Goal: Information Seeking & Learning: Find contact information

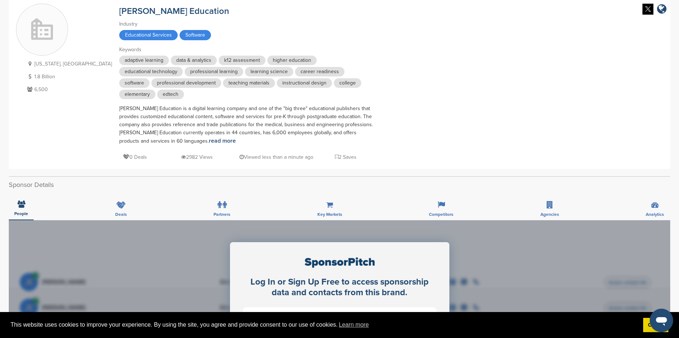
scroll to position [37, 0]
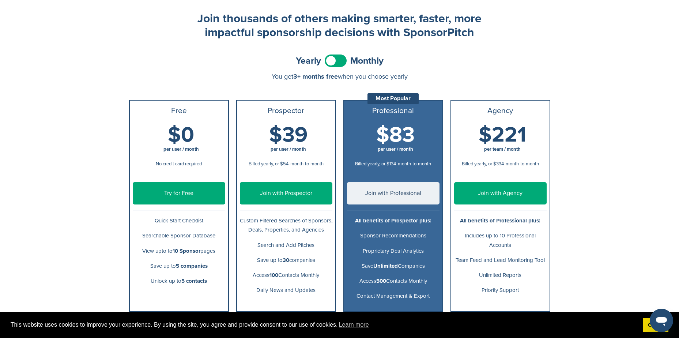
scroll to position [73, 0]
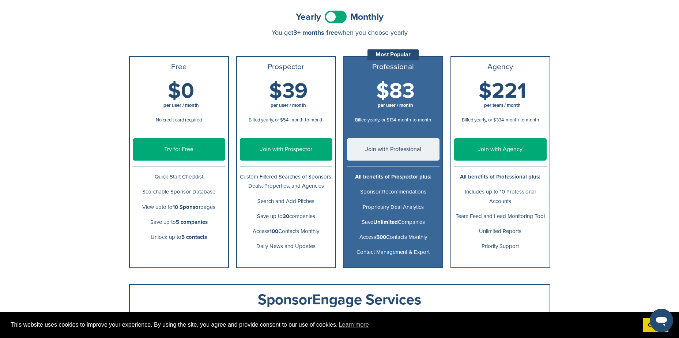
click at [181, 154] on link "Try for Free" at bounding box center [179, 149] width 93 height 22
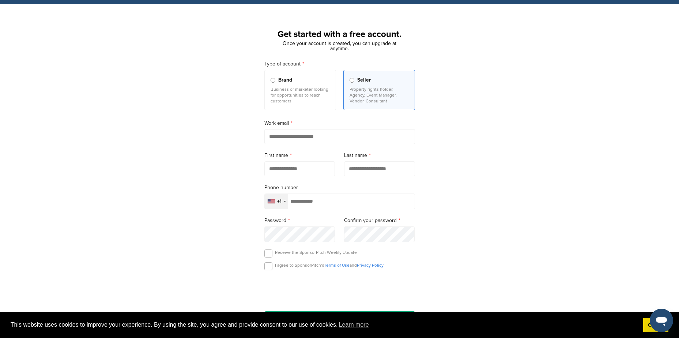
scroll to position [37, 0]
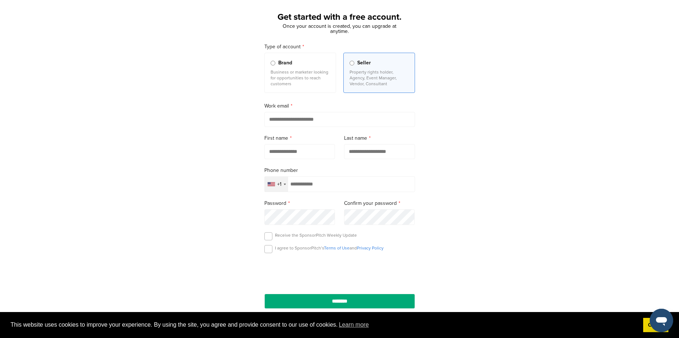
click at [293, 122] on input "email" at bounding box center [340, 119] width 151 height 15
type input "**********"
type input "******"
type input "**********"
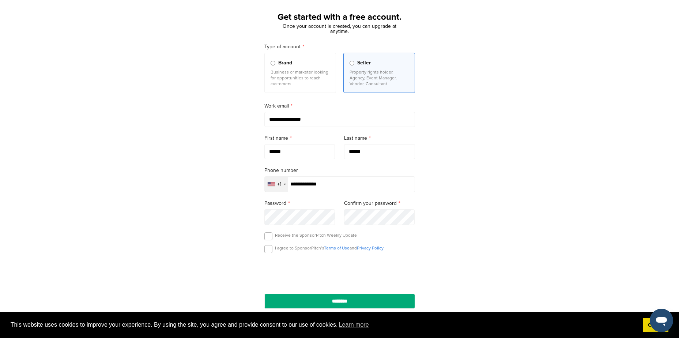
scroll to position [73, 0]
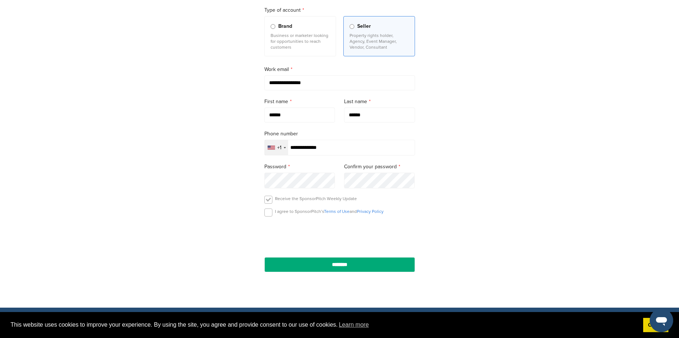
click at [269, 200] on label at bounding box center [269, 200] width 8 height 8
click at [269, 212] on label at bounding box center [269, 213] width 8 height 8
drag, startPoint x: 339, startPoint y: 268, endPoint x: 322, endPoint y: 257, distance: 20.1
click at [339, 268] on input "********" at bounding box center [340, 264] width 151 height 15
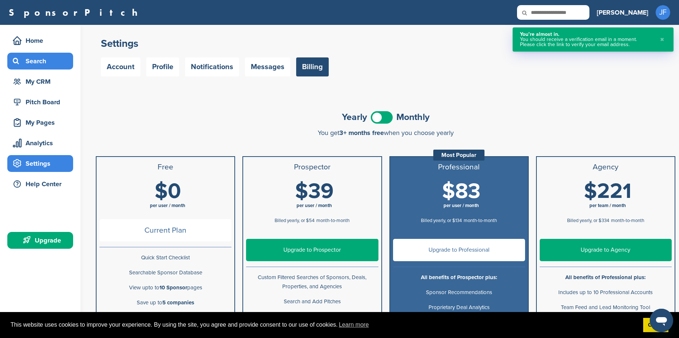
click at [31, 62] on div "Search" at bounding box center [42, 61] width 62 height 13
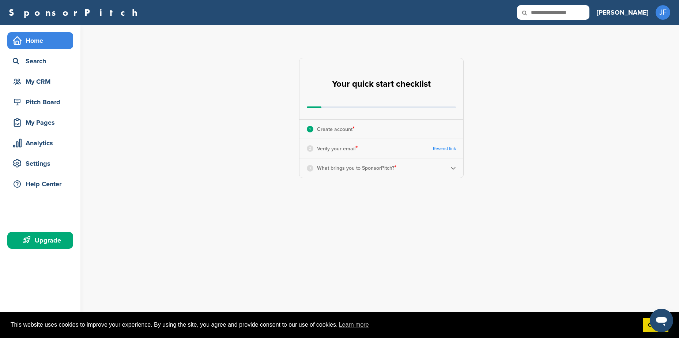
click at [440, 148] on link "Resend link" at bounding box center [444, 148] width 23 height 5
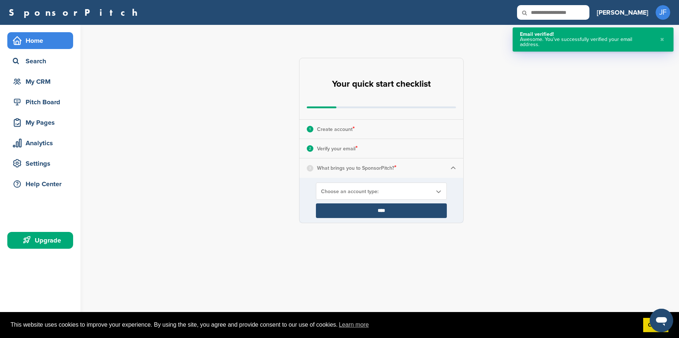
click at [356, 194] on span "Choose an account type:" at bounding box center [376, 191] width 111 height 6
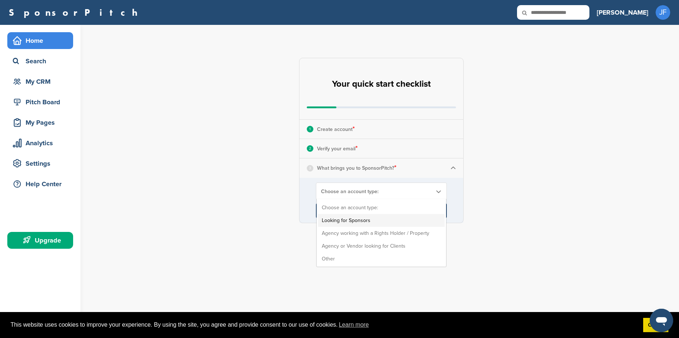
click at [357, 219] on li "Looking for Sponsors" at bounding box center [381, 220] width 127 height 13
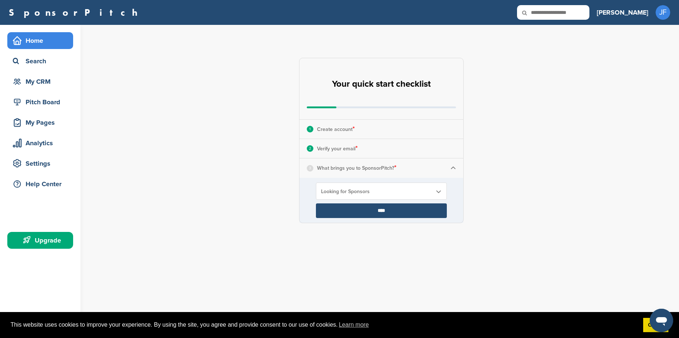
click at [375, 212] on input "****" at bounding box center [381, 210] width 131 height 15
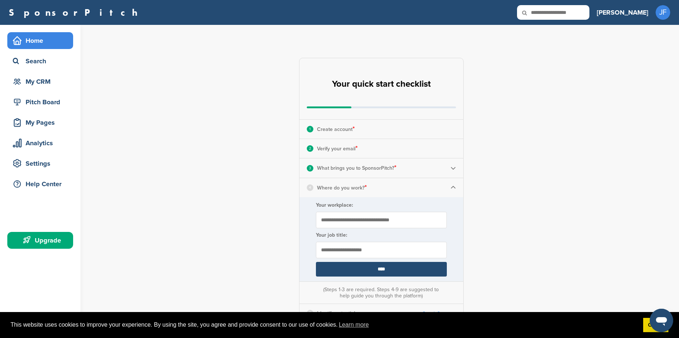
scroll to position [37, 0]
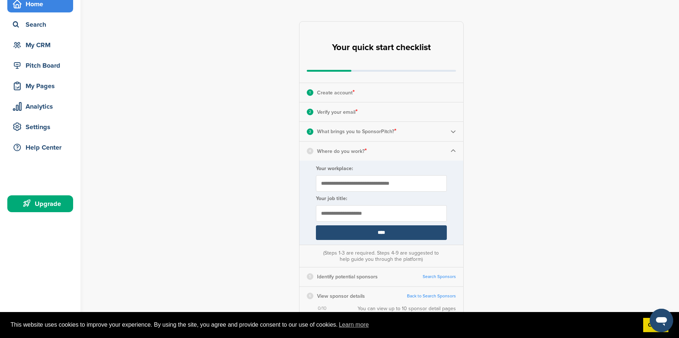
click at [345, 184] on input "Your workplace:" at bounding box center [381, 183] width 131 height 16
paste input "**********"
type input "**********"
click at [370, 214] on input "text" at bounding box center [381, 213] width 131 height 16
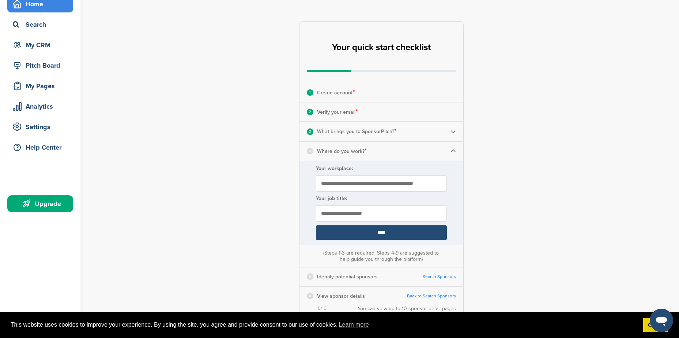
click at [367, 211] on input "text" at bounding box center [381, 213] width 131 height 16
paste input "**********"
type input "**********"
click at [386, 235] on input "****" at bounding box center [381, 232] width 131 height 15
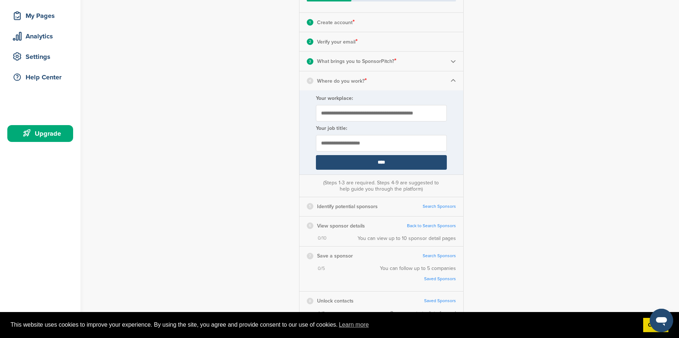
scroll to position [110, 0]
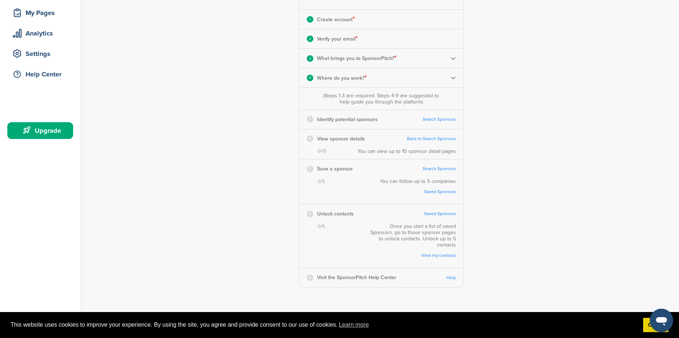
click at [436, 120] on link "Search Sponsors" at bounding box center [439, 119] width 33 height 5
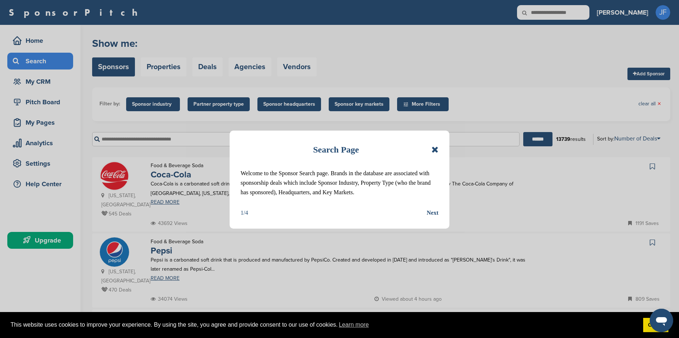
click at [434, 150] on icon at bounding box center [435, 149] width 7 height 9
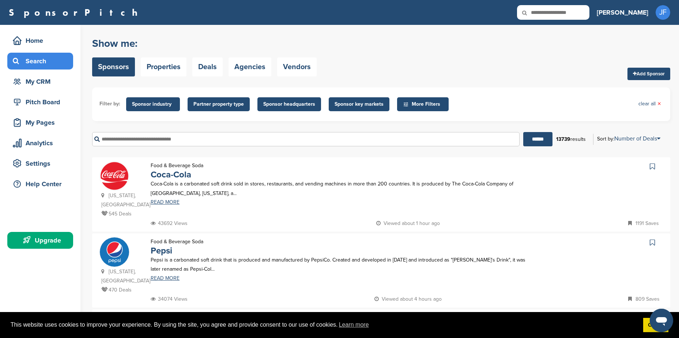
click at [360, 106] on span "Sponsor key markets" at bounding box center [359, 104] width 49 height 8
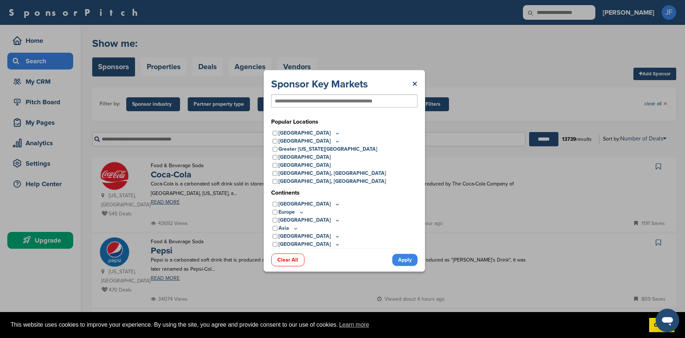
click at [295, 230] on icon at bounding box center [296, 228] width 6 height 6
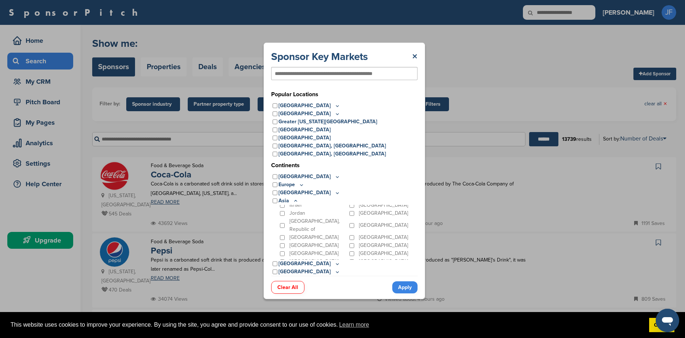
scroll to position [37, 0]
click at [290, 289] on link "Clear All" at bounding box center [287, 287] width 33 height 13
click at [415, 56] on link "×" at bounding box center [414, 56] width 5 height 13
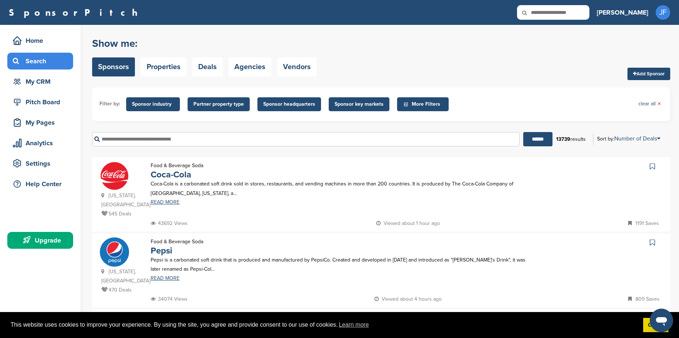
click at [228, 107] on span "Partner property type" at bounding box center [219, 104] width 50 height 8
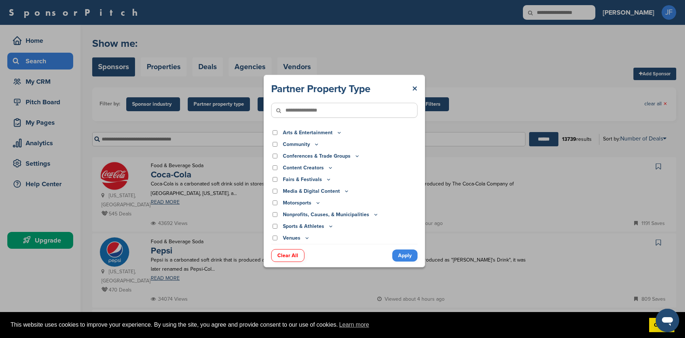
click at [326, 216] on p "Nonprofits, Causes, & Municipalities" at bounding box center [331, 215] width 96 height 8
click at [373, 213] on icon at bounding box center [376, 214] width 6 height 6
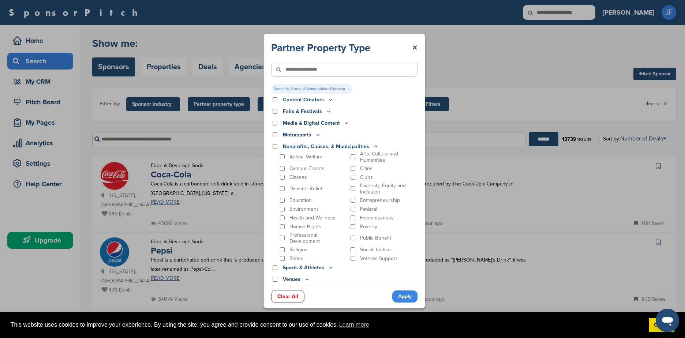
scroll to position [37, 0]
click at [306, 281] on icon at bounding box center [307, 279] width 6 height 6
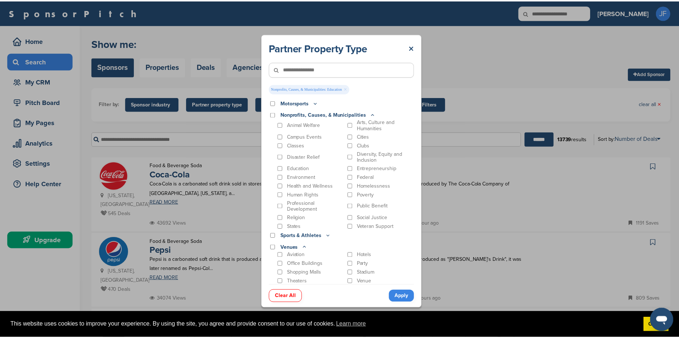
scroll to position [0, 0]
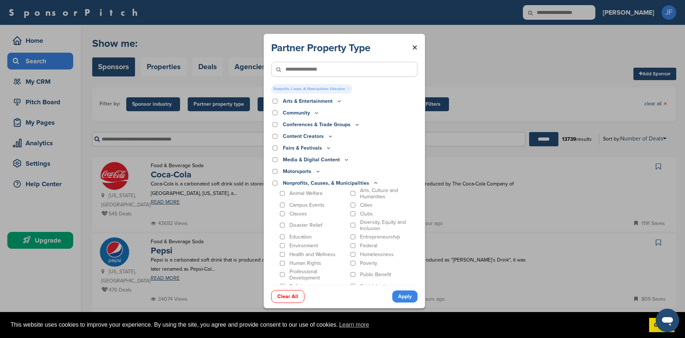
click at [299, 68] on input"] "text" at bounding box center [344, 69] width 146 height 15
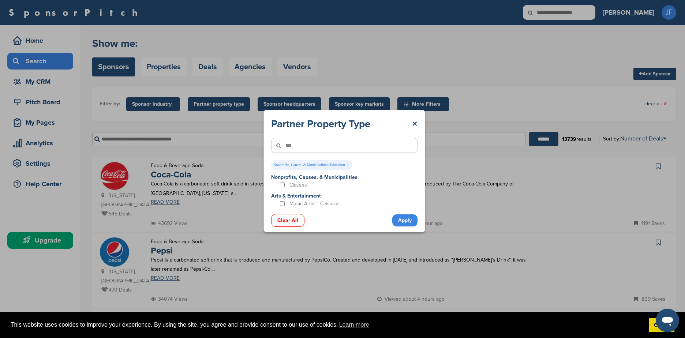
drag, startPoint x: 294, startPoint y: 145, endPoint x: 287, endPoint y: 145, distance: 7.0
click at [287, 145] on icon at bounding box center [283, 145] width 25 height 15
click at [306, 148] on input"] "***" at bounding box center [344, 145] width 146 height 15
type input"] "*"
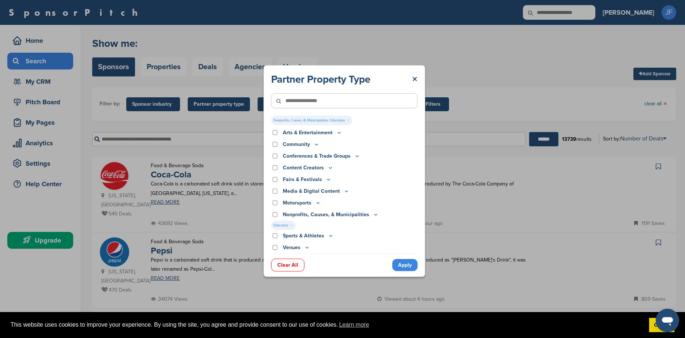
click at [400, 265] on link "Apply" at bounding box center [404, 265] width 25 height 12
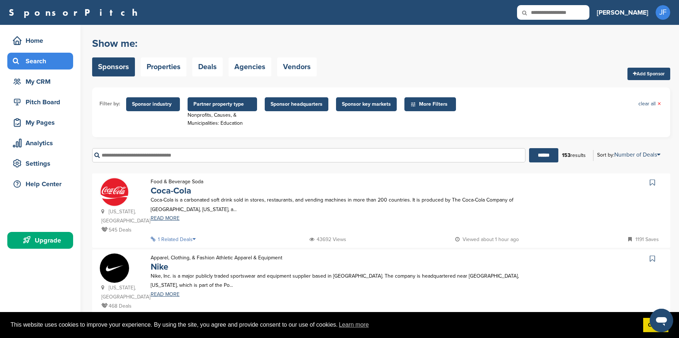
click at [363, 105] on span "Sponsor key markets" at bounding box center [366, 104] width 49 height 8
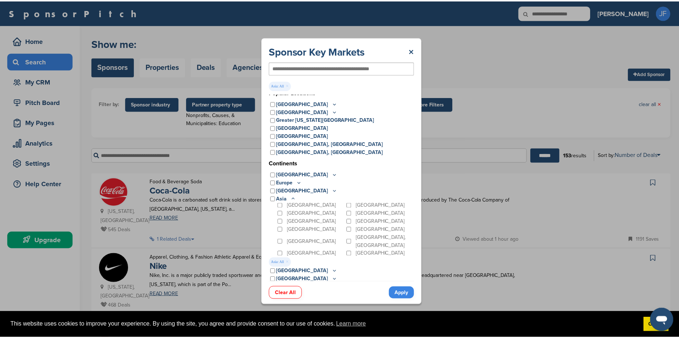
scroll to position [8, 0]
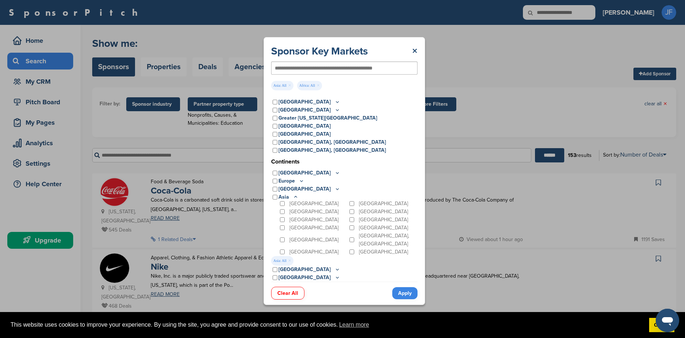
click at [404, 298] on link "Apply" at bounding box center [404, 293] width 25 height 12
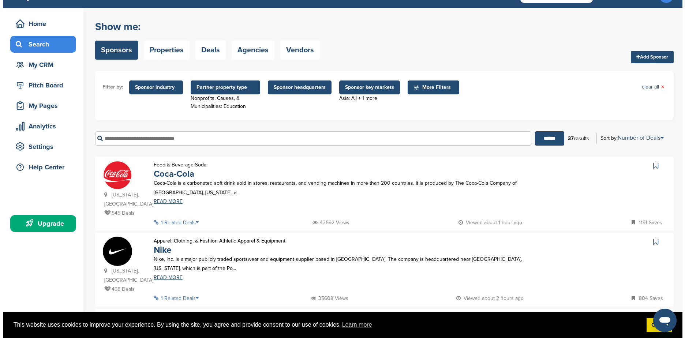
scroll to position [0, 0]
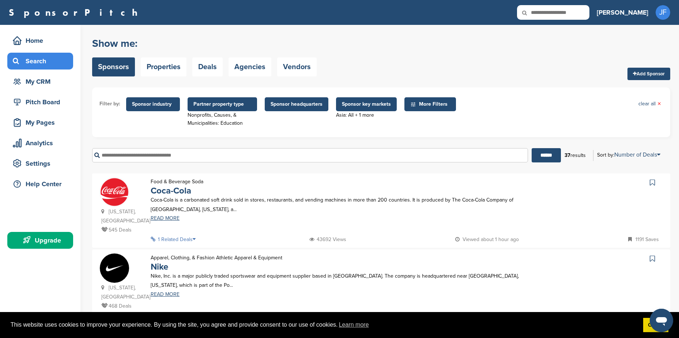
click at [432, 105] on span "More Filters" at bounding box center [431, 104] width 42 height 8
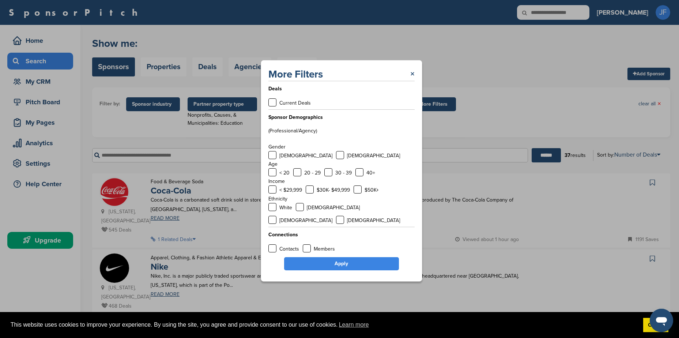
click at [330, 259] on link "Apply" at bounding box center [341, 263] width 115 height 13
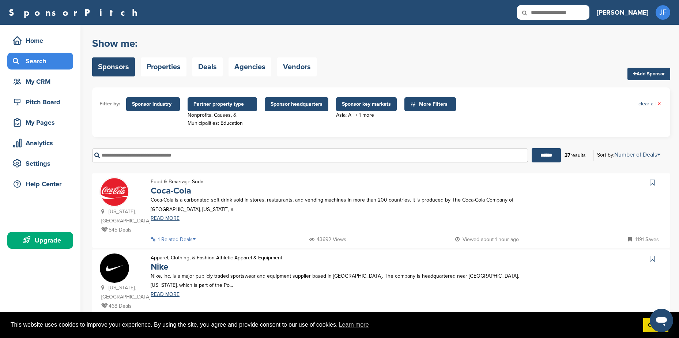
click at [153, 104] on span "Sponsor industry" at bounding box center [153, 104] width 42 height 8
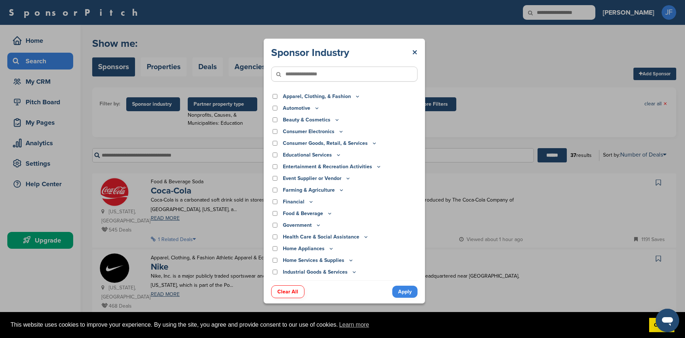
click at [337, 155] on icon at bounding box center [338, 155] width 6 height 6
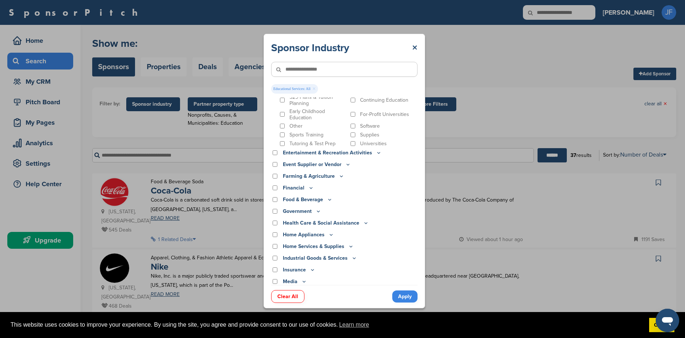
scroll to position [72, 0]
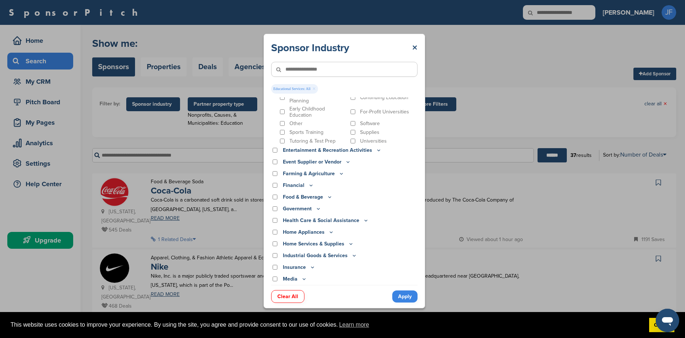
click at [307, 72] on input"] "text" at bounding box center [344, 69] width 146 height 15
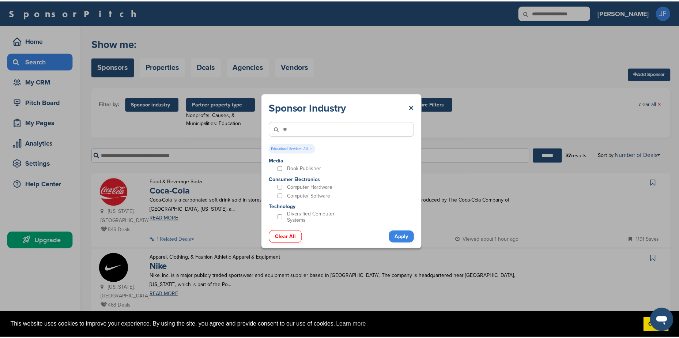
scroll to position [0, 0]
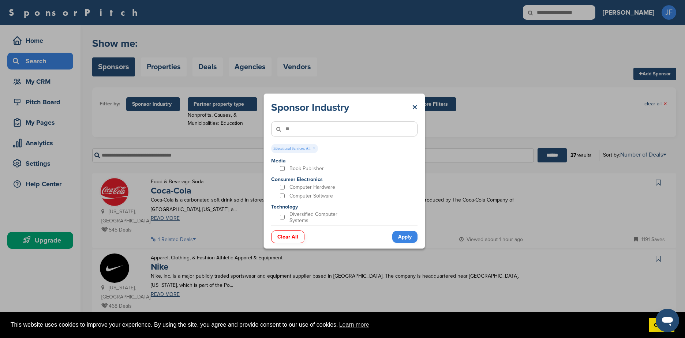
type input"] "*"
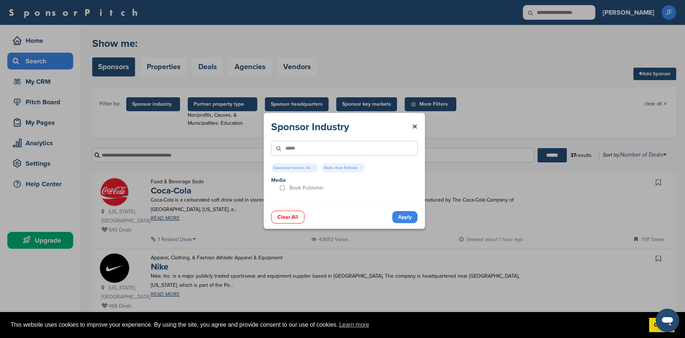
drag, startPoint x: 306, startPoint y: 148, endPoint x: 285, endPoint y: 147, distance: 21.2
click at [285, 147] on div "*****" at bounding box center [344, 149] width 146 height 30
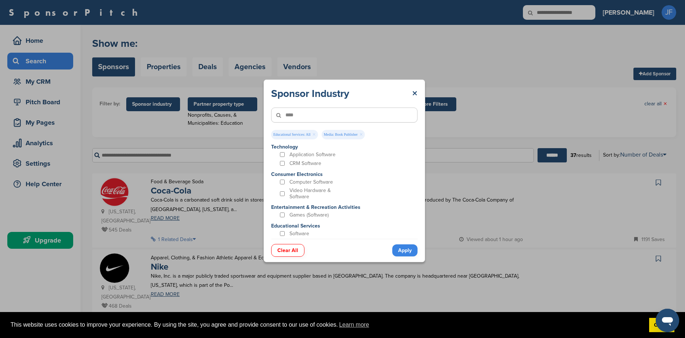
type input"] "****"
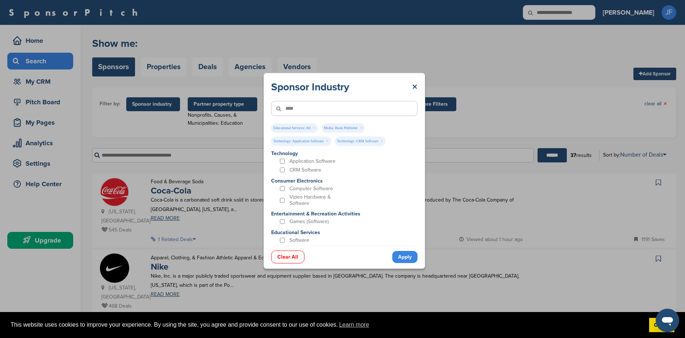
click at [409, 259] on link "Apply" at bounding box center [404, 257] width 25 height 12
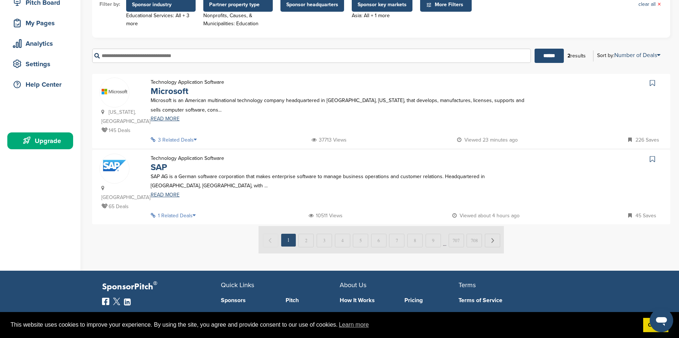
scroll to position [110, 0]
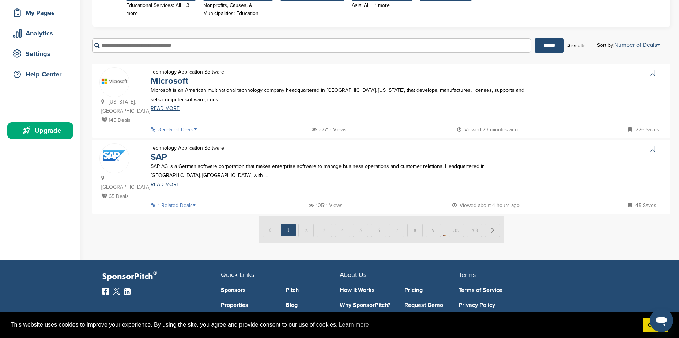
click at [188, 201] on p "1 Related Deals" at bounding box center [175, 205] width 49 height 9
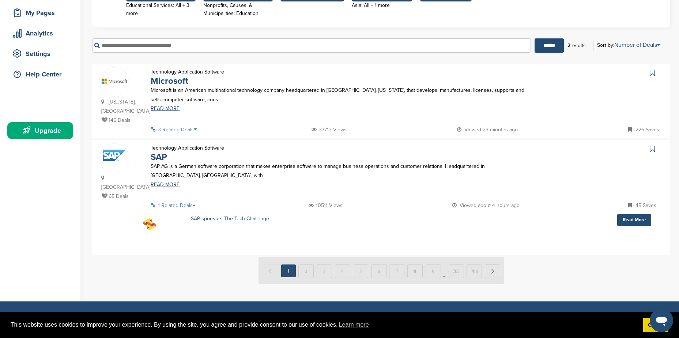
click at [187, 130] on p "3 Related Deals" at bounding box center [176, 129] width 50 height 9
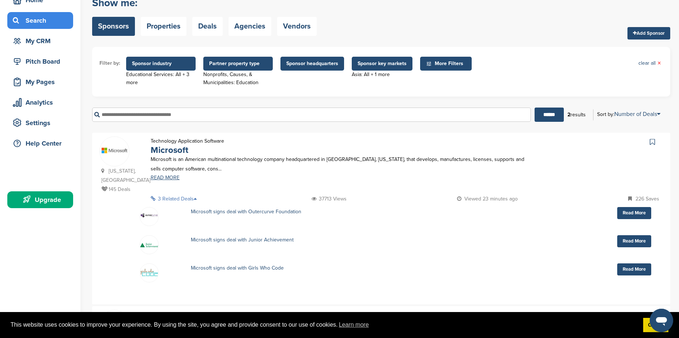
scroll to position [37, 0]
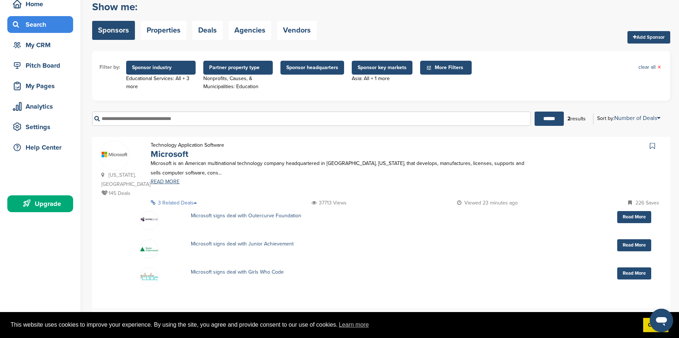
click at [247, 69] on span "Partner property type" at bounding box center [238, 68] width 58 height 8
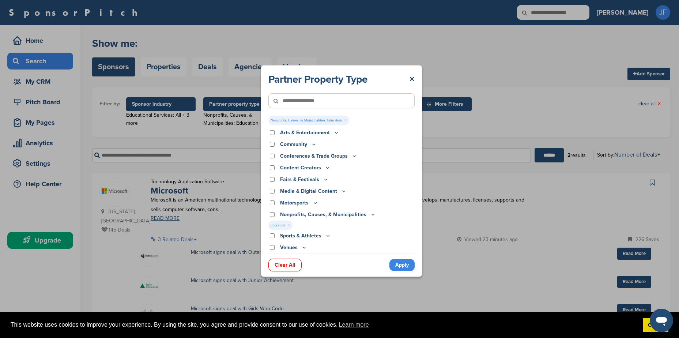
scroll to position [0, 0]
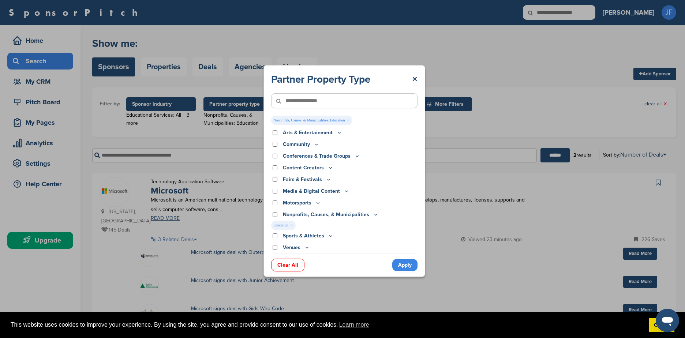
click at [293, 264] on link "Clear All" at bounding box center [287, 265] width 33 height 13
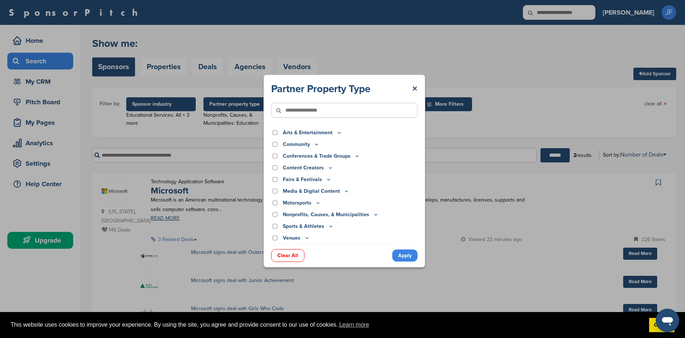
click at [404, 257] on link "Apply" at bounding box center [404, 256] width 25 height 12
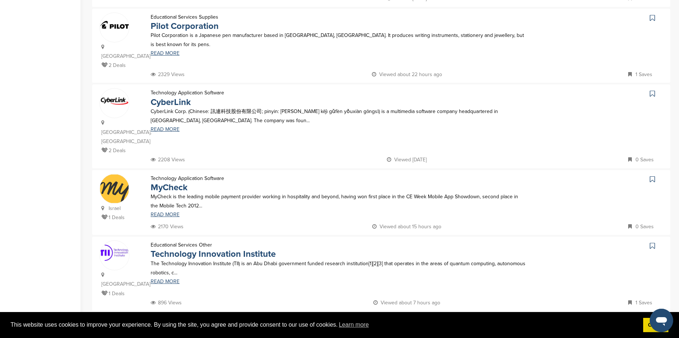
scroll to position [659, 0]
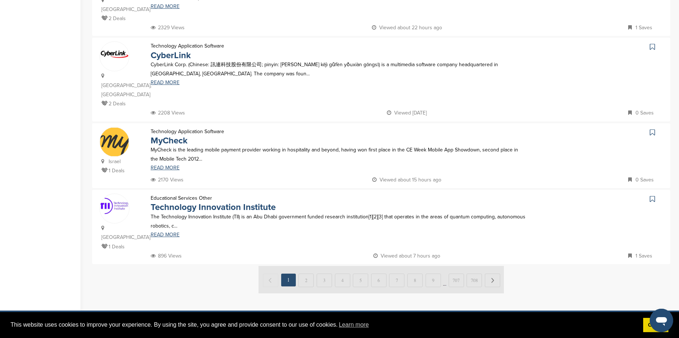
click at [305, 266] on img at bounding box center [381, 279] width 245 height 27
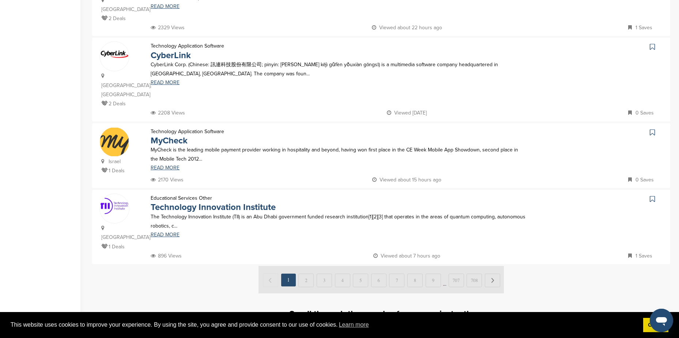
click at [307, 266] on img at bounding box center [381, 279] width 245 height 27
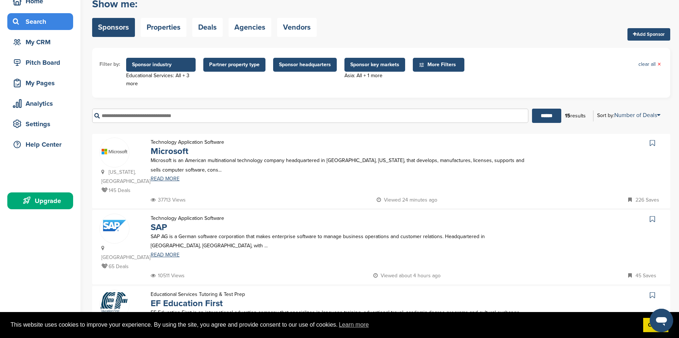
scroll to position [37, 0]
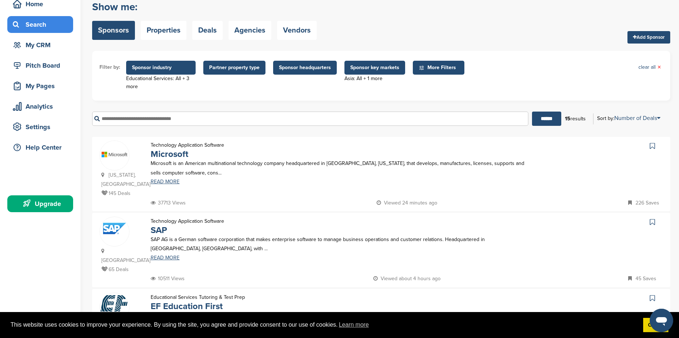
click at [170, 120] on input "text" at bounding box center [310, 119] width 436 height 14
click at [185, 121] on input "text" at bounding box center [310, 119] width 436 height 14
paste input "**********"
type input "**********"
click at [540, 119] on input "******" at bounding box center [546, 119] width 29 height 14
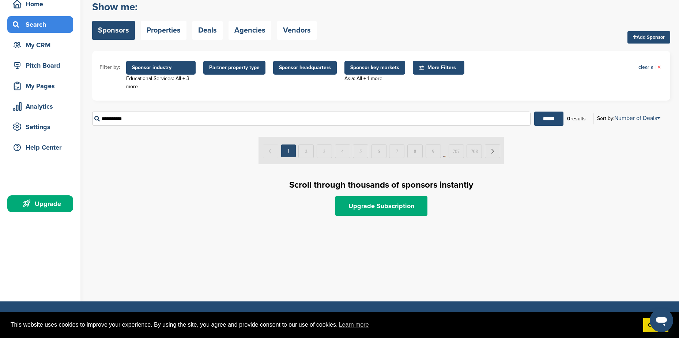
scroll to position [0, 0]
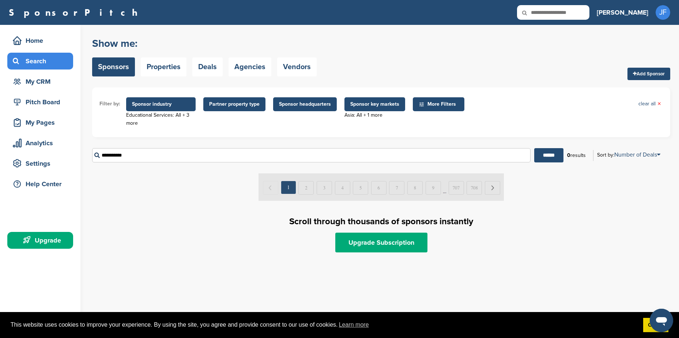
click at [390, 106] on span "Sponsor key markets" at bounding box center [374, 104] width 49 height 8
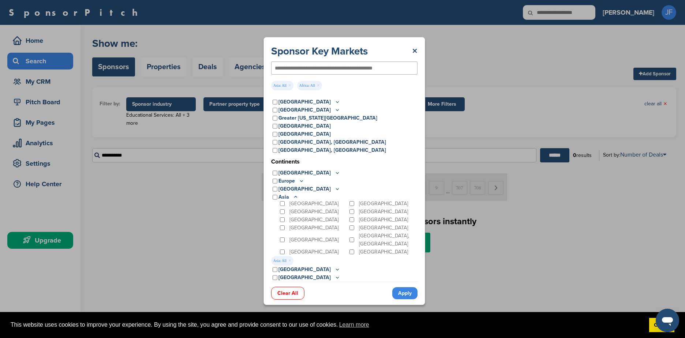
click at [289, 295] on link "Clear All" at bounding box center [287, 293] width 33 height 13
click at [409, 292] on link "Apply" at bounding box center [404, 293] width 25 height 12
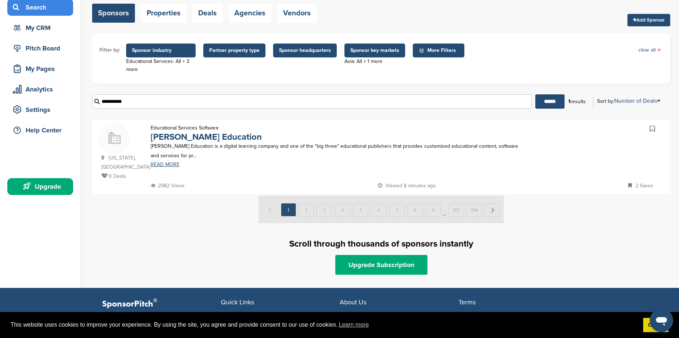
scroll to position [73, 0]
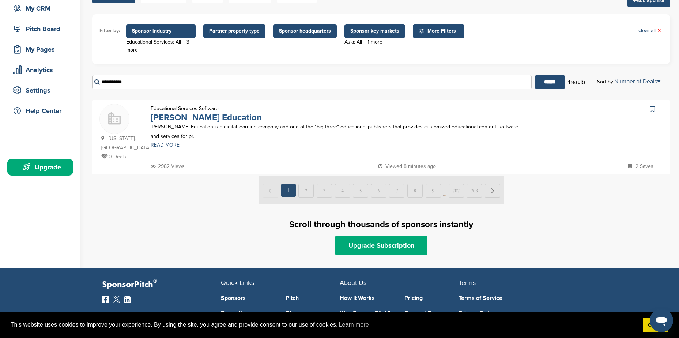
click at [218, 120] on link "McGraw-Hill Education" at bounding box center [206, 117] width 111 height 11
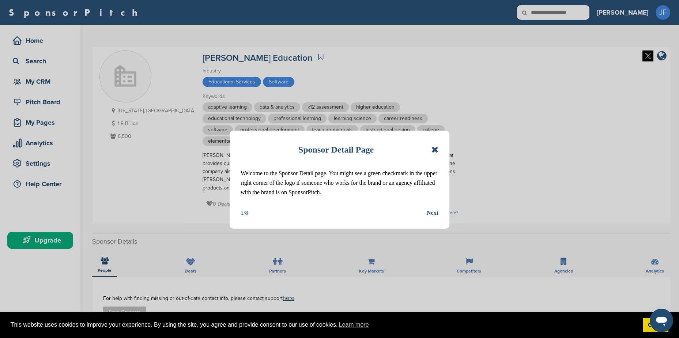
click at [439, 148] on div "Sponsor Detail Page Welcome to the Sponsor Detail page. You might see a green c…" at bounding box center [340, 180] width 220 height 98
click at [434, 147] on icon at bounding box center [435, 149] width 7 height 9
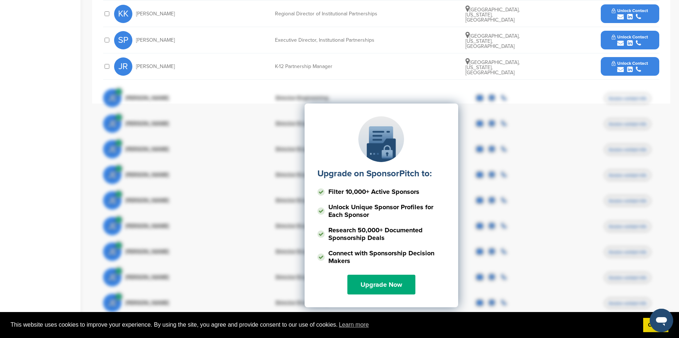
scroll to position [366, 0]
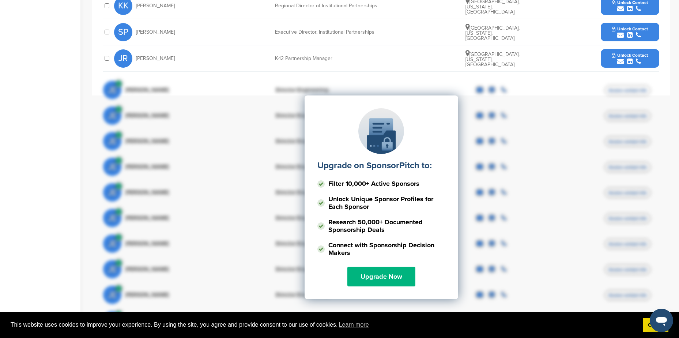
click at [400, 270] on link "Upgrade Now" at bounding box center [382, 277] width 68 height 20
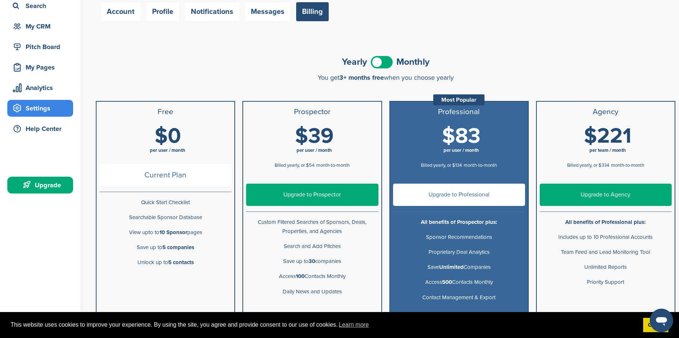
scroll to position [73, 0]
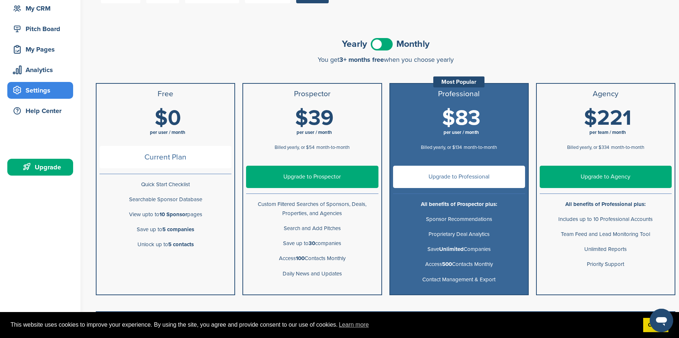
click at [322, 179] on link "Upgrade to Prospector" at bounding box center [312, 177] width 132 height 22
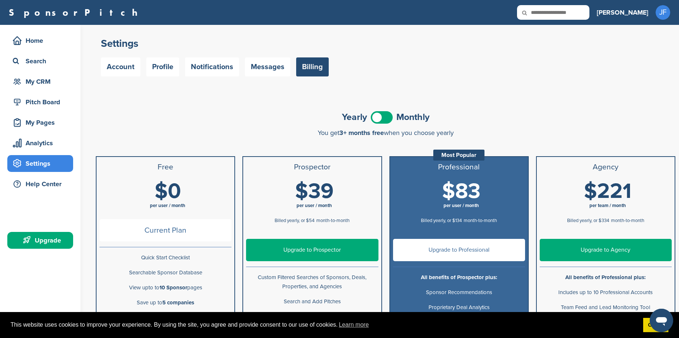
click at [379, 119] on span at bounding box center [382, 117] width 22 height 12
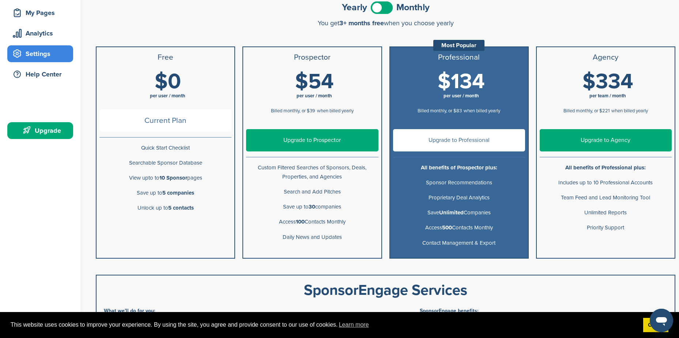
scroll to position [146, 0]
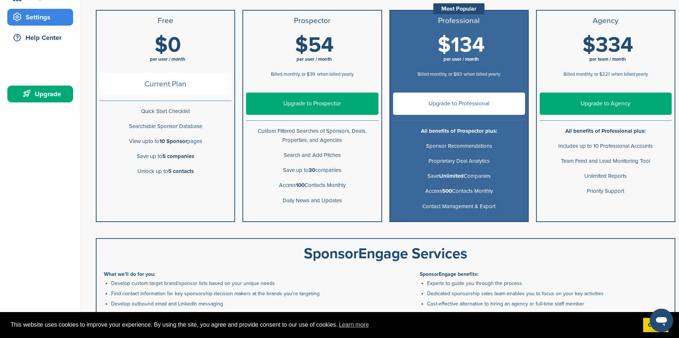
click at [313, 106] on link "Upgrade to Prospector" at bounding box center [312, 104] width 132 height 22
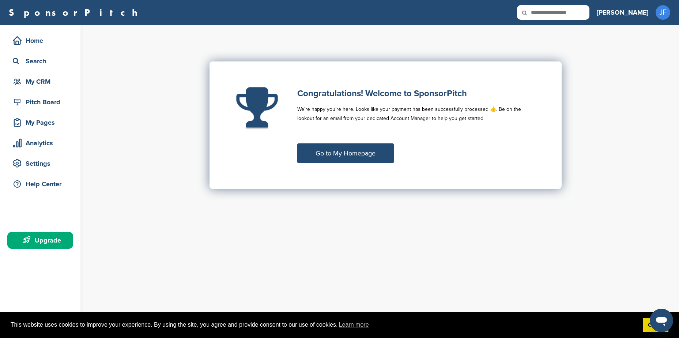
click at [344, 156] on link "Go to My Homepage" at bounding box center [345, 153] width 97 height 20
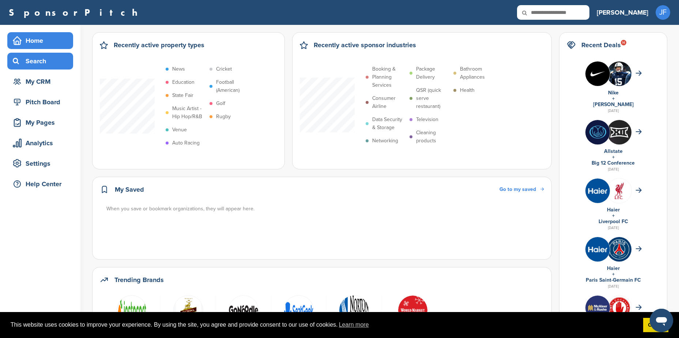
click at [42, 63] on div "Search" at bounding box center [42, 61] width 62 height 13
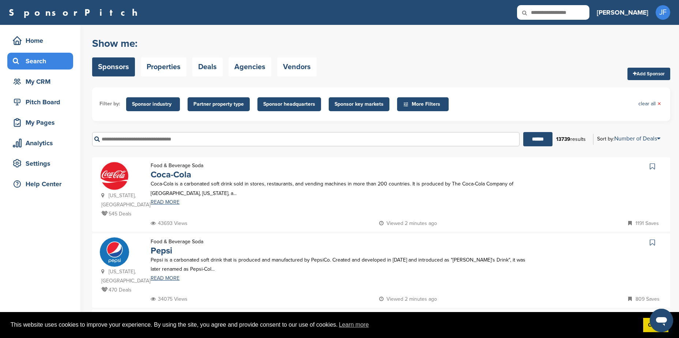
click at [178, 140] on input "text" at bounding box center [306, 139] width 428 height 14
paste input "**********"
type input "**********"
click at [524, 132] on input "******" at bounding box center [538, 139] width 29 height 14
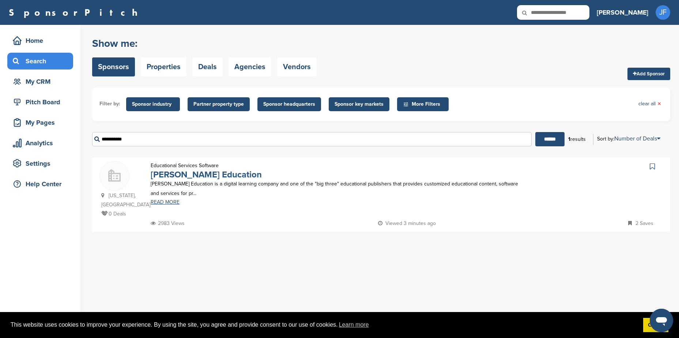
click at [210, 177] on link "[PERSON_NAME] Education" at bounding box center [206, 174] width 111 height 11
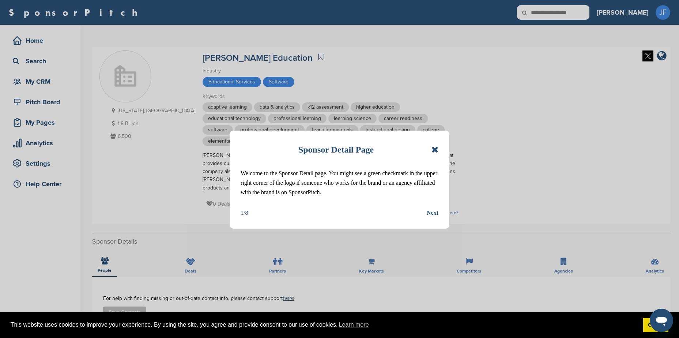
click at [432, 153] on icon at bounding box center [435, 149] width 7 height 9
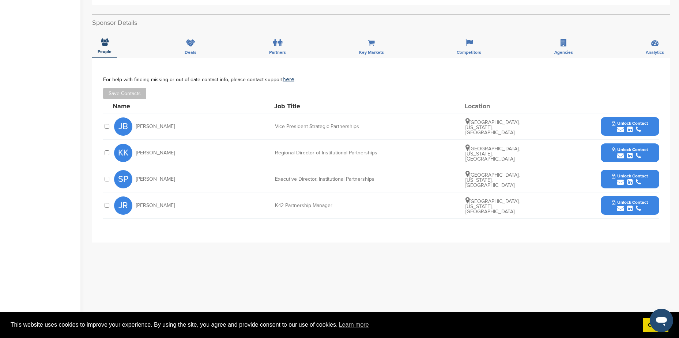
scroll to position [220, 0]
click at [635, 126] on div "submit" at bounding box center [630, 128] width 36 height 7
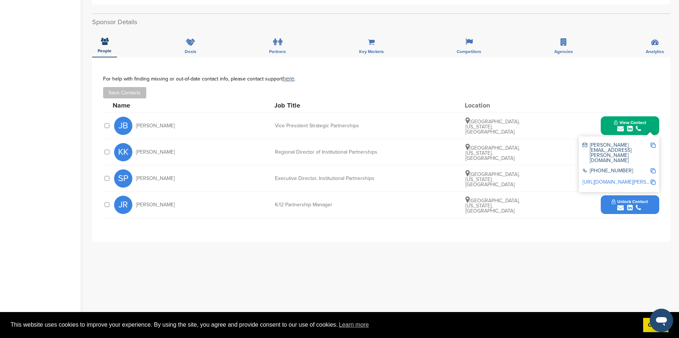
drag, startPoint x: 175, startPoint y: 125, endPoint x: 149, endPoint y: 126, distance: 26.4
click at [149, 126] on div "JB Jennifer Becker" at bounding box center [154, 126] width 80 height 18
click at [397, 228] on div "**********" at bounding box center [381, 149] width 578 height 184
drag, startPoint x: 138, startPoint y: 177, endPoint x: 173, endPoint y: 177, distance: 35.9
click at [173, 177] on div "SP Stephen Perry" at bounding box center [154, 178] width 80 height 18
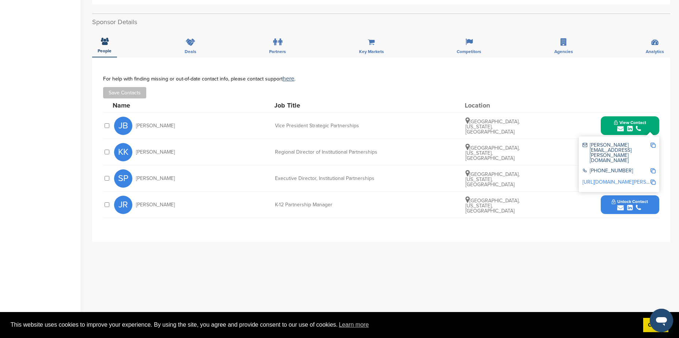
drag, startPoint x: 173, startPoint y: 177, endPoint x: 168, endPoint y: 180, distance: 5.9
click at [171, 179] on div "SP Stephen Perry" at bounding box center [154, 178] width 80 height 18
click at [141, 178] on span "Stephen Perry" at bounding box center [155, 178] width 39 height 5
drag, startPoint x: 136, startPoint y: 178, endPoint x: 169, endPoint y: 178, distance: 32.9
click at [169, 178] on div "SP Stephen Perry" at bounding box center [154, 178] width 80 height 18
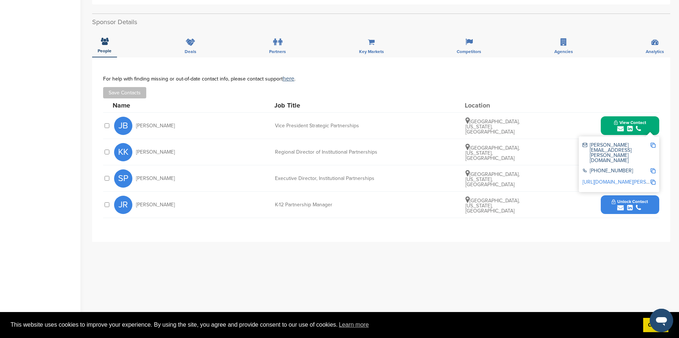
copy span "Stephen Perry"
click at [578, 262] on div "**********" at bounding box center [381, 203] width 578 height 293
click at [668, 183] on div "**********" at bounding box center [381, 149] width 578 height 184
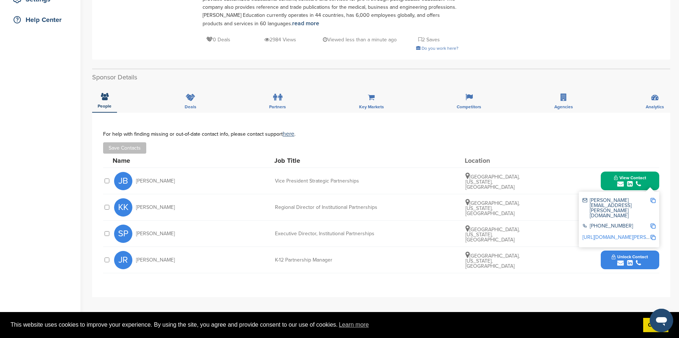
scroll to position [173, 0]
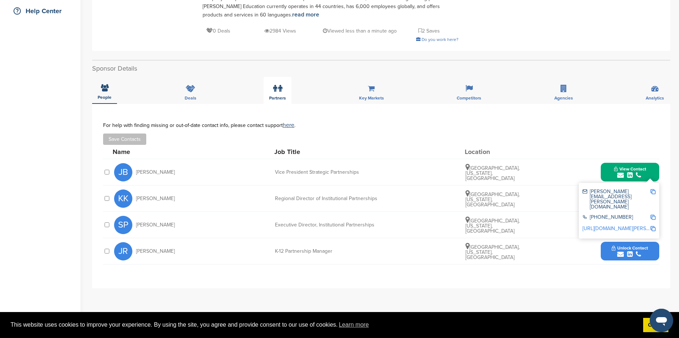
click at [280, 94] on label at bounding box center [277, 88] width 9 height 15
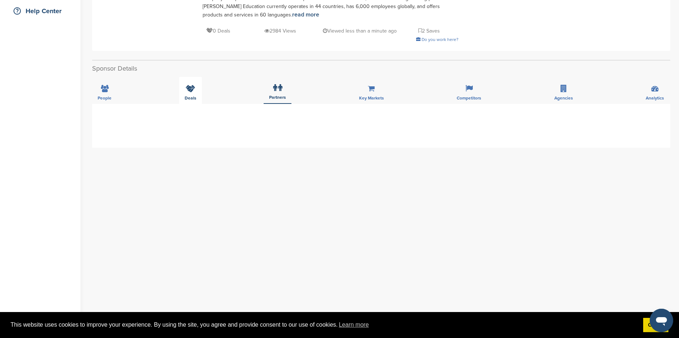
click at [193, 88] on icon at bounding box center [191, 88] width 10 height 7
click at [369, 96] on span "Key Markets" at bounding box center [371, 98] width 25 height 4
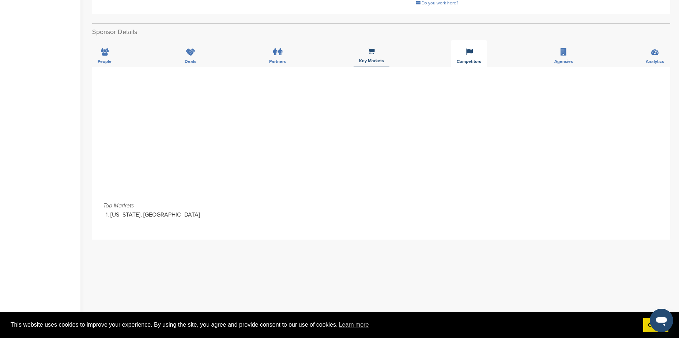
click at [465, 58] on div "Competitors" at bounding box center [468, 53] width 35 height 27
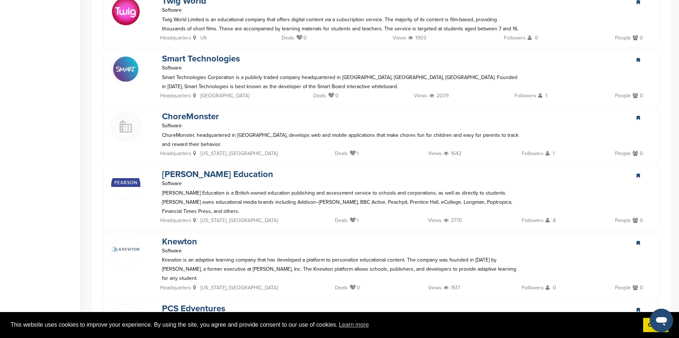
scroll to position [502, 0]
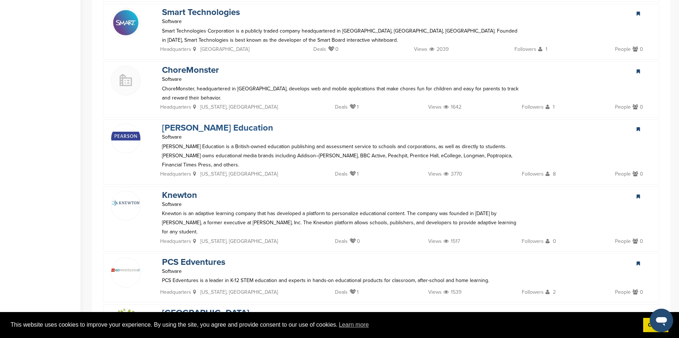
click at [184, 129] on link "Pearson Education" at bounding box center [217, 128] width 111 height 11
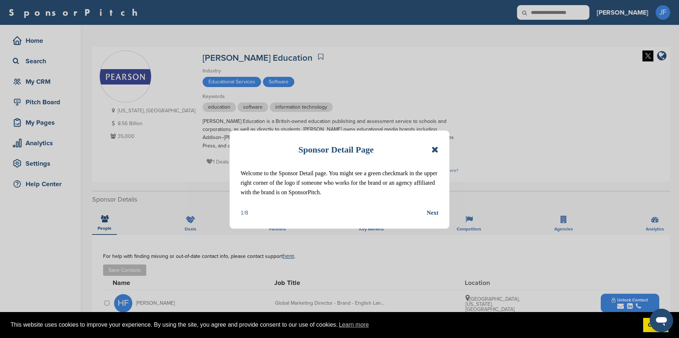
click at [436, 150] on icon at bounding box center [435, 149] width 7 height 9
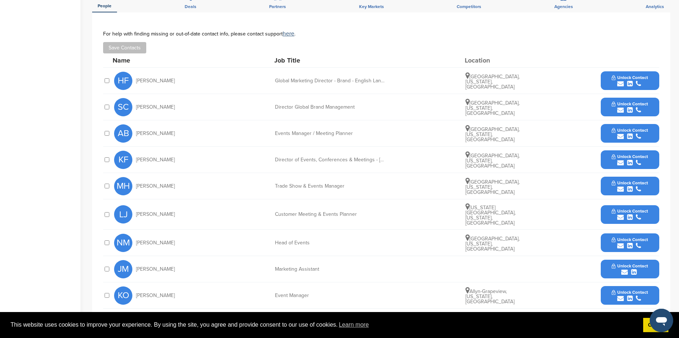
scroll to position [183, 0]
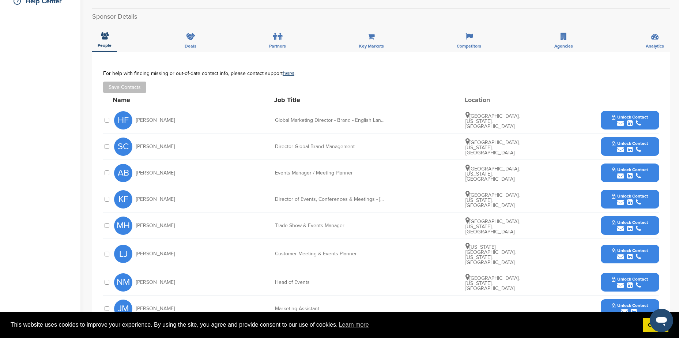
click at [629, 115] on span "Unlock Contact" at bounding box center [630, 117] width 36 height 5
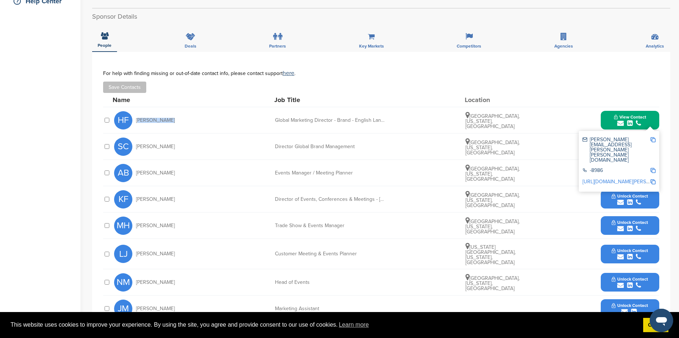
drag, startPoint x: 137, startPoint y: 112, endPoint x: 168, endPoint y: 112, distance: 30.7
click at [168, 112] on div "HF Helen Franks" at bounding box center [154, 120] width 80 height 18
copy span "Helen Franks"
click at [654, 137] on img at bounding box center [653, 139] width 5 height 5
copy span "Helen Franks"
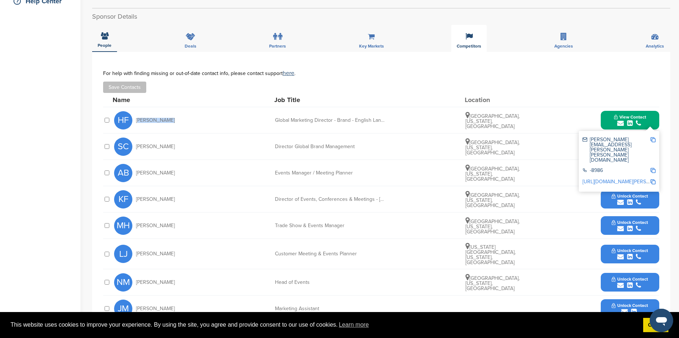
click at [463, 44] on span "Competitors" at bounding box center [469, 46] width 25 height 4
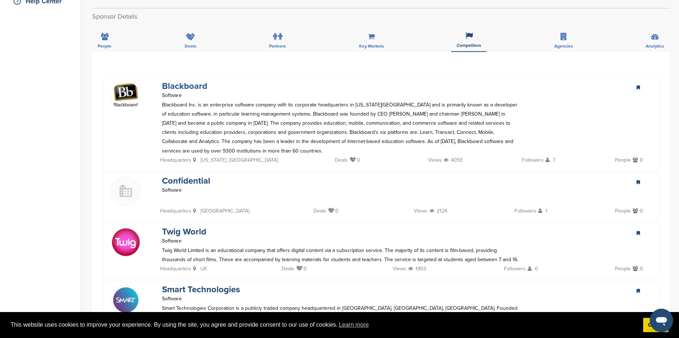
click at [176, 81] on link "Blackboard" at bounding box center [184, 86] width 45 height 11
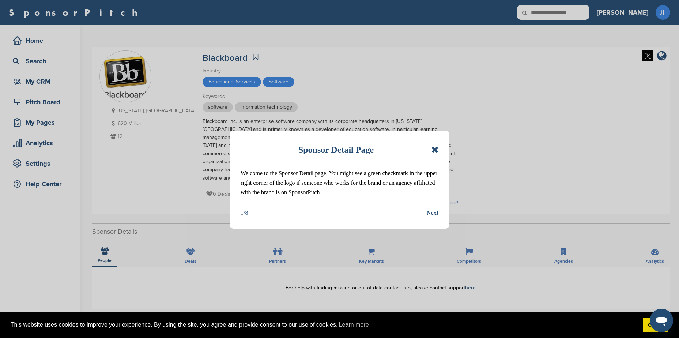
click at [435, 150] on icon at bounding box center [435, 149] width 7 height 9
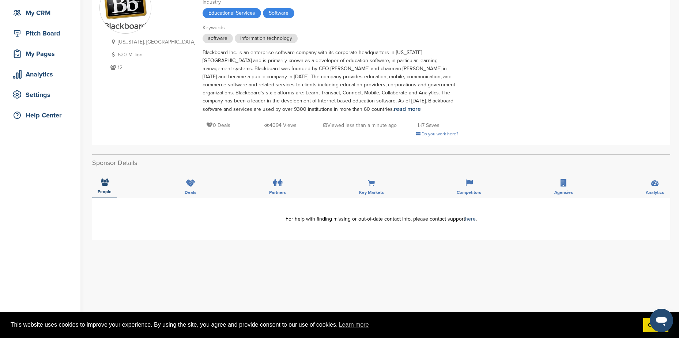
scroll to position [73, 0]
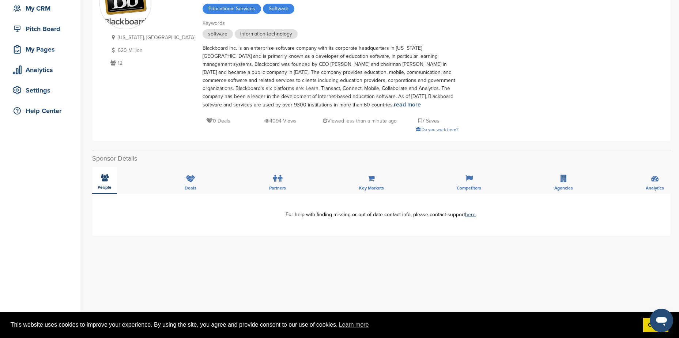
click at [108, 184] on div "People" at bounding box center [104, 180] width 25 height 27
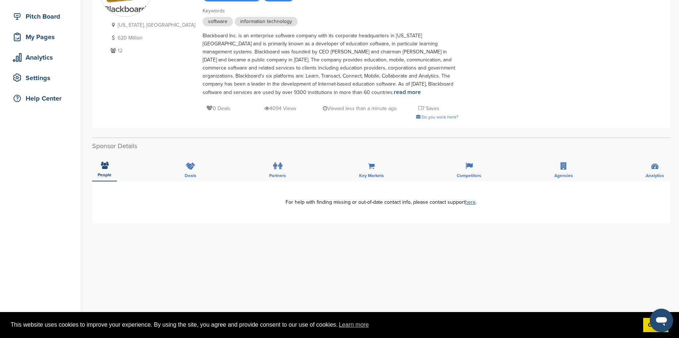
scroll to position [110, 0]
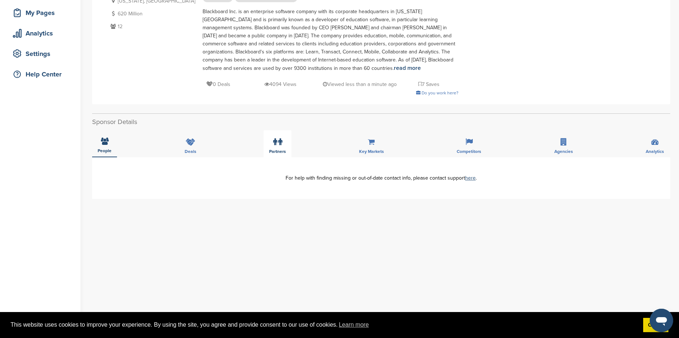
click at [275, 149] on span "Partners" at bounding box center [277, 151] width 17 height 4
click at [190, 145] on icon at bounding box center [191, 141] width 10 height 7
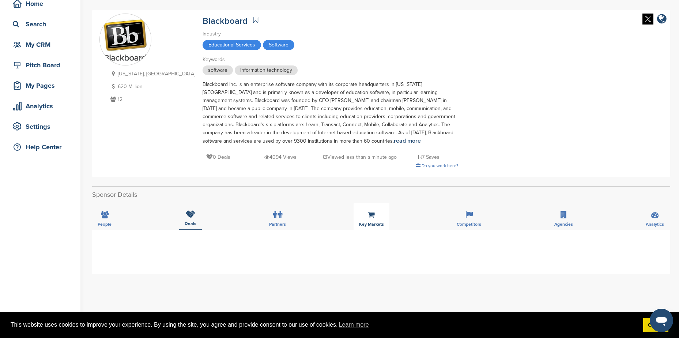
scroll to position [37, 0]
click at [273, 221] on label at bounding box center [277, 215] width 9 height 15
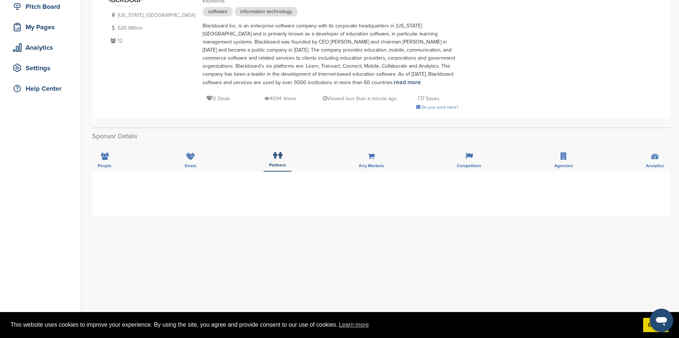
scroll to position [110, 0]
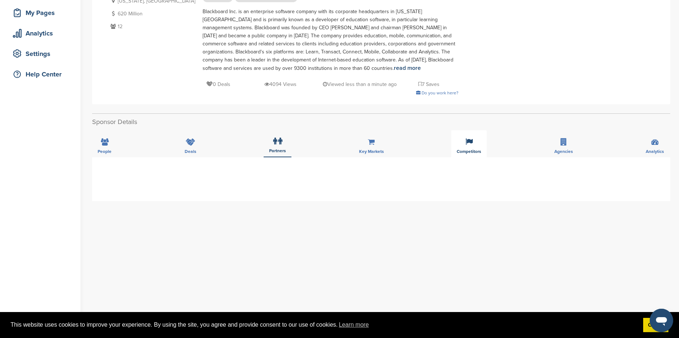
click at [466, 148] on div "Competitors" at bounding box center [468, 143] width 35 height 27
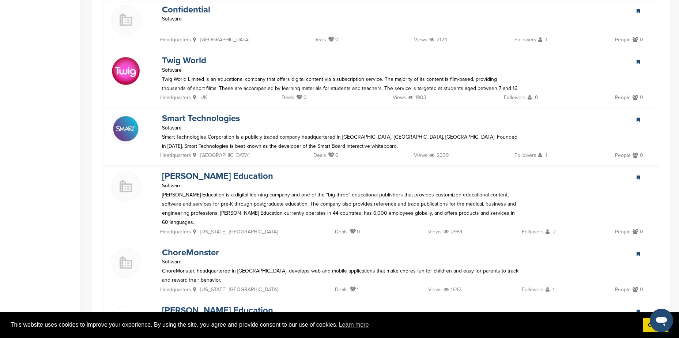
scroll to position [293, 0]
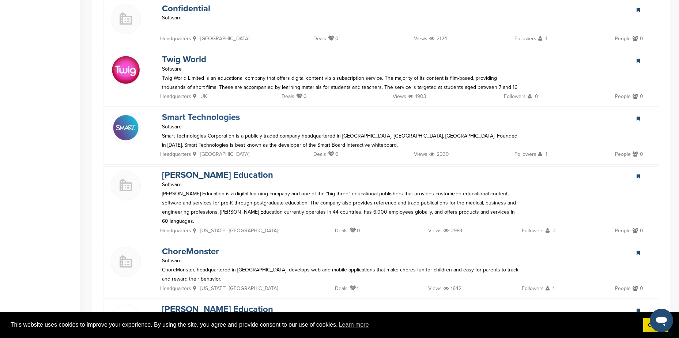
click at [184, 116] on link "Smart Technologies" at bounding box center [201, 117] width 78 height 11
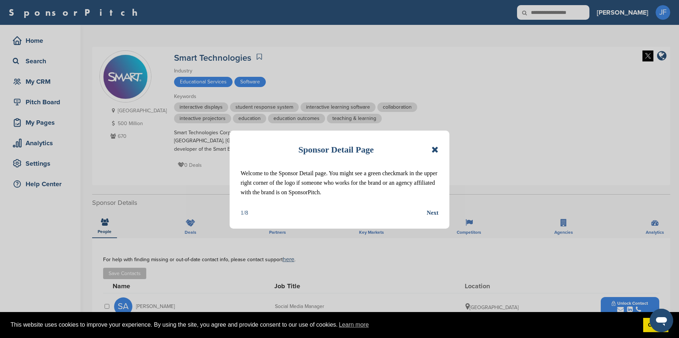
click at [434, 150] on icon at bounding box center [435, 149] width 7 height 9
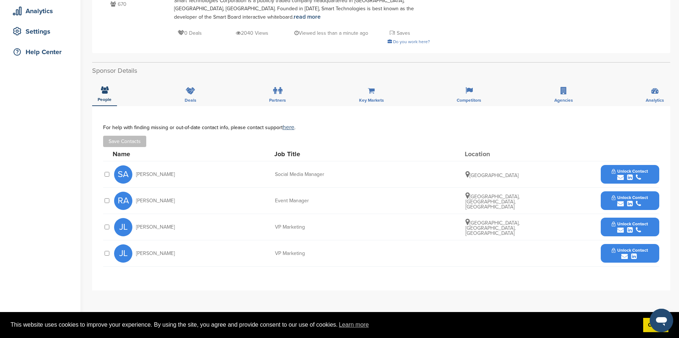
scroll to position [146, 0]
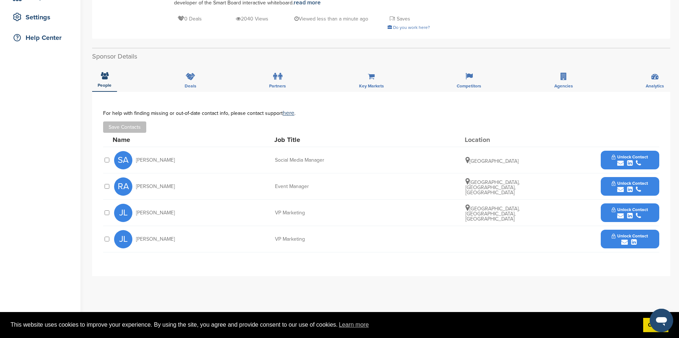
click at [622, 210] on span "Unlock Contact" at bounding box center [630, 209] width 36 height 5
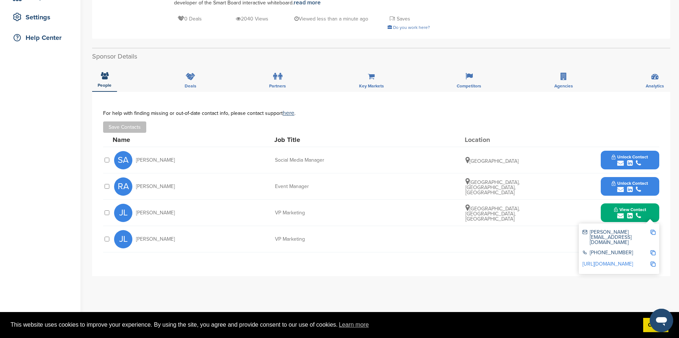
click at [651, 230] on img at bounding box center [653, 232] width 5 height 5
drag, startPoint x: 136, startPoint y: 214, endPoint x: 164, endPoint y: 213, distance: 27.5
click at [164, 213] on div "JL Jeff Lowe" at bounding box center [154, 213] width 80 height 18
copy span "Jeff Lowe"
click at [473, 79] on div "Competitors" at bounding box center [468, 78] width 35 height 27
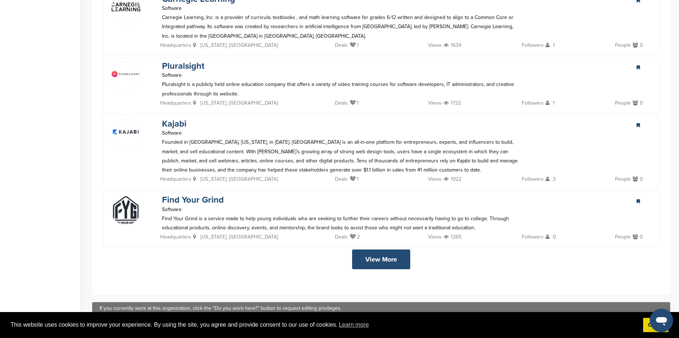
scroll to position [1244, 0]
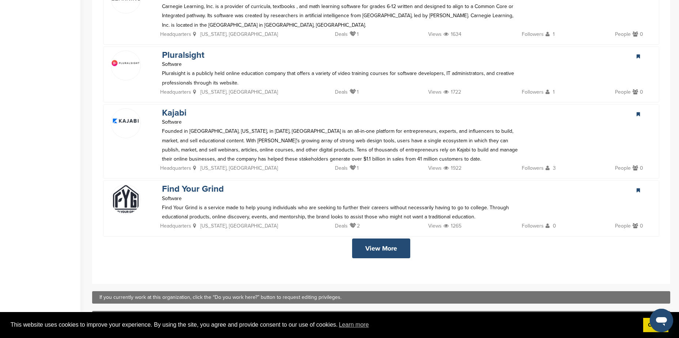
click at [380, 239] on link "View More" at bounding box center [381, 249] width 58 height 20
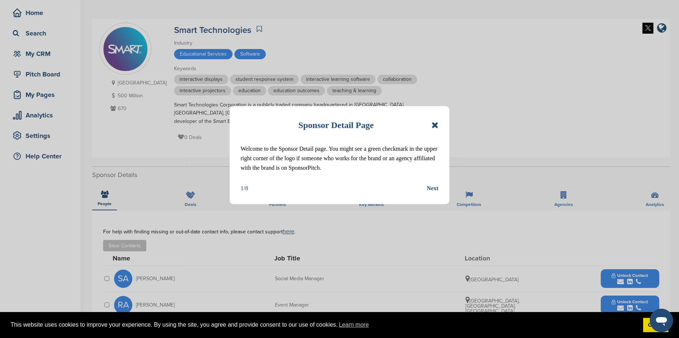
scroll to position [25, 0]
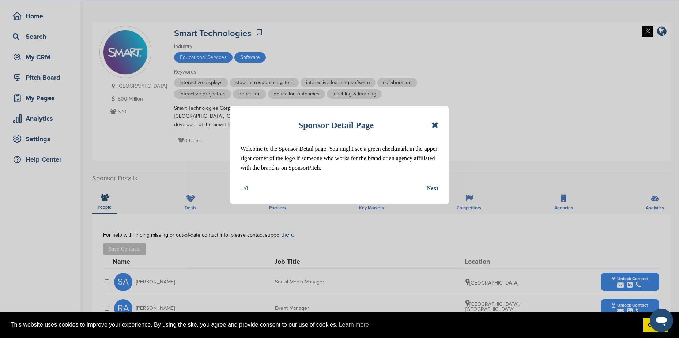
click at [434, 125] on icon at bounding box center [435, 125] width 7 height 9
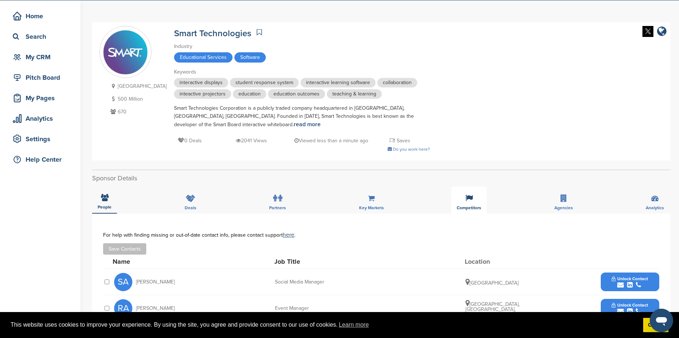
click at [470, 206] on span "Competitors" at bounding box center [469, 208] width 25 height 4
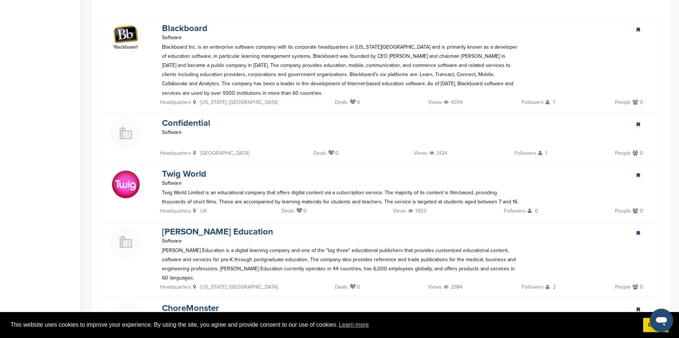
scroll to position [317, 0]
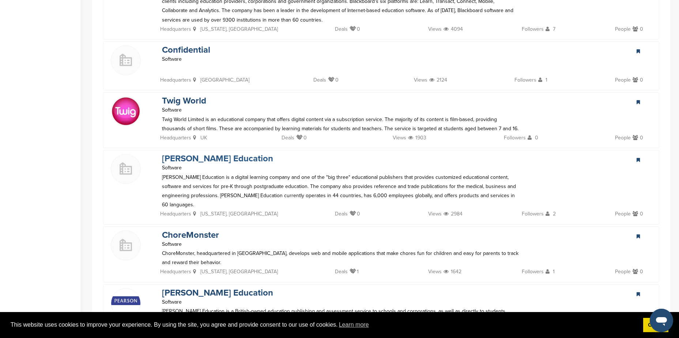
click at [226, 158] on link "McGraw-Hill Education" at bounding box center [217, 158] width 111 height 11
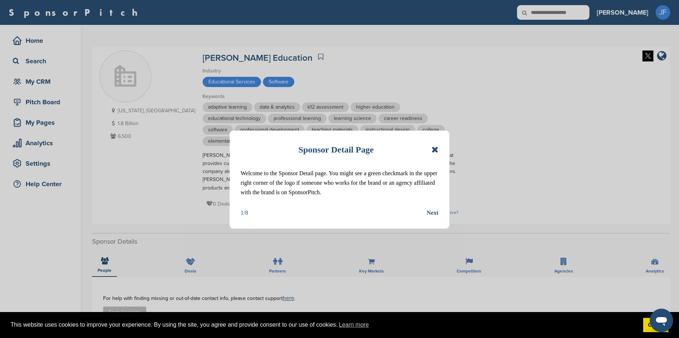
click at [433, 150] on div "Sponsor Detail Page" at bounding box center [340, 150] width 198 height 16
click at [433, 152] on icon at bounding box center [435, 149] width 7 height 9
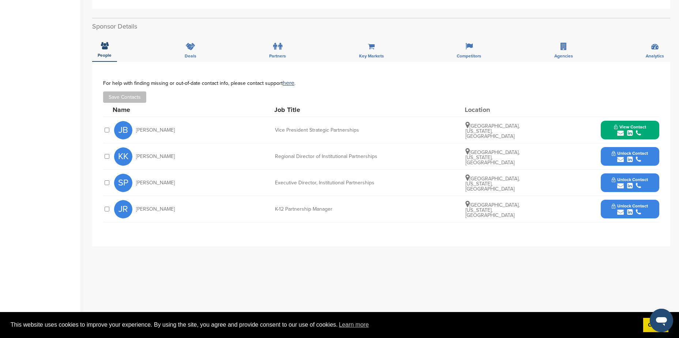
scroll to position [220, 0]
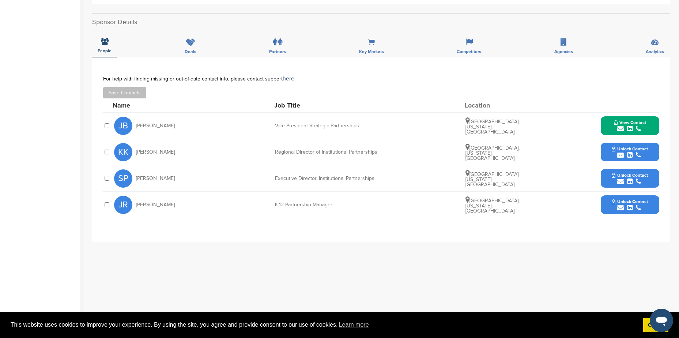
drag, startPoint x: 137, startPoint y: 125, endPoint x: 177, endPoint y: 125, distance: 39.9
click at [177, 125] on div "JB Jennifer Becker" at bounding box center [154, 126] width 80 height 18
copy span "Jennifer Becker"
click at [628, 124] on span "View Contact" at bounding box center [630, 122] width 32 height 5
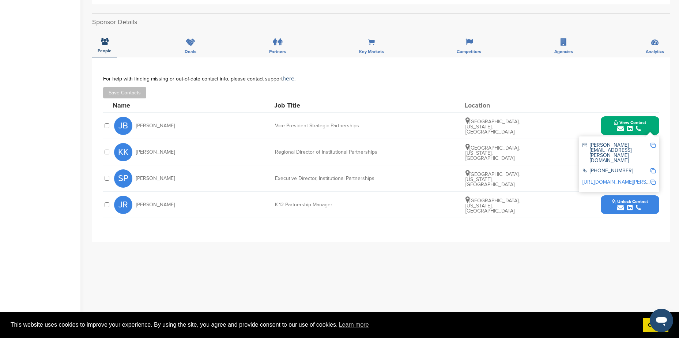
click at [652, 147] on img at bounding box center [653, 145] width 5 height 5
copy span "Jennifer Becker"
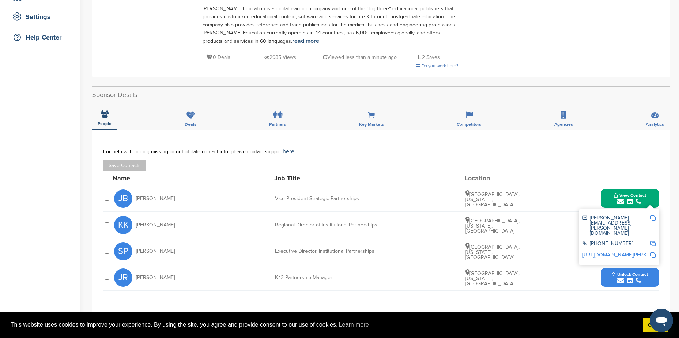
scroll to position [146, 0]
click at [467, 116] on icon at bounding box center [469, 115] width 7 height 7
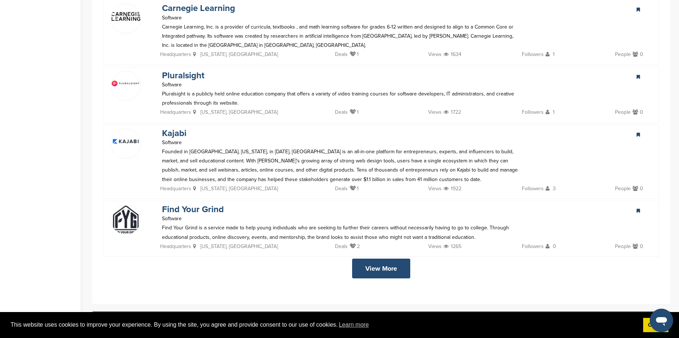
scroll to position [1280, 0]
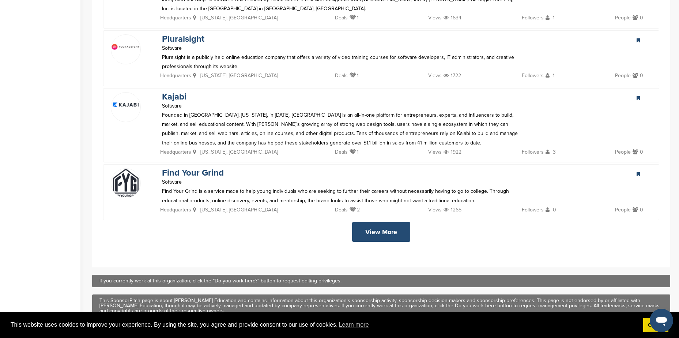
click at [378, 222] on link "View More" at bounding box center [381, 232] width 58 height 20
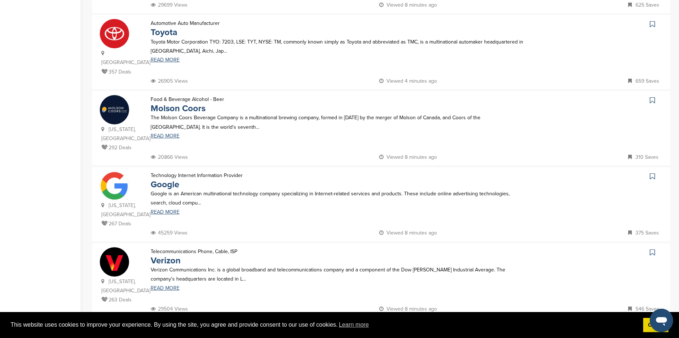
scroll to position [469, 0]
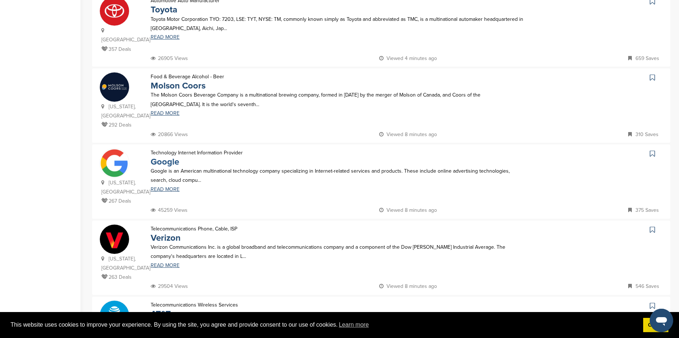
click at [165, 157] on link "Google" at bounding box center [165, 162] width 29 height 11
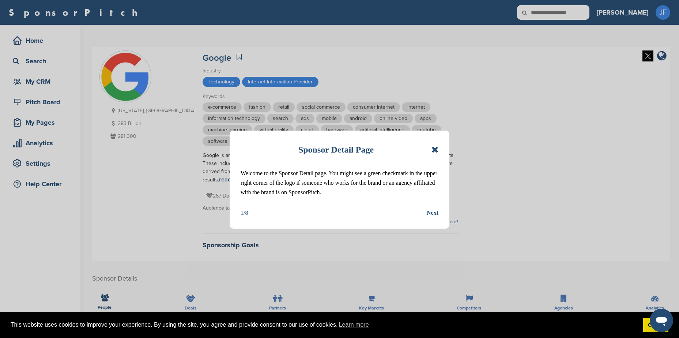
click at [434, 150] on icon at bounding box center [435, 149] width 7 height 9
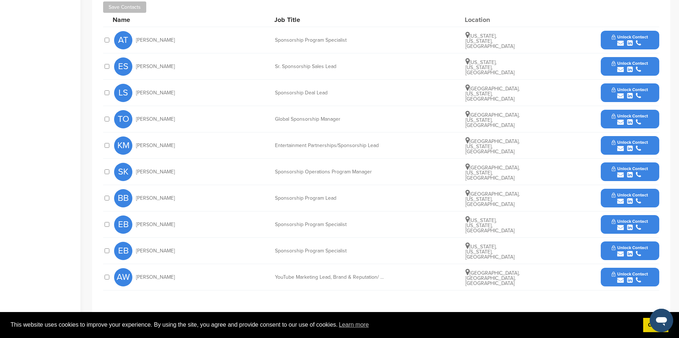
scroll to position [329, 0]
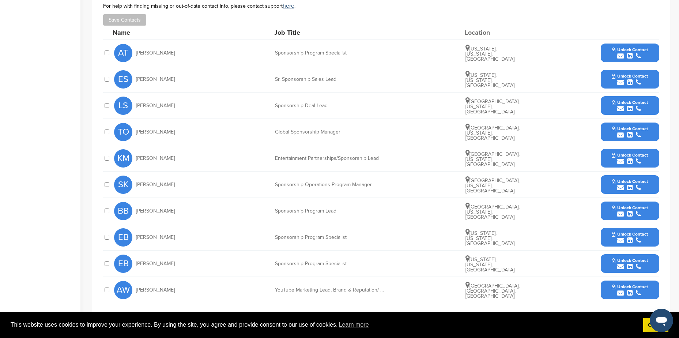
click at [626, 208] on span "Unlock Contact" at bounding box center [630, 207] width 36 height 5
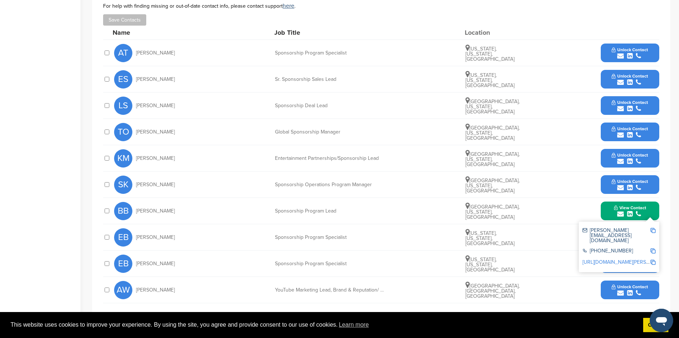
click at [652, 230] on img at bounding box center [653, 230] width 5 height 5
drag, startPoint x: 137, startPoint y: 211, endPoint x: 164, endPoint y: 209, distance: 27.6
click at [164, 209] on div "BB Brittany Bell" at bounding box center [154, 211] width 80 height 18
copy span "Brittany Bell"
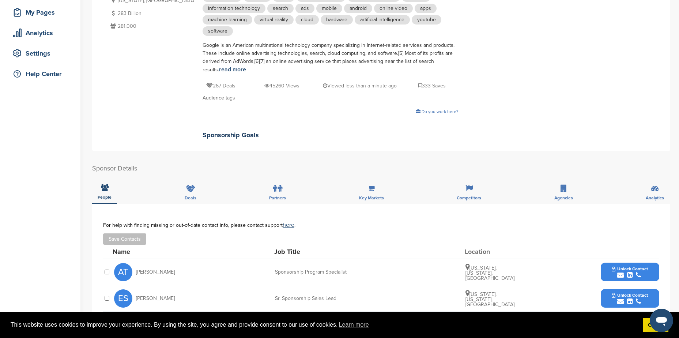
scroll to position [110, 0]
click at [468, 191] on icon at bounding box center [469, 188] width 7 height 7
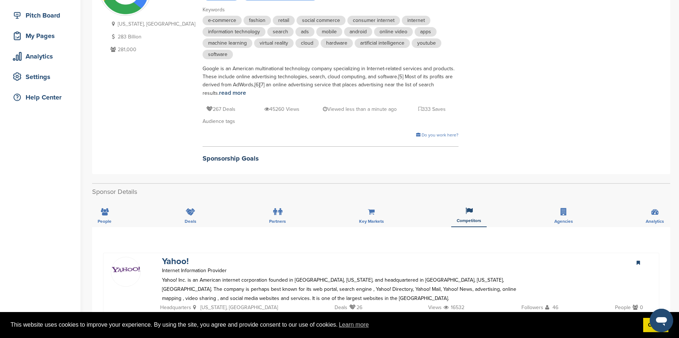
scroll to position [0, 0]
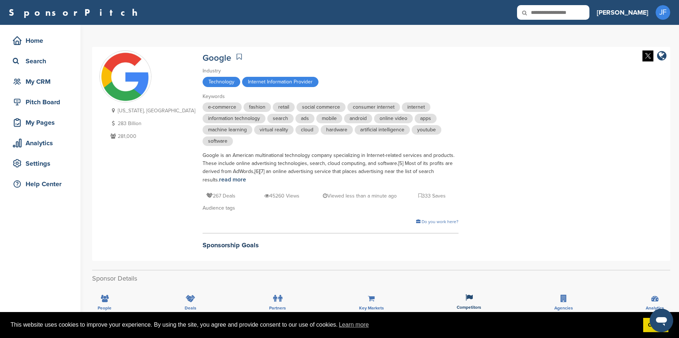
click at [573, 13] on input "text" at bounding box center [553, 12] width 72 height 15
paste input "*******"
type input "*******"
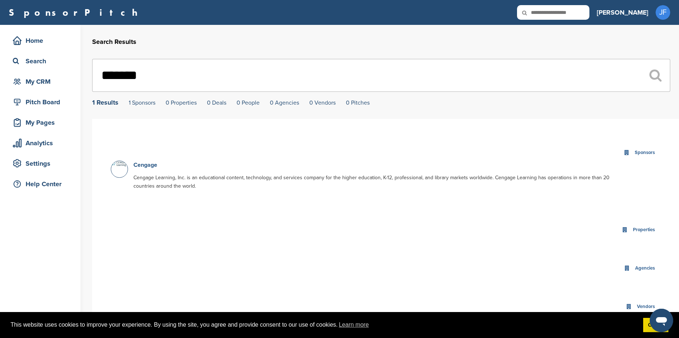
click at [145, 168] on link "Cengage" at bounding box center [146, 164] width 24 height 7
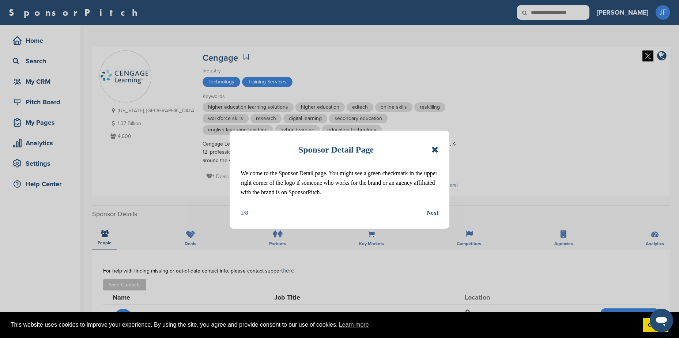
click at [435, 149] on icon at bounding box center [435, 149] width 7 height 9
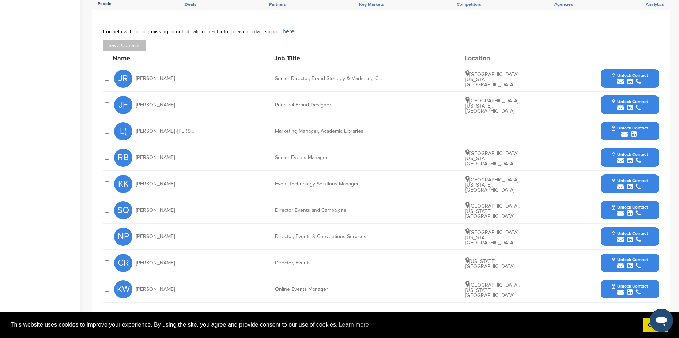
scroll to position [256, 0]
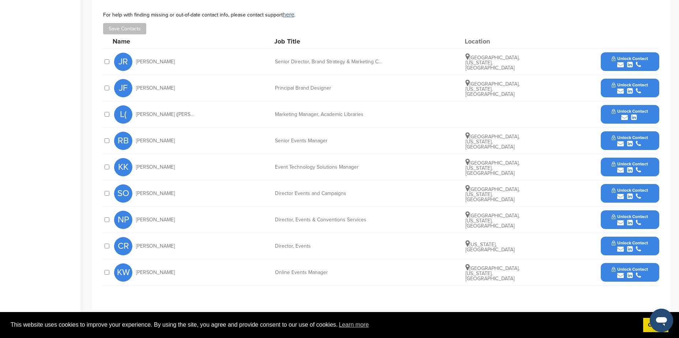
drag, startPoint x: 136, startPoint y: 61, endPoint x: 169, endPoint y: 63, distance: 33.3
click at [169, 63] on div "JR [PERSON_NAME]" at bounding box center [154, 62] width 80 height 18
copy span "[PERSON_NAME]"
click at [623, 57] on span "Unlock Contact" at bounding box center [630, 58] width 36 height 5
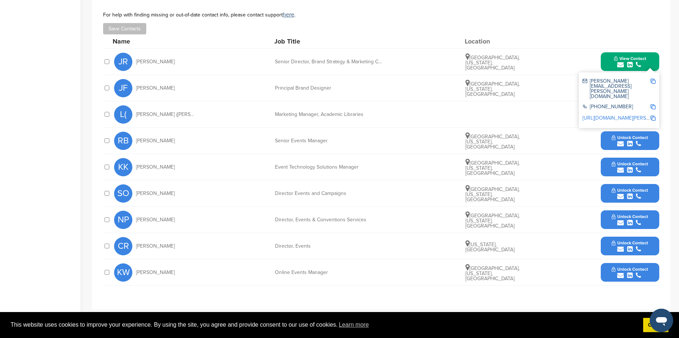
click at [653, 81] on img at bounding box center [653, 81] width 5 height 5
copy span "Jennifer Rand"
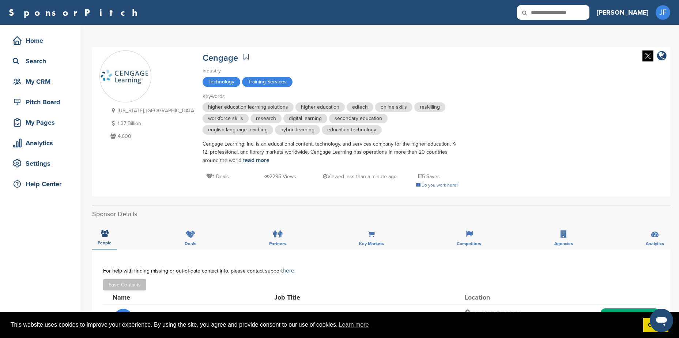
scroll to position [37, 0]
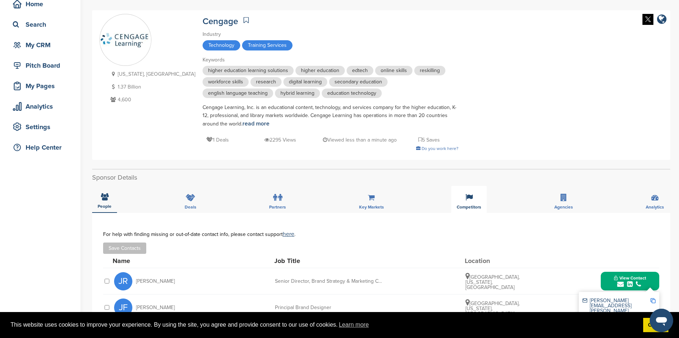
click at [469, 203] on div "Competitors" at bounding box center [468, 199] width 35 height 27
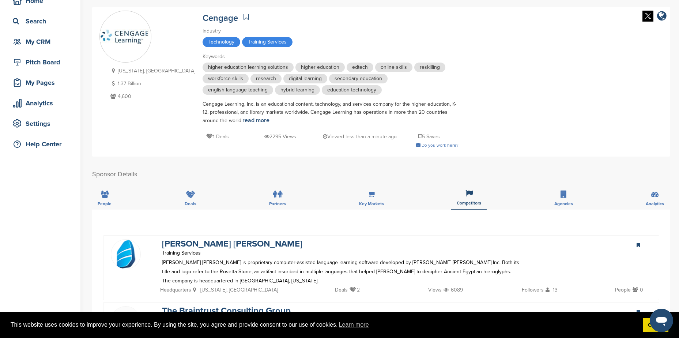
scroll to position [0, 0]
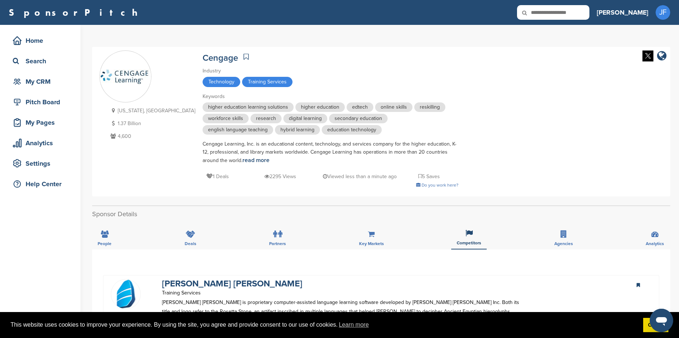
click at [542, 12] on icon at bounding box center [529, 12] width 25 height 15
click at [576, 14] on input "text" at bounding box center [553, 12] width 72 height 15
drag, startPoint x: 572, startPoint y: 12, endPoint x: 548, endPoint y: 7, distance: 25.0
click at [542, 7] on icon at bounding box center [529, 12] width 25 height 15
click at [584, 12] on input "***" at bounding box center [553, 12] width 72 height 15
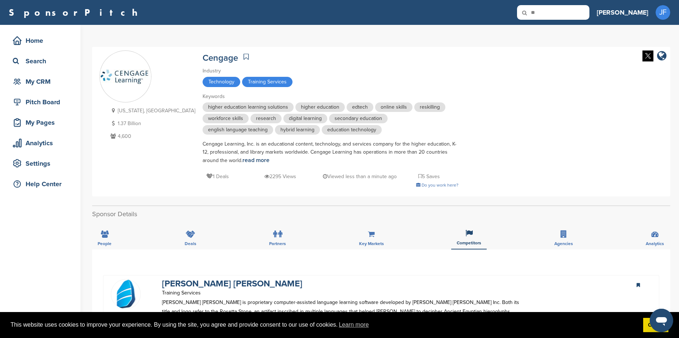
type input "*"
paste input "********"
type input "********"
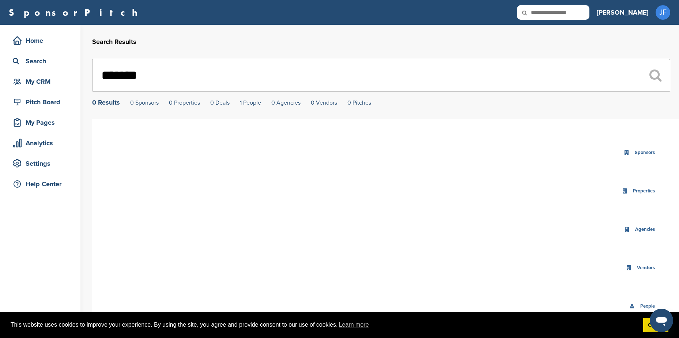
type input "*******"
click at [630, 330] on span "This website uses cookies to improve your experience. By using the site, you ag…" at bounding box center [324, 324] width 627 height 11
click at [649, 329] on link "Got it!" at bounding box center [656, 325] width 25 height 15
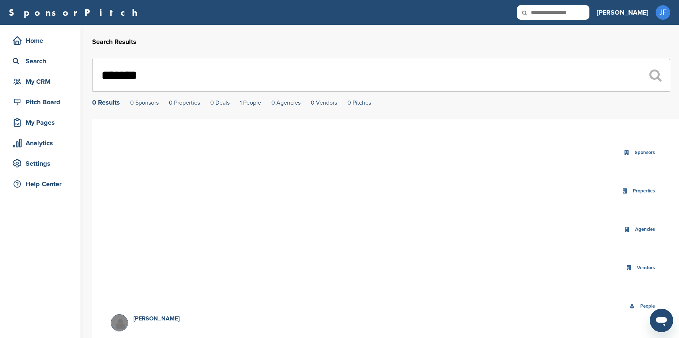
click at [542, 8] on icon at bounding box center [529, 12] width 25 height 15
click at [542, 15] on icon at bounding box center [529, 12] width 25 height 15
click at [584, 15] on input "text" at bounding box center [553, 12] width 72 height 15
paste input "*****"
type input "*****"
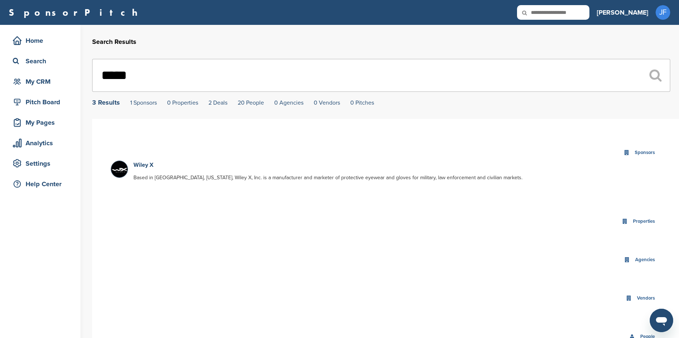
click at [575, 14] on input "text" at bounding box center [553, 12] width 72 height 15
paste input "****"
type input "****"
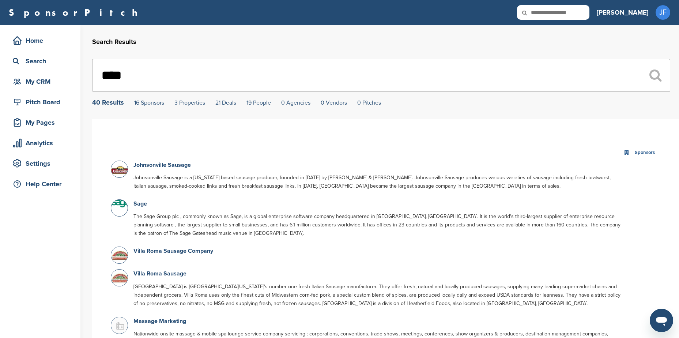
click at [542, 14] on icon at bounding box center [529, 12] width 25 height 15
click at [542, 15] on icon at bounding box center [529, 12] width 25 height 15
click at [573, 12] on input "text" at bounding box center [553, 12] width 72 height 15
type input "**********"
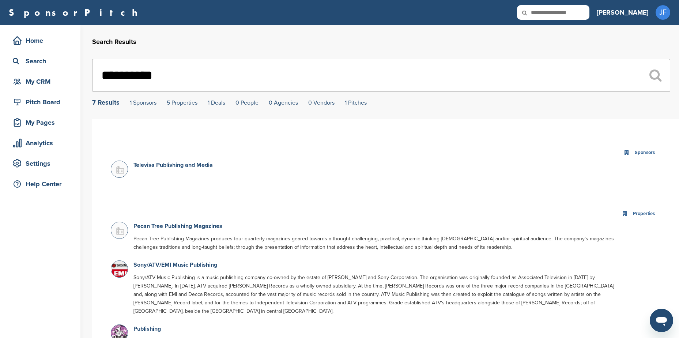
click at [590, 13] on input "text" at bounding box center [553, 12] width 72 height 15
drag, startPoint x: 610, startPoint y: 11, endPoint x: 536, endPoint y: 11, distance: 73.9
click at [536, 11] on div "SponsorPitch" at bounding box center [299, 12] width 581 height 15
paste input "**********"
type input "**********"
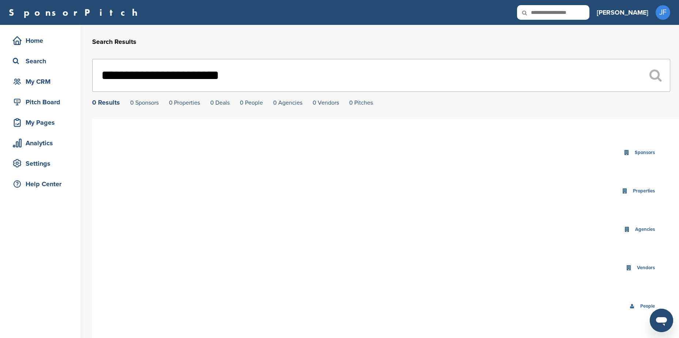
click at [542, 12] on icon at bounding box center [529, 12] width 25 height 15
click at [577, 15] on input "text" at bounding box center [553, 12] width 72 height 15
paste input "**********"
type input "**********"
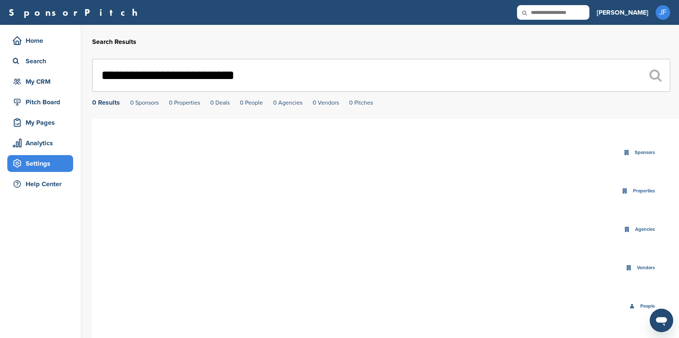
click at [44, 162] on div "Settings" at bounding box center [42, 163] width 62 height 13
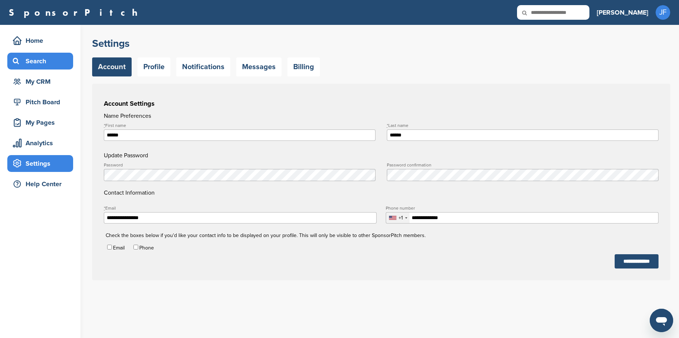
click at [35, 61] on div "Search" at bounding box center [42, 61] width 62 height 13
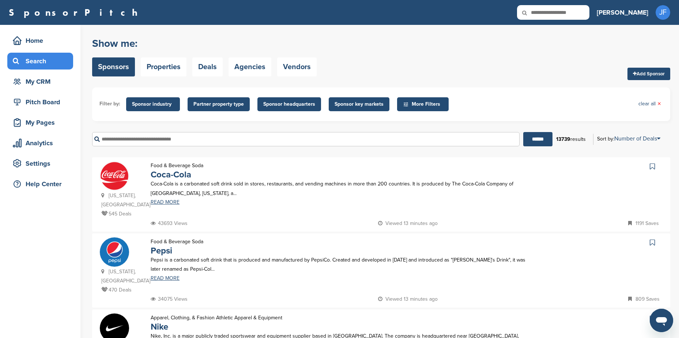
click at [356, 106] on span "Sponsor key markets" at bounding box center [359, 104] width 49 height 8
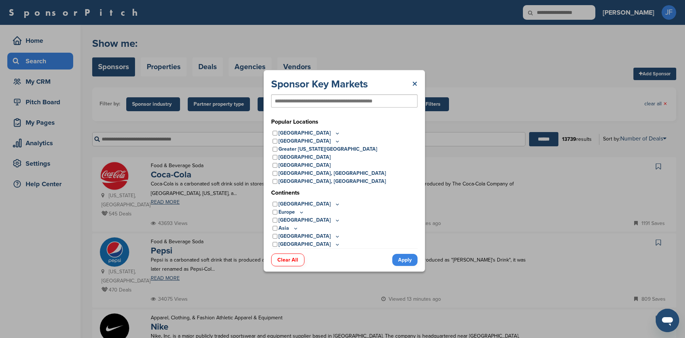
click at [413, 84] on link "×" at bounding box center [414, 84] width 5 height 13
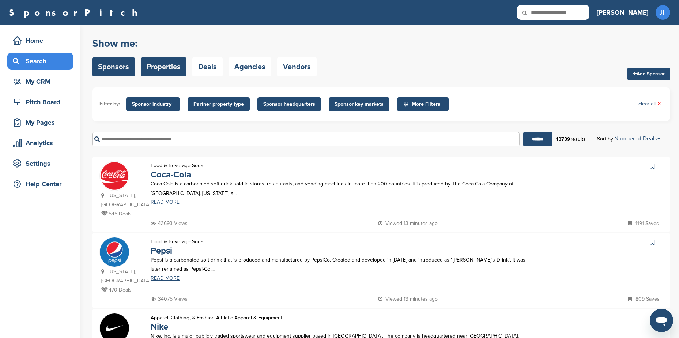
click at [167, 64] on link "Properties" at bounding box center [164, 66] width 46 height 19
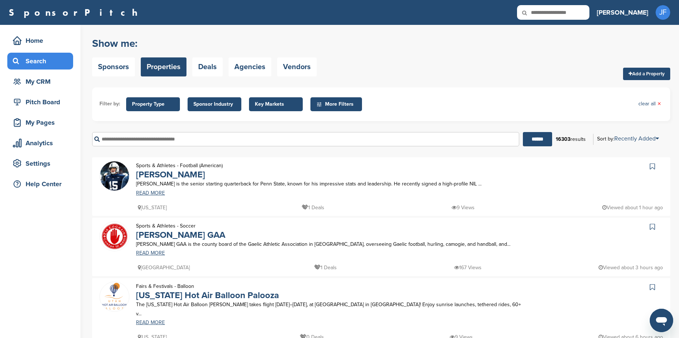
click at [214, 70] on link "Deals" at bounding box center [207, 66] width 30 height 19
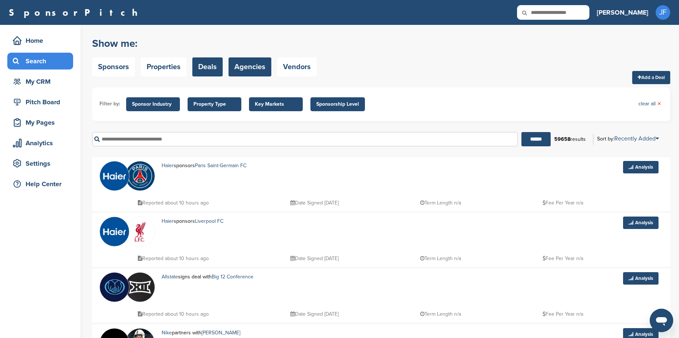
click at [256, 70] on link "Agencies" at bounding box center [250, 66] width 43 height 19
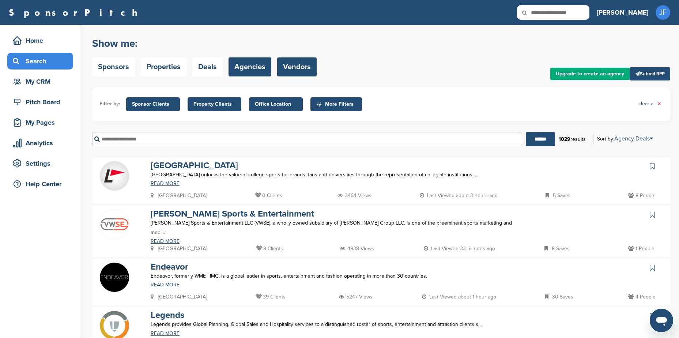
click at [292, 71] on link "Vendors" at bounding box center [297, 66] width 40 height 19
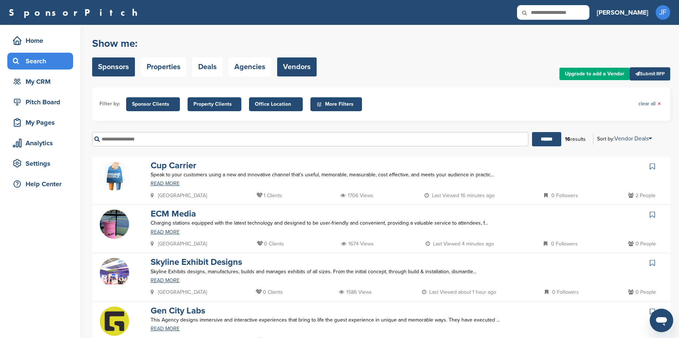
click at [114, 68] on link "Sponsors" at bounding box center [113, 66] width 43 height 19
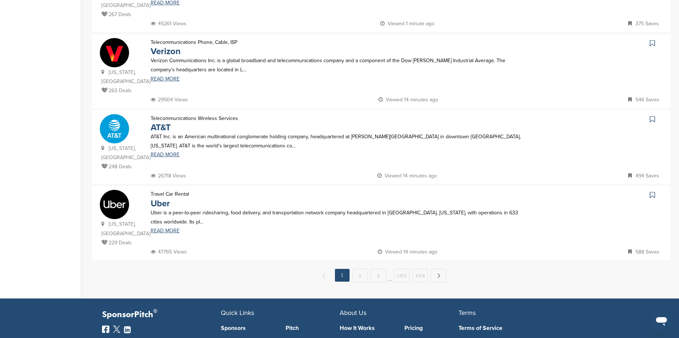
scroll to position [659, 0]
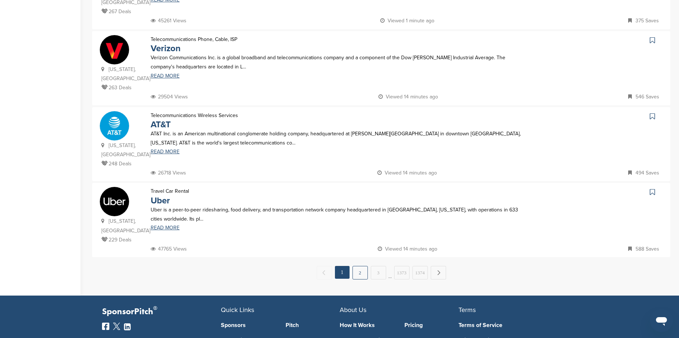
click at [357, 266] on link "2" at bounding box center [360, 273] width 15 height 14
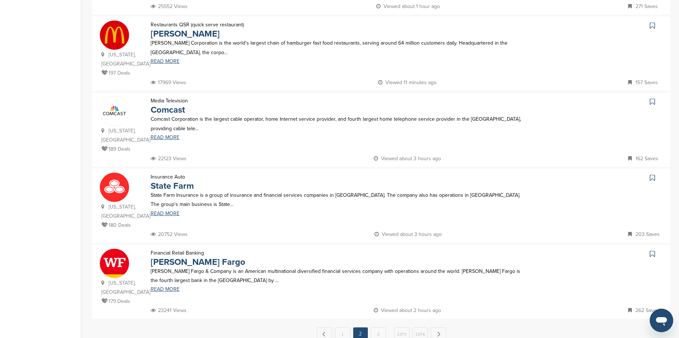
scroll to position [622, 0]
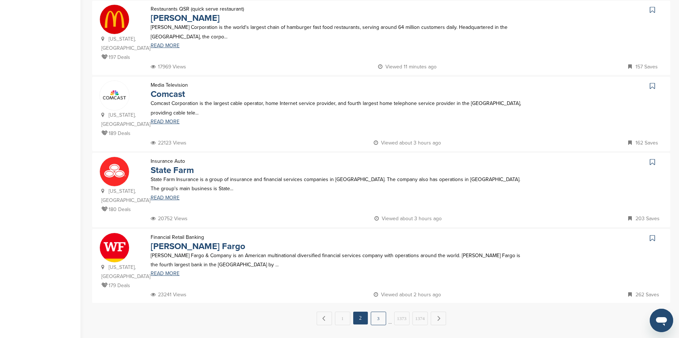
click at [379, 312] on link "3" at bounding box center [378, 319] width 15 height 14
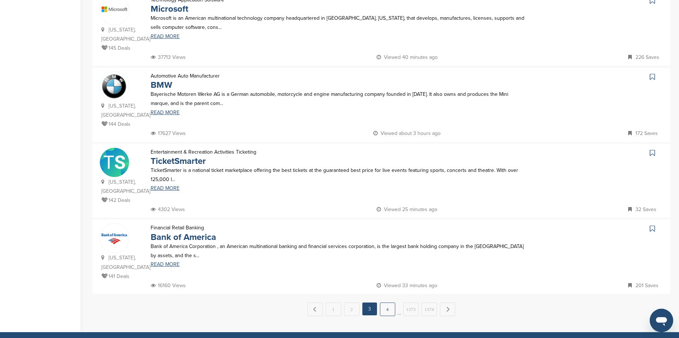
click at [390, 303] on link "4" at bounding box center [387, 310] width 15 height 14
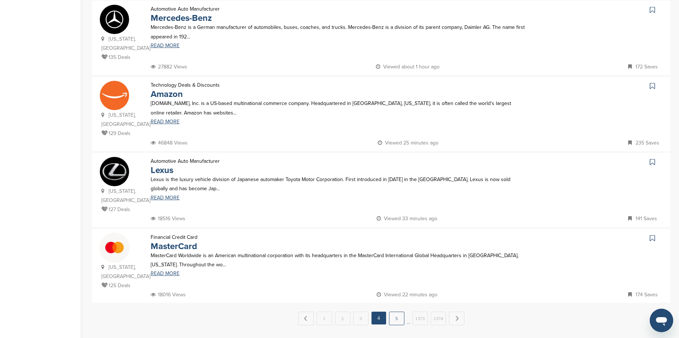
click at [399, 312] on link "5" at bounding box center [396, 319] width 15 height 14
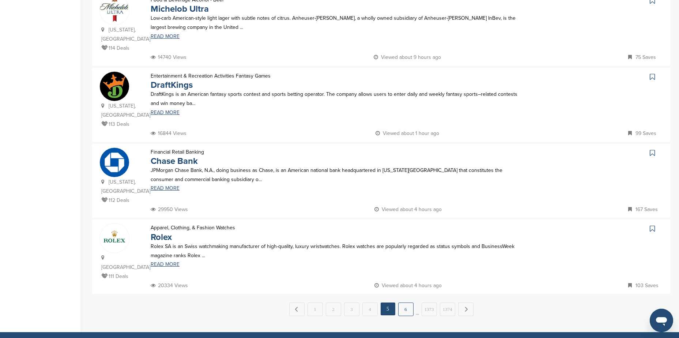
click at [406, 303] on link "6" at bounding box center [405, 310] width 15 height 14
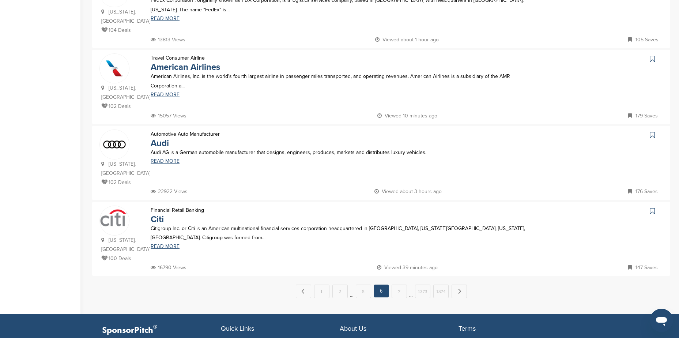
scroll to position [659, 0]
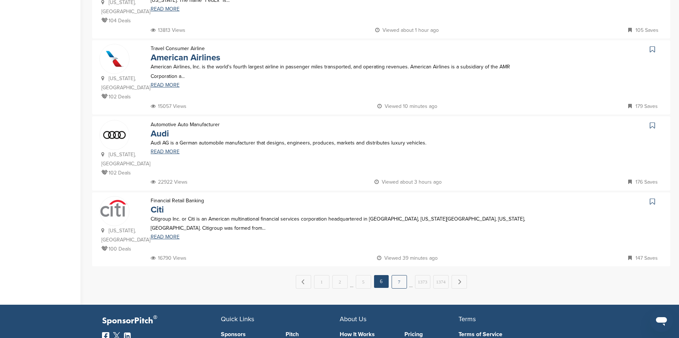
click at [396, 275] on link "7" at bounding box center [399, 282] width 15 height 14
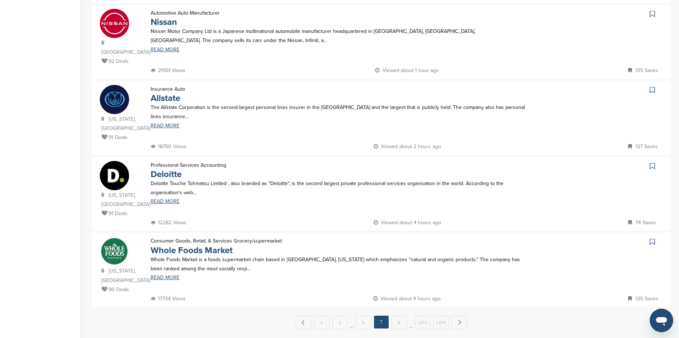
scroll to position [622, 0]
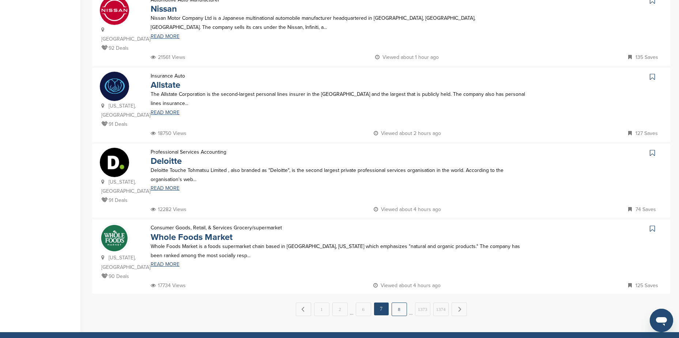
click at [397, 303] on link "8" at bounding box center [399, 310] width 15 height 14
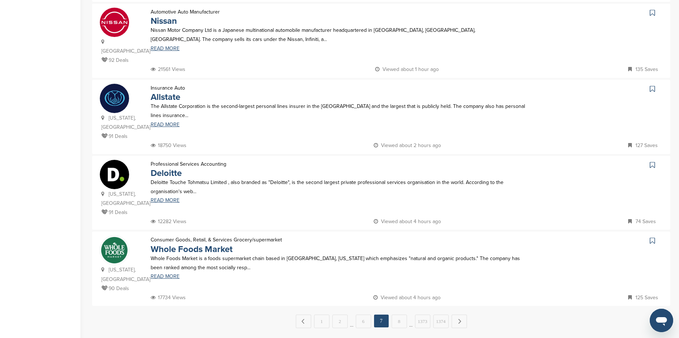
scroll to position [0, 0]
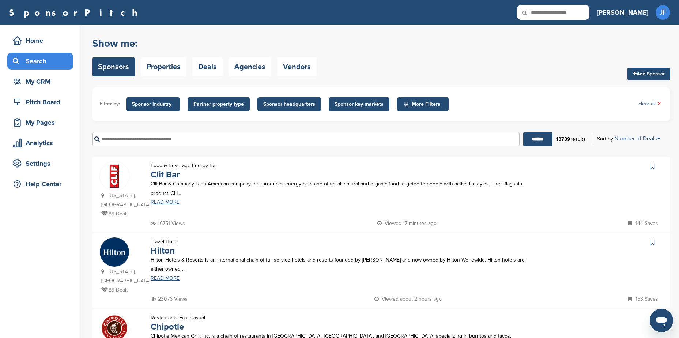
click at [189, 139] on input "text" at bounding box center [306, 139] width 428 height 14
click at [524, 132] on input "******" at bounding box center [538, 139] width 29 height 14
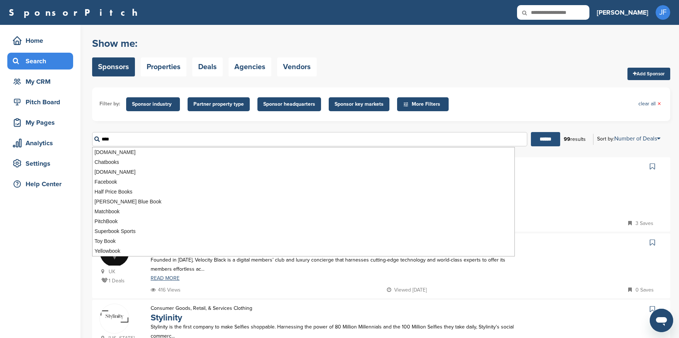
click at [545, 143] on input "******" at bounding box center [545, 139] width 29 height 14
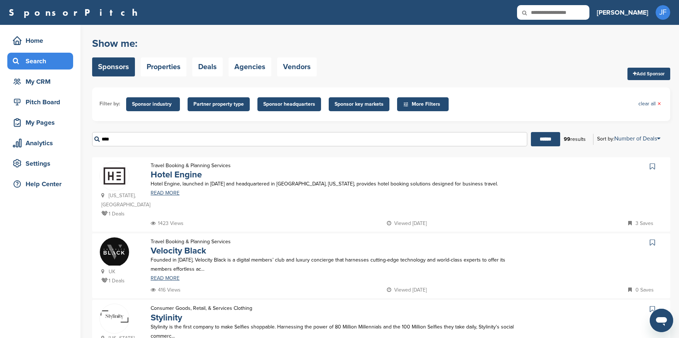
drag, startPoint x: 114, startPoint y: 139, endPoint x: 100, endPoint y: 138, distance: 14.3
click at [100, 138] on input "****" at bounding box center [309, 139] width 435 height 14
click at [531, 132] on input "******" at bounding box center [545, 139] width 29 height 14
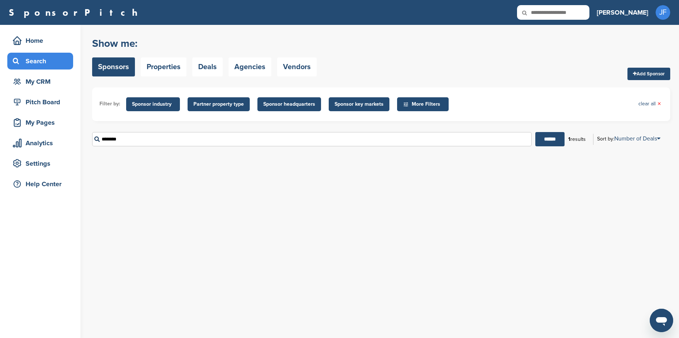
click at [110, 138] on input "********" at bounding box center [312, 139] width 440 height 14
click at [546, 141] on input "******" at bounding box center [550, 139] width 29 height 14
click at [161, 141] on input "*********" at bounding box center [311, 139] width 439 height 14
drag, startPoint x: 147, startPoint y: 144, endPoint x: 100, endPoint y: 139, distance: 48.1
click at [100, 139] on input "*********" at bounding box center [311, 139] width 439 height 14
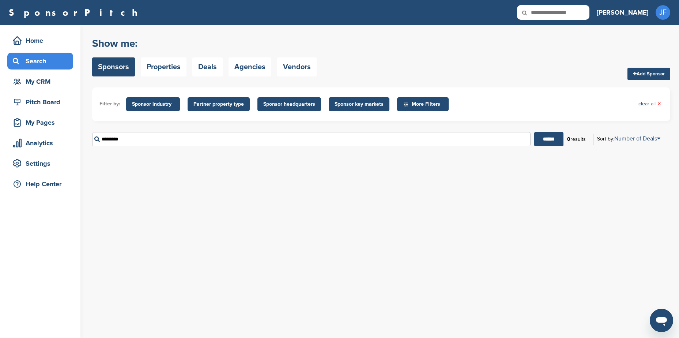
paste input "**"
drag, startPoint x: 120, startPoint y: 138, endPoint x: 155, endPoint y: 137, distance: 35.5
click at [155, 139] on input "**********" at bounding box center [311, 139] width 439 height 14
type input "*******"
click at [534, 132] on input "******" at bounding box center [548, 139] width 29 height 14
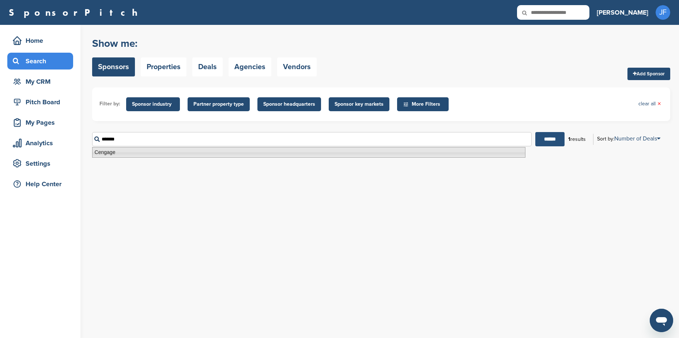
click at [548, 141] on input "******" at bounding box center [550, 139] width 29 height 14
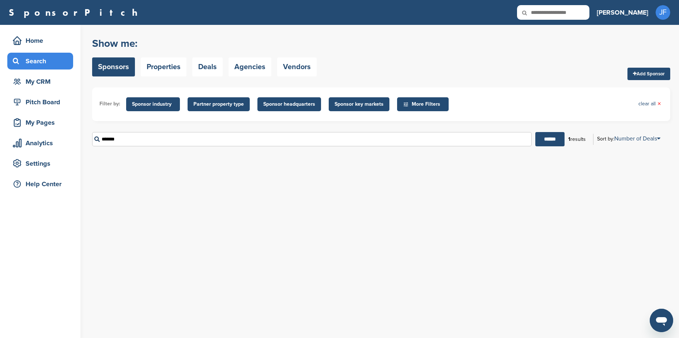
click at [388, 210] on div "You have reached your monthly limit. Please upgrade to access more. Upgrade on …" at bounding box center [385, 181] width 587 height 313
click at [642, 103] on link "clear all ×" at bounding box center [650, 104] width 23 height 8
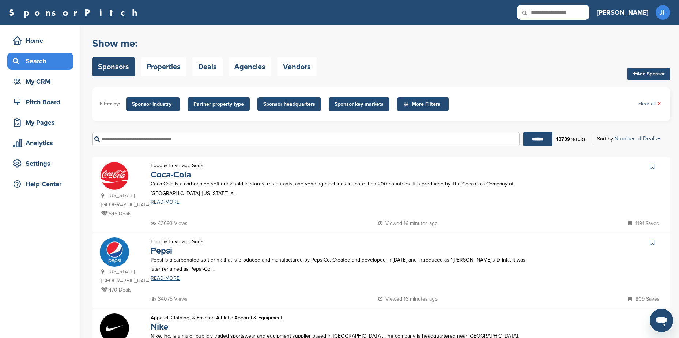
click at [215, 141] on input "text" at bounding box center [306, 139] width 428 height 14
paste input "**********"
type input "*******"
click at [541, 143] on input "******" at bounding box center [538, 139] width 29 height 14
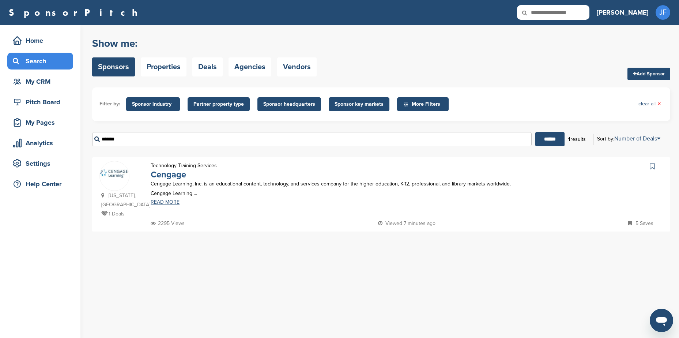
click at [172, 176] on link "Cengage" at bounding box center [168, 174] width 35 height 11
click at [114, 172] on img at bounding box center [114, 173] width 29 height 9
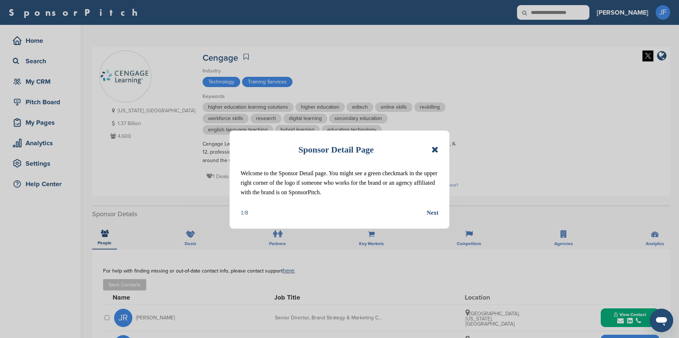
click at [435, 150] on icon at bounding box center [435, 149] width 7 height 9
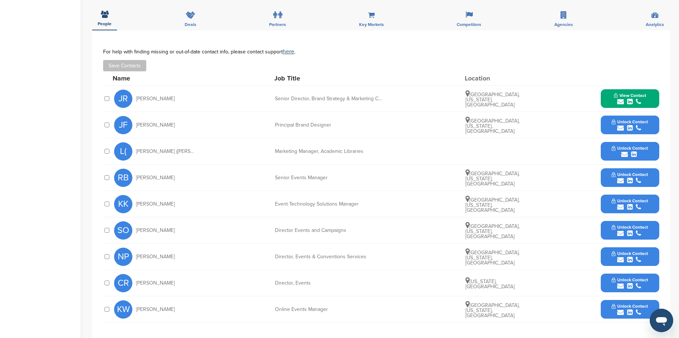
scroll to position [220, 0]
click at [618, 228] on span "Unlock Contact" at bounding box center [630, 226] width 36 height 5
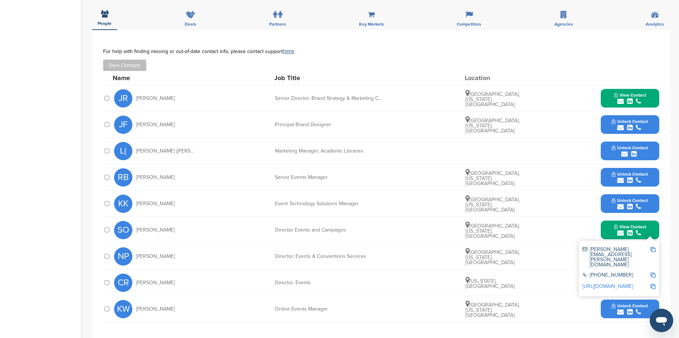
click at [652, 249] on img at bounding box center [653, 249] width 5 height 5
drag, startPoint x: 137, startPoint y: 230, endPoint x: 181, endPoint y: 227, distance: 44.4
click at [181, 227] on div "SO [PERSON_NAME]" at bounding box center [154, 230] width 80 height 18
copy span "[PERSON_NAME]"
click at [670, 255] on div "**********" at bounding box center [381, 188] width 578 height 316
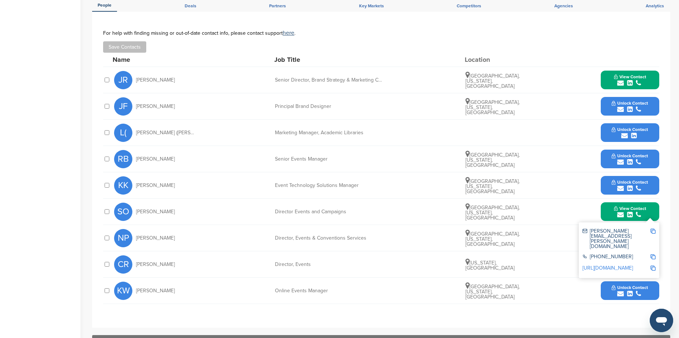
scroll to position [256, 0]
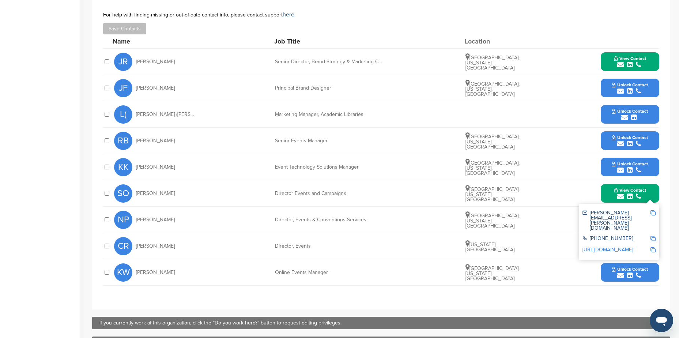
click at [665, 178] on div "**********" at bounding box center [381, 151] width 578 height 316
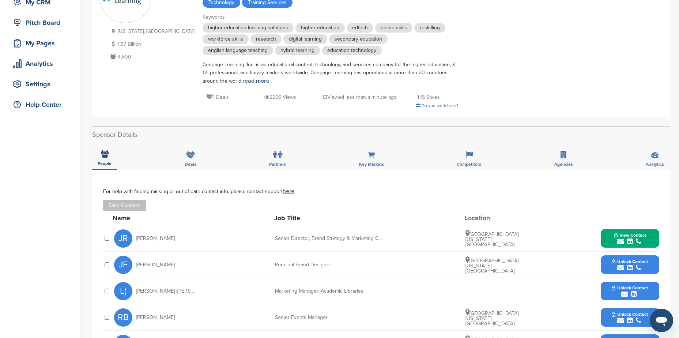
scroll to position [0, 0]
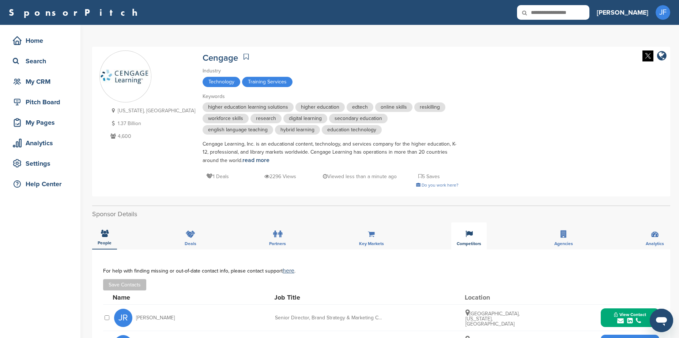
click at [467, 239] on div "Competitors" at bounding box center [468, 235] width 35 height 27
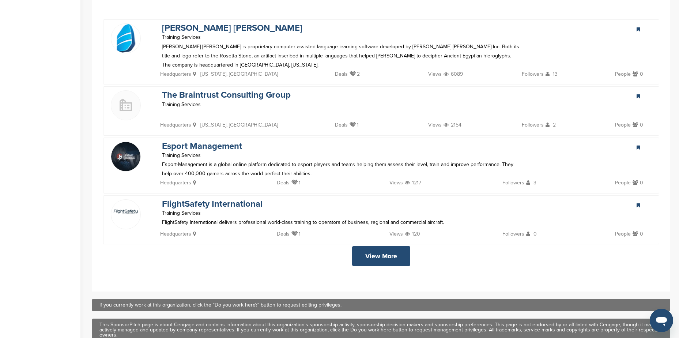
scroll to position [256, 0]
click at [385, 259] on link "View More" at bounding box center [381, 256] width 58 height 20
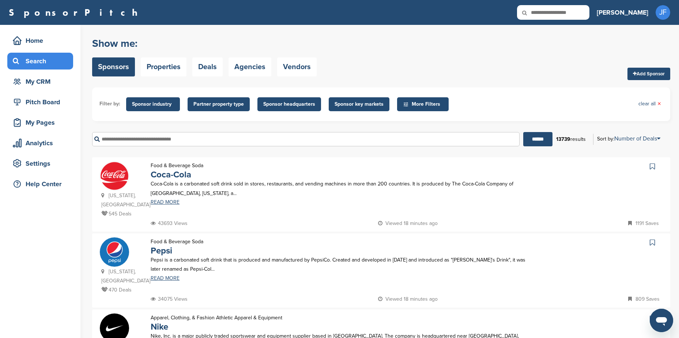
click at [146, 141] on input "text" at bounding box center [306, 139] width 428 height 14
paste input "**********"
click at [524, 132] on input "******" at bounding box center [538, 139] width 29 height 14
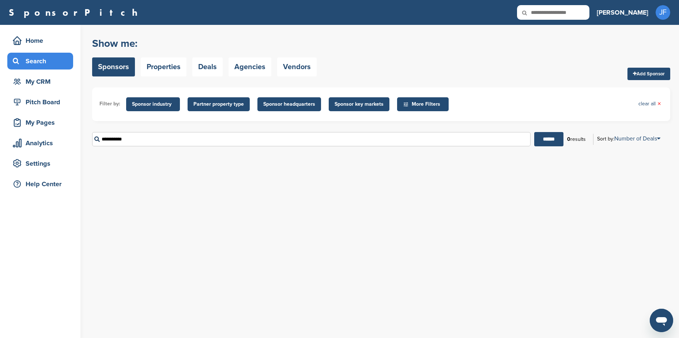
drag, startPoint x: 108, startPoint y: 138, endPoint x: 165, endPoint y: 136, distance: 57.8
click at [165, 136] on input "**********" at bounding box center [311, 139] width 439 height 14
click at [534, 132] on input "******" at bounding box center [548, 139] width 29 height 14
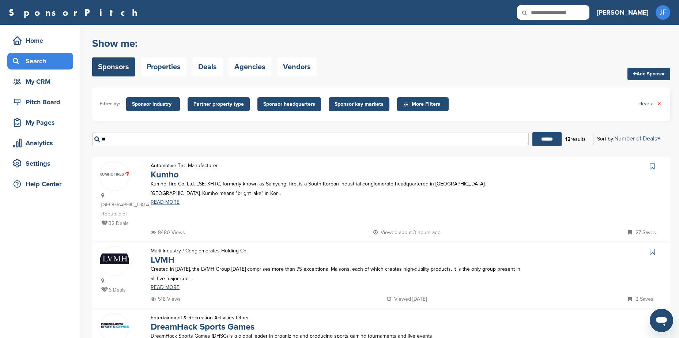
drag, startPoint x: 112, startPoint y: 137, endPoint x: 97, endPoint y: 133, distance: 15.9
click at [97, 133] on input "**" at bounding box center [310, 139] width 437 height 14
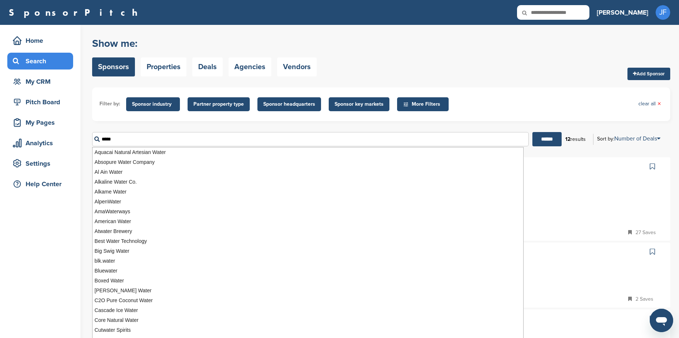
click at [131, 135] on input "*****" at bounding box center [310, 139] width 437 height 14
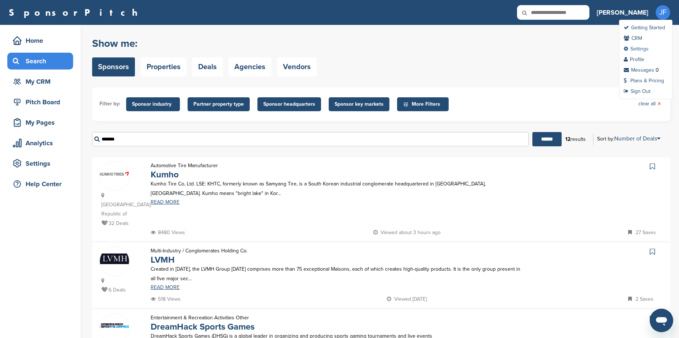
type input "*******"
click at [639, 50] on link "Settings" at bounding box center [636, 49] width 25 height 6
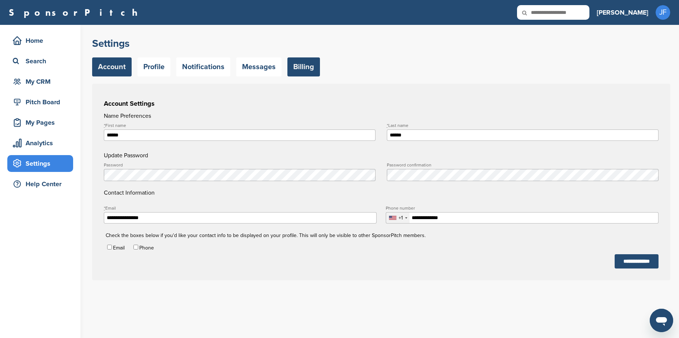
click at [303, 65] on link "Billing" at bounding box center [304, 66] width 33 height 19
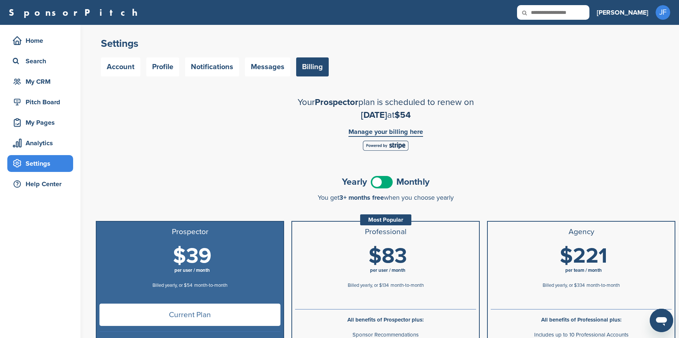
click at [378, 131] on link "Manage your billing here" at bounding box center [386, 132] width 75 height 8
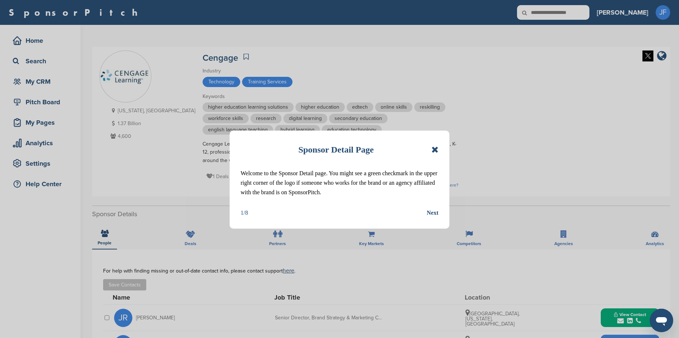
click at [435, 149] on icon at bounding box center [435, 149] width 7 height 9
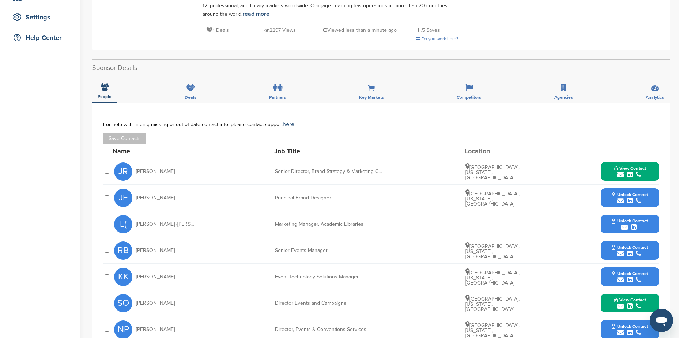
scroll to position [183, 0]
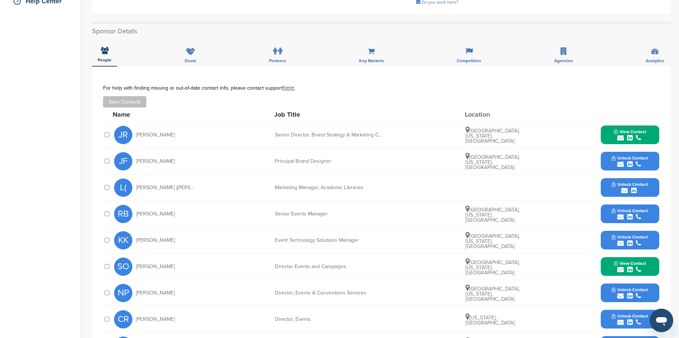
click at [623, 184] on span "Unlock Contact" at bounding box center [630, 184] width 36 height 5
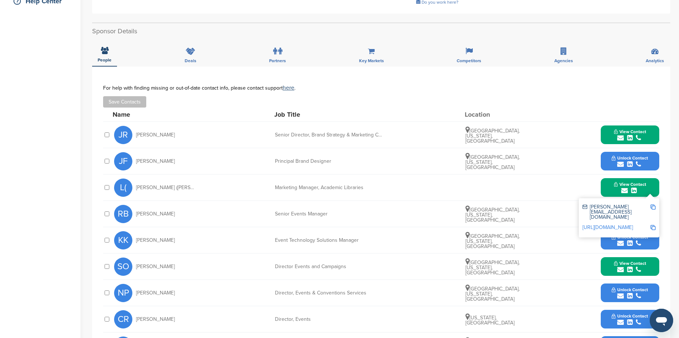
click at [652, 207] on img at bounding box center [653, 207] width 5 height 5
click at [163, 188] on span "[PERSON_NAME] ([PERSON_NAME])" at bounding box center [165, 187] width 59 height 5
drag, startPoint x: 136, startPoint y: 188, endPoint x: 176, endPoint y: 187, distance: 39.9
click at [176, 187] on div "L( [PERSON_NAME] ([PERSON_NAME])" at bounding box center [154, 188] width 80 height 18
copy span "[PERSON_NAME] ([PERSON_NAME])"
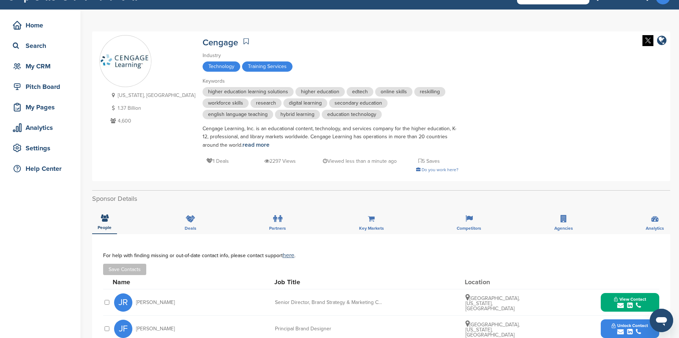
scroll to position [0, 0]
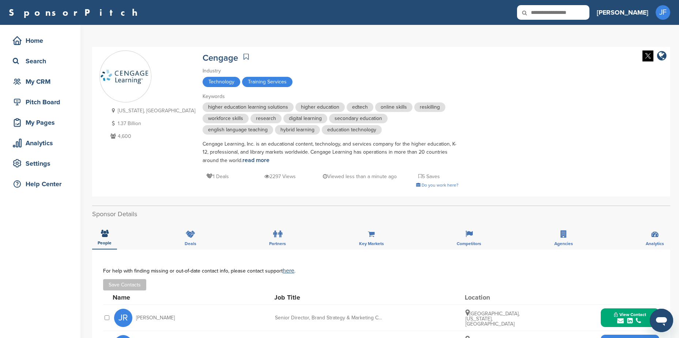
click at [586, 16] on input "text" at bounding box center [553, 12] width 72 height 15
paste input "*********"
type input "*********"
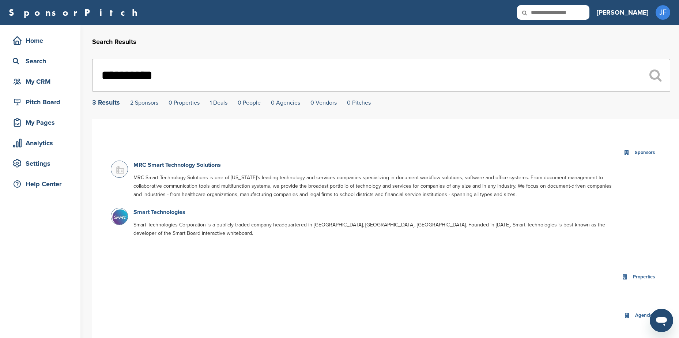
type input "**********"
click at [167, 215] on link "Smart Technologies" at bounding box center [160, 212] width 52 height 7
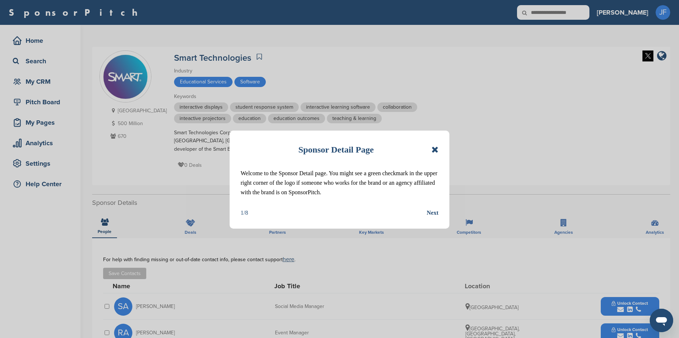
click at [432, 152] on icon at bounding box center [435, 149] width 7 height 9
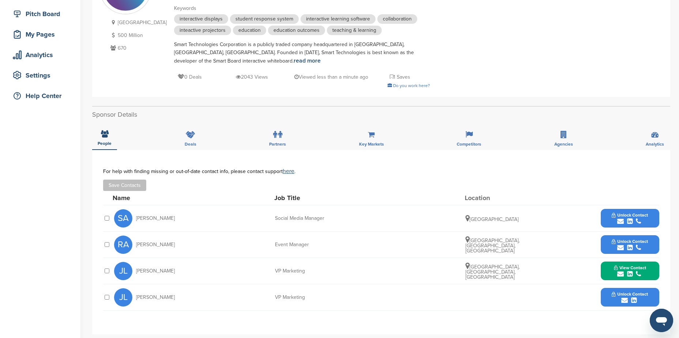
scroll to position [110, 0]
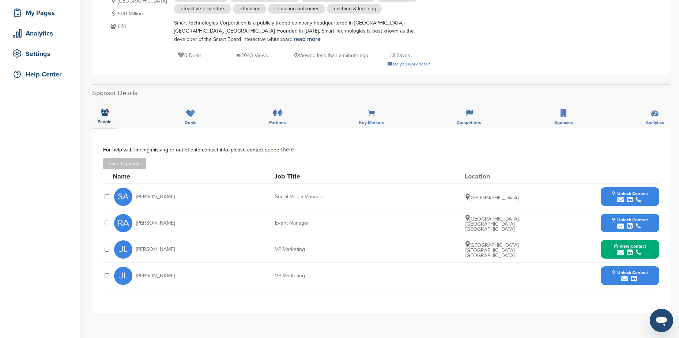
click at [621, 270] on span "Unlock Contact" at bounding box center [630, 272] width 36 height 5
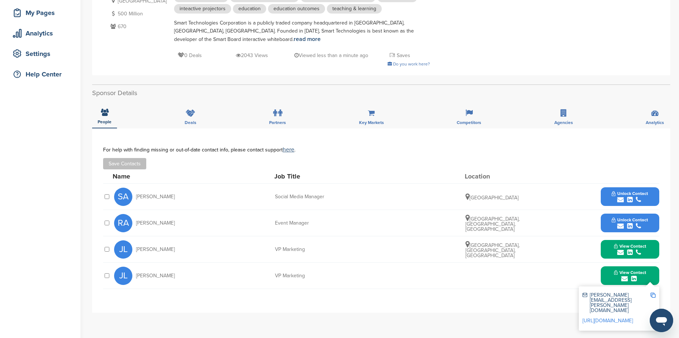
click at [651, 295] on img at bounding box center [653, 295] width 5 height 5
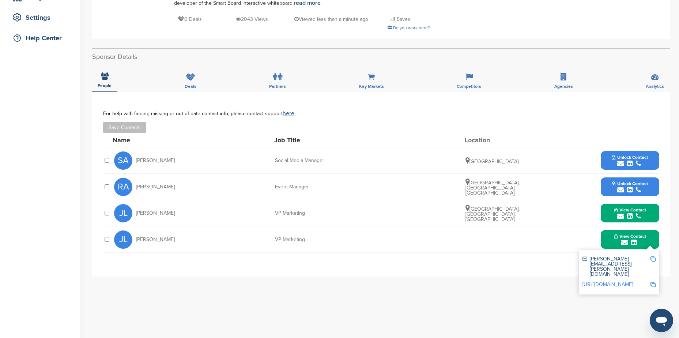
scroll to position [146, 0]
click at [621, 179] on button "Unlock Contact" at bounding box center [630, 187] width 54 height 22
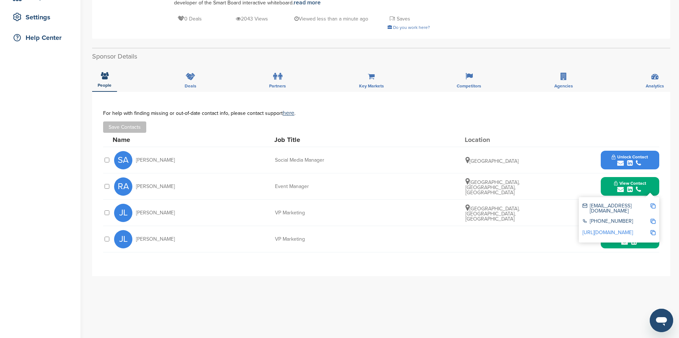
click at [655, 206] on img at bounding box center [653, 205] width 5 height 5
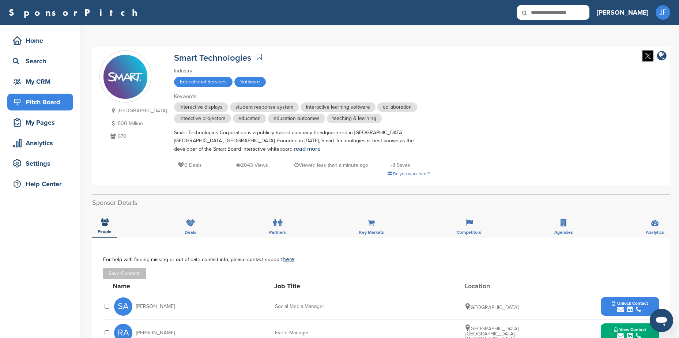
click at [59, 106] on div "Pitch Board" at bounding box center [42, 101] width 62 height 13
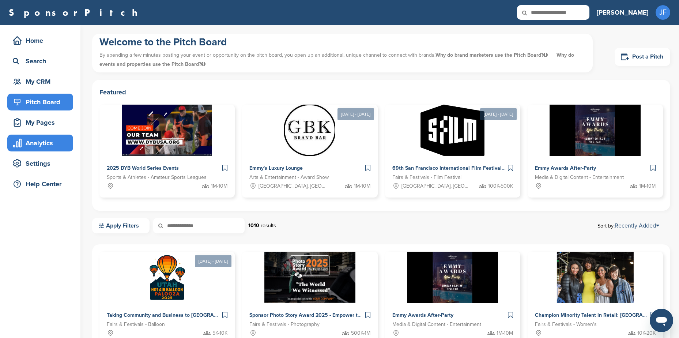
click at [50, 149] on div "Analytics" at bounding box center [42, 142] width 62 height 13
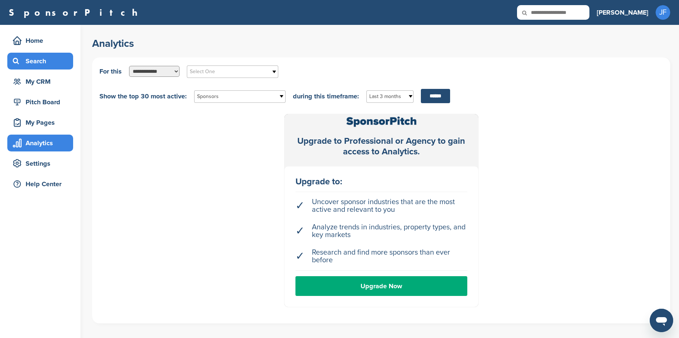
click at [35, 64] on div "Search" at bounding box center [42, 61] width 62 height 13
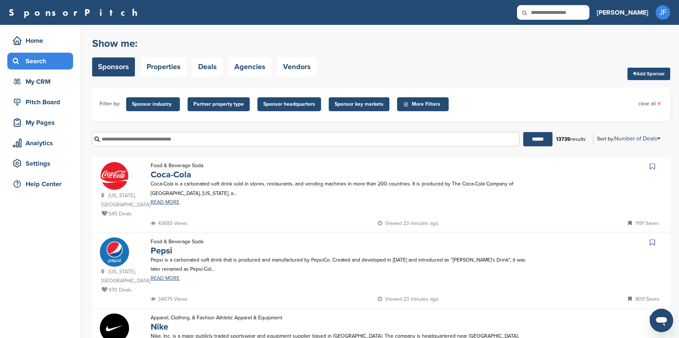
click at [156, 105] on span "Sponsor industry" at bounding box center [153, 104] width 42 height 8
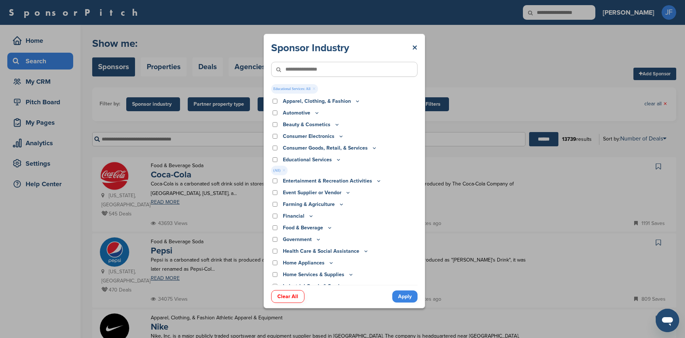
click at [412, 296] on link "Apply" at bounding box center [404, 296] width 25 height 12
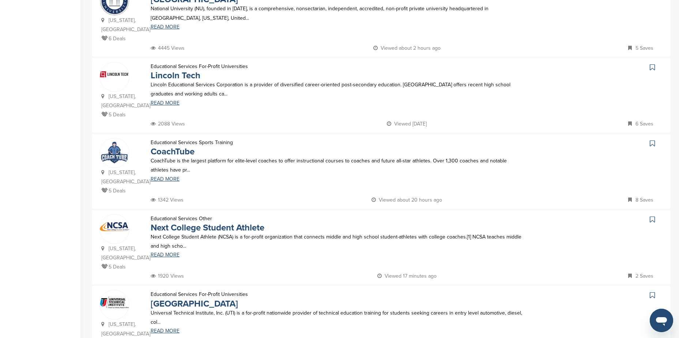
scroll to position [585, 0]
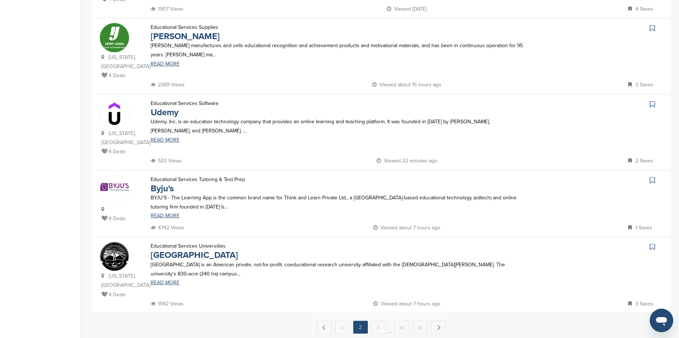
scroll to position [622, 0]
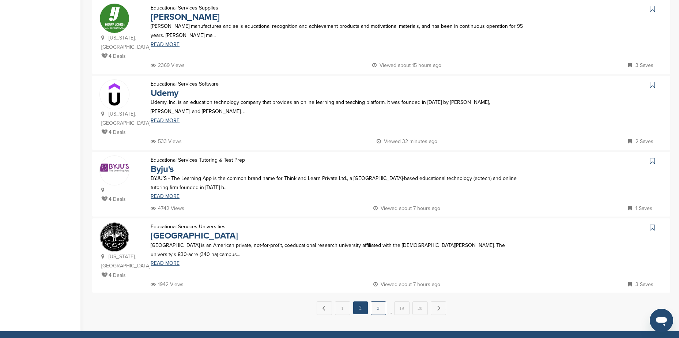
click at [376, 301] on link "3" at bounding box center [378, 308] width 15 height 14
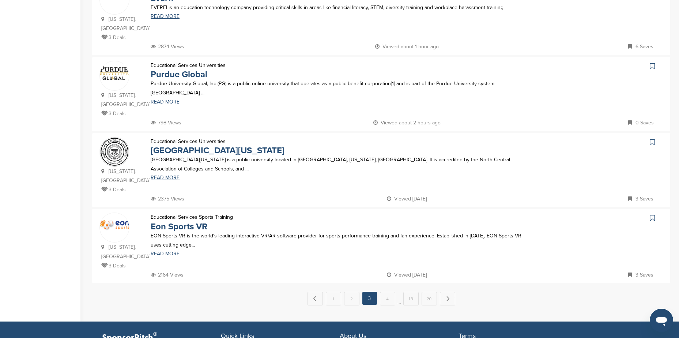
scroll to position [659, 0]
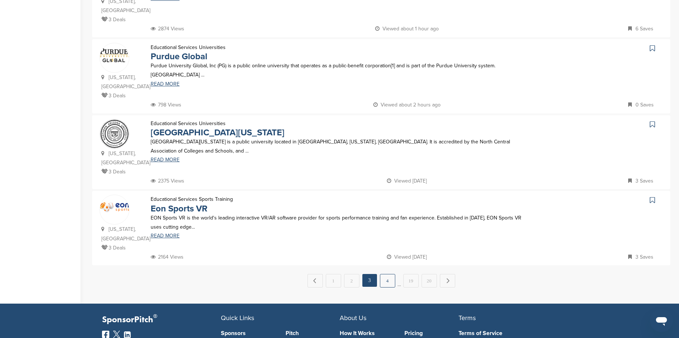
click at [387, 274] on link "4" at bounding box center [387, 281] width 15 height 14
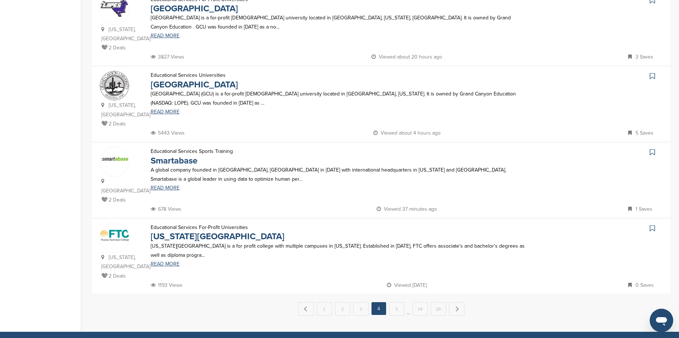
scroll to position [622, 0]
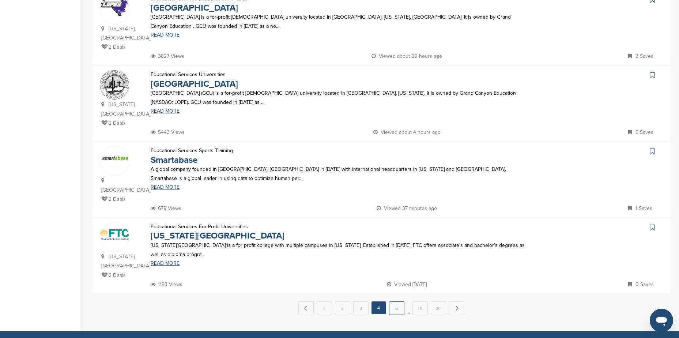
click at [398, 301] on link "5" at bounding box center [396, 308] width 15 height 14
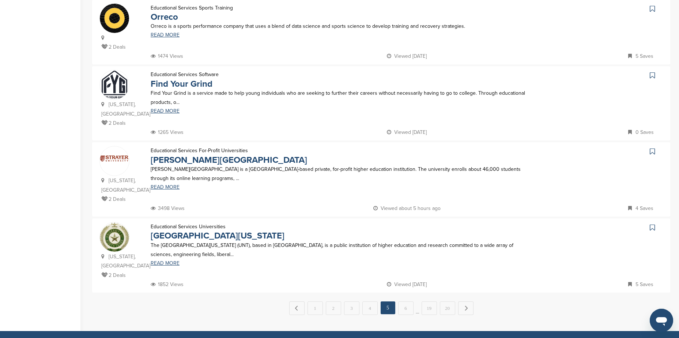
click at [406, 301] on link "6" at bounding box center [405, 308] width 15 height 14
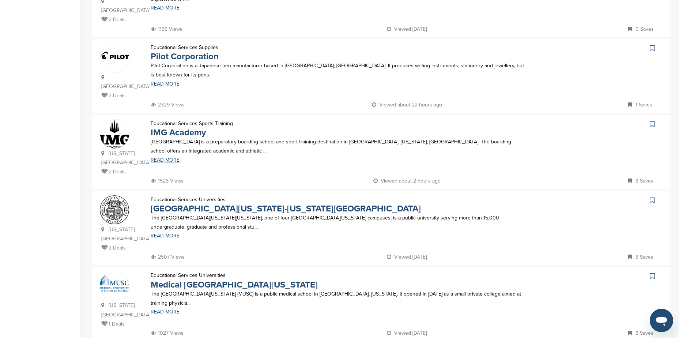
scroll to position [585, 0]
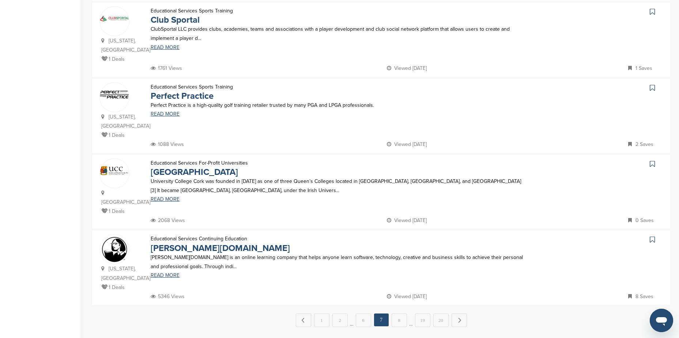
scroll to position [622, 0]
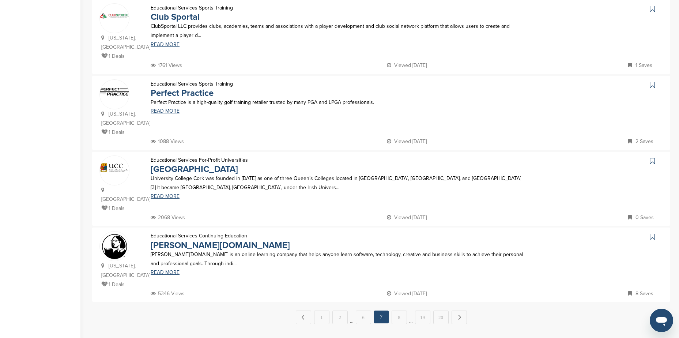
click at [398, 311] on link "8" at bounding box center [399, 318] width 15 height 14
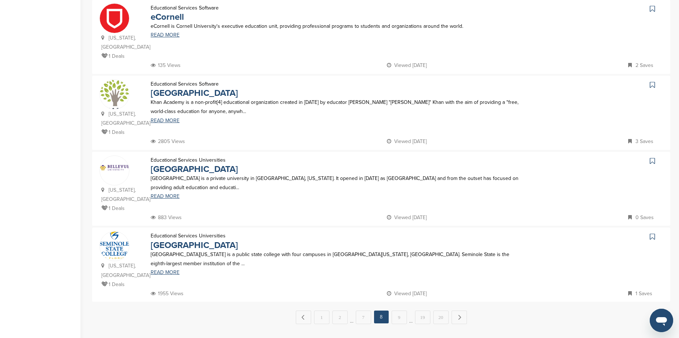
click at [403, 311] on link "9" at bounding box center [399, 318] width 15 height 14
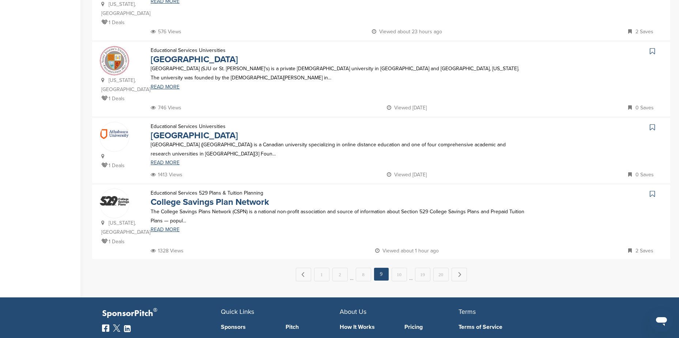
scroll to position [659, 0]
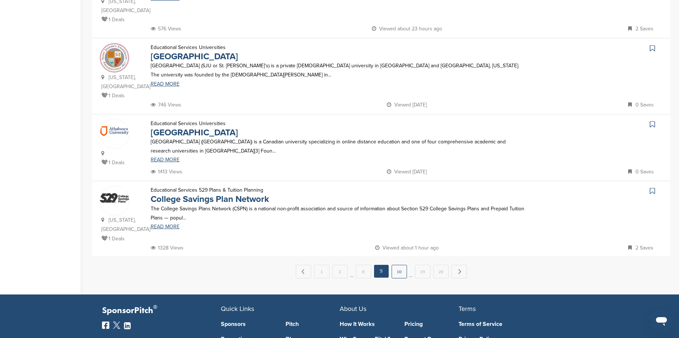
click at [399, 265] on link "10" at bounding box center [399, 272] width 15 height 14
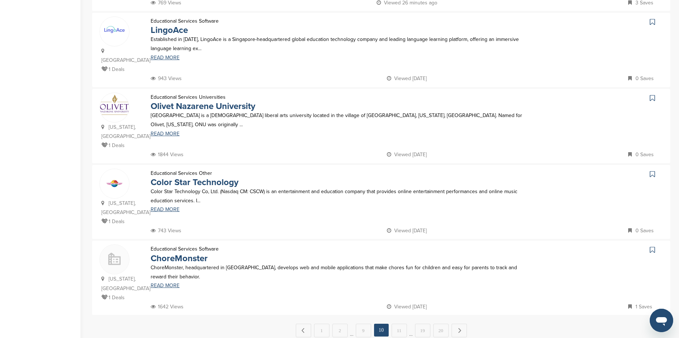
scroll to position [622, 0]
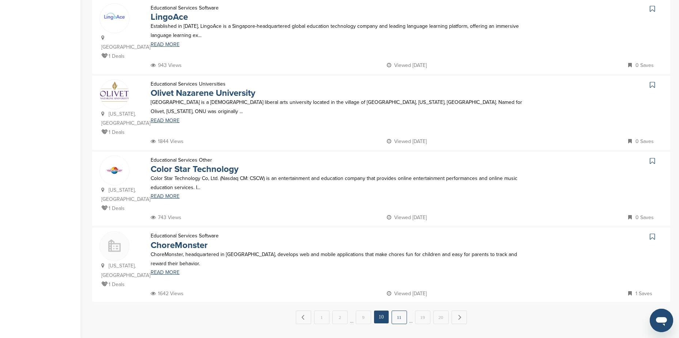
click at [397, 311] on link "11" at bounding box center [399, 318] width 15 height 14
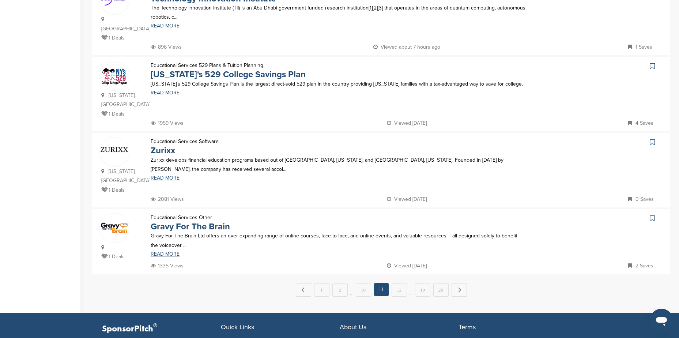
click at [399, 283] on link "12" at bounding box center [399, 290] width 15 height 14
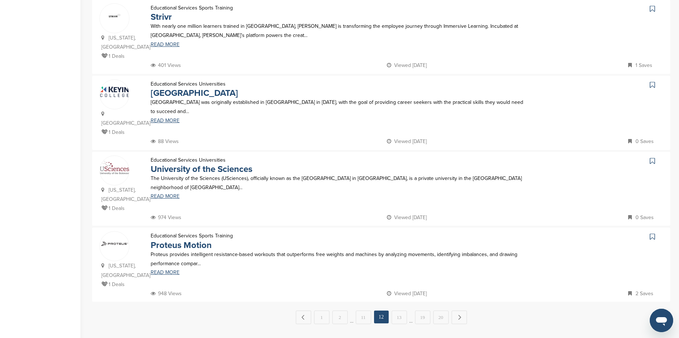
click at [401, 311] on link "13" at bounding box center [399, 318] width 15 height 14
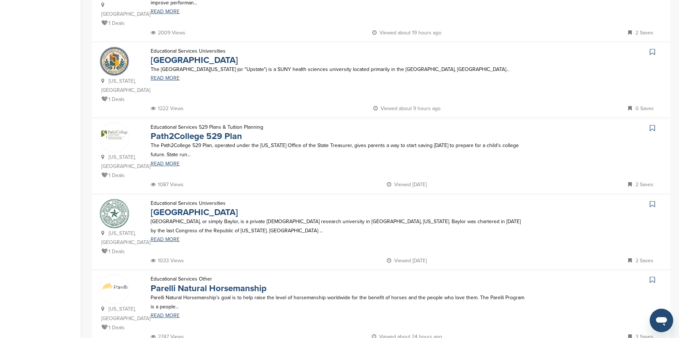
scroll to position [585, 0]
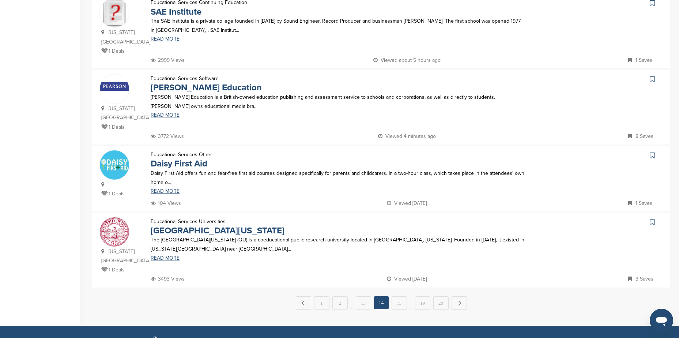
scroll to position [622, 0]
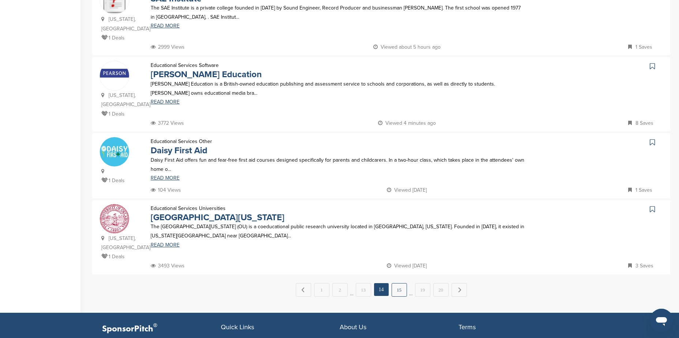
click at [399, 283] on link "15" at bounding box center [399, 290] width 15 height 14
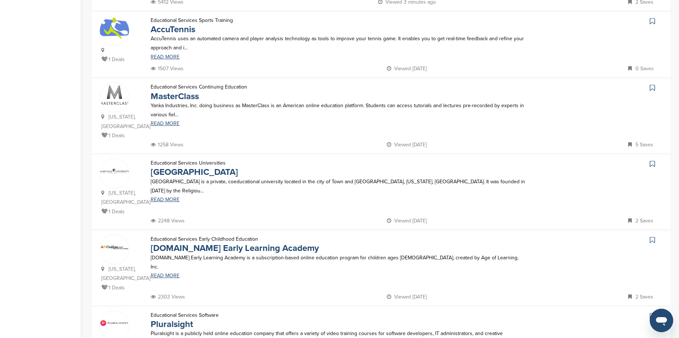
scroll to position [512, 0]
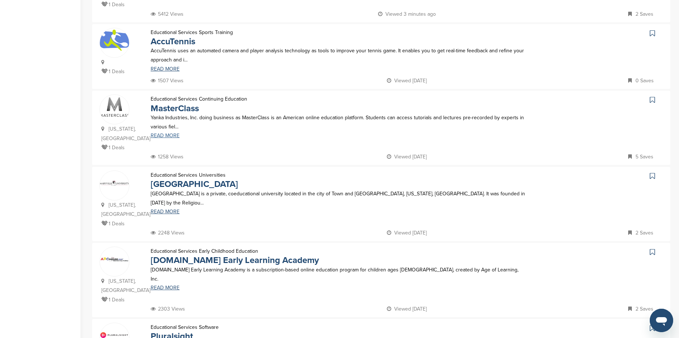
click at [169, 133] on link "READ MORE" at bounding box center [338, 135] width 375 height 5
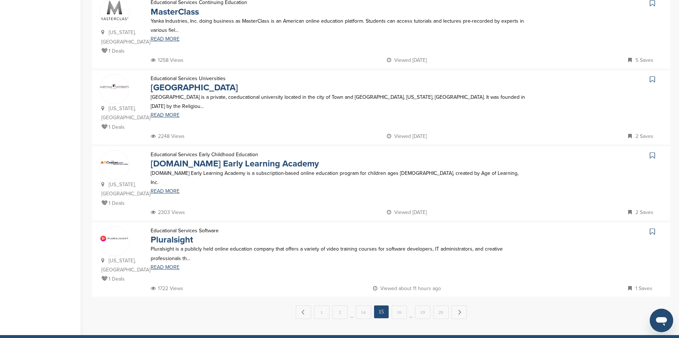
scroll to position [622, 0]
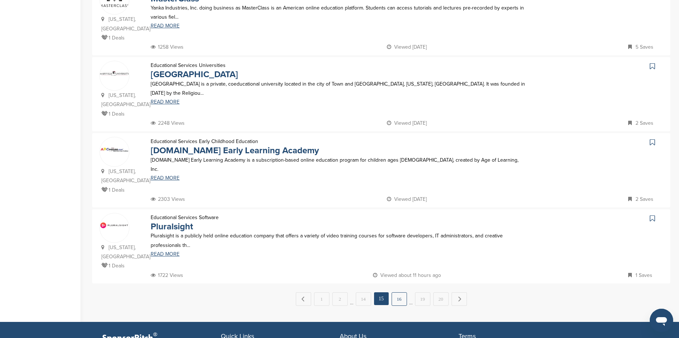
click at [402, 292] on link "16" at bounding box center [399, 299] width 15 height 14
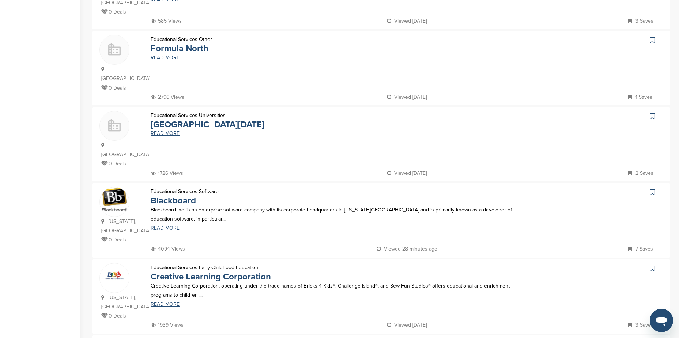
scroll to position [439, 0]
click at [182, 195] on link "Blackboard" at bounding box center [173, 200] width 45 height 11
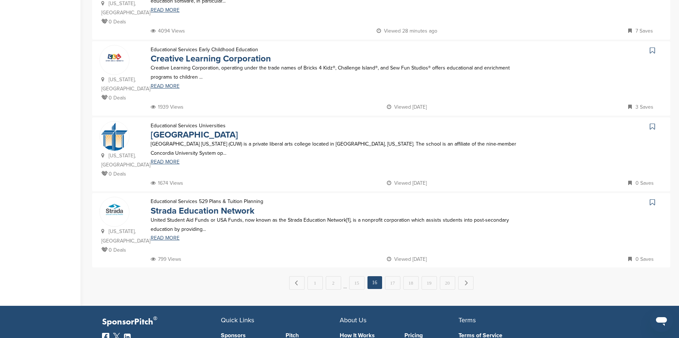
scroll to position [659, 0]
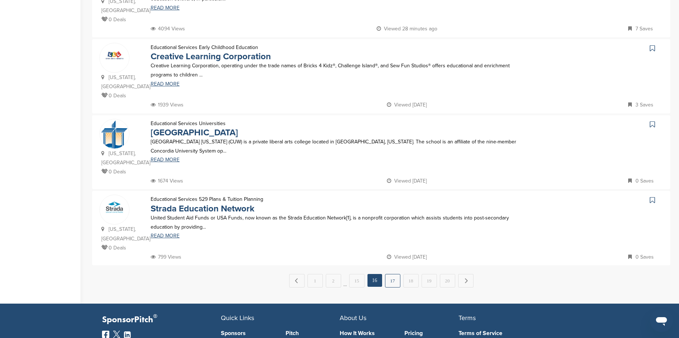
click at [390, 274] on link "17" at bounding box center [392, 281] width 15 height 14
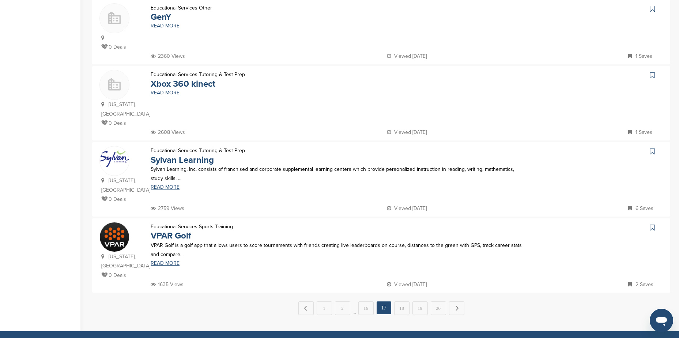
scroll to position [695, 0]
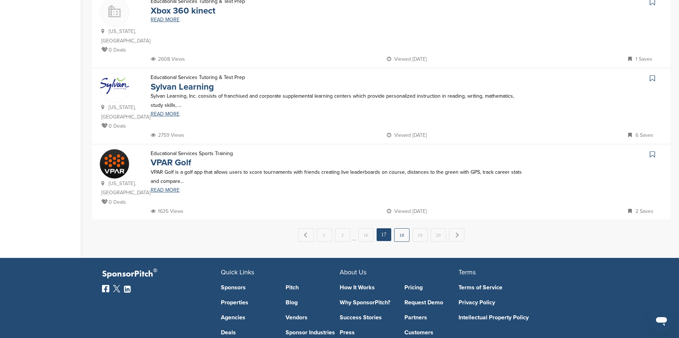
click at [405, 228] on link "18" at bounding box center [401, 235] width 15 height 14
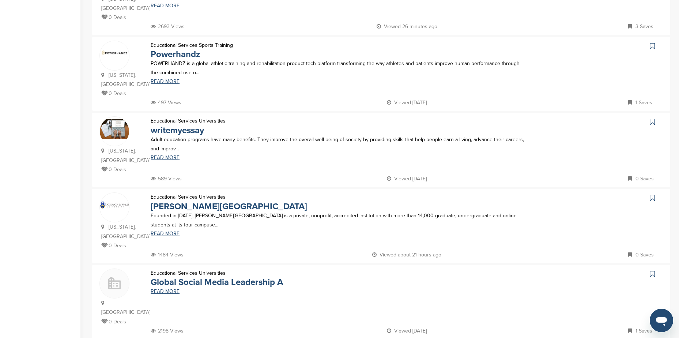
scroll to position [622, 0]
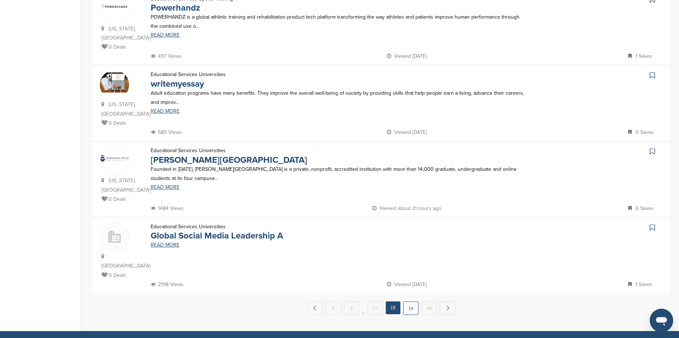
click at [412, 301] on link "19" at bounding box center [411, 308] width 15 height 14
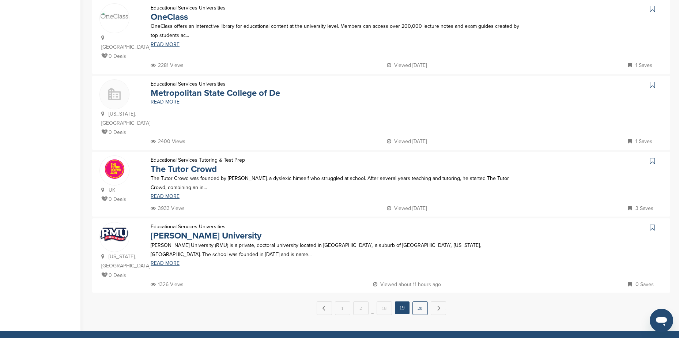
click at [420, 301] on link "20" at bounding box center [420, 308] width 15 height 14
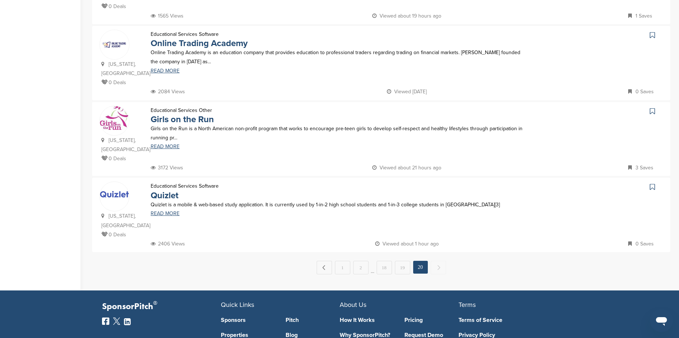
scroll to position [220, 0]
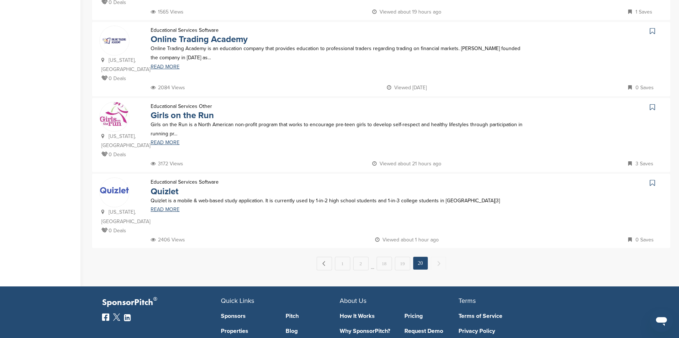
click at [438, 257] on span "Next →" at bounding box center [438, 263] width 15 height 13
click at [166, 186] on link "Quizlet" at bounding box center [165, 191] width 28 height 11
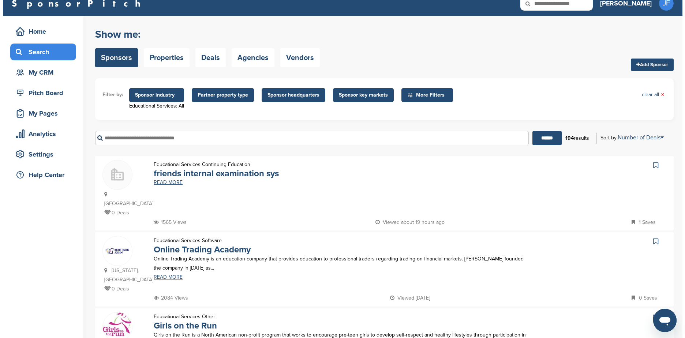
scroll to position [0, 0]
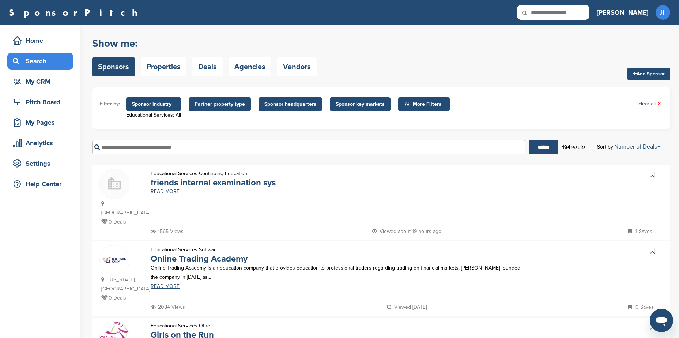
click at [157, 104] on span "Sponsor industry" at bounding box center [153, 104] width 43 height 8
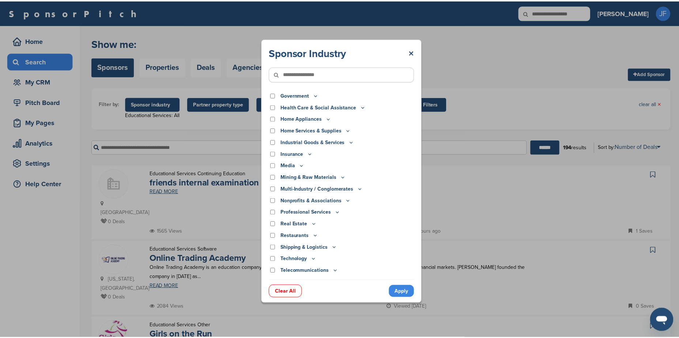
scroll to position [146, 0]
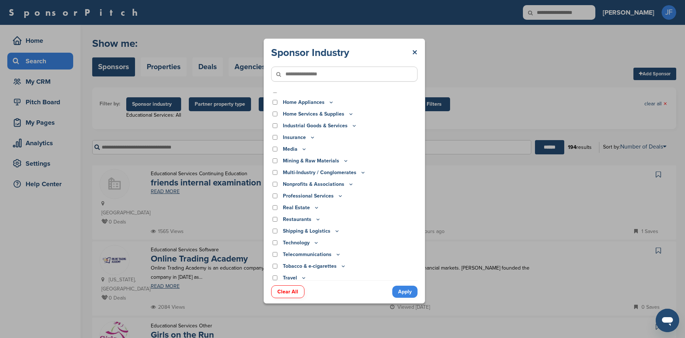
click at [348, 184] on icon at bounding box center [351, 184] width 6 height 6
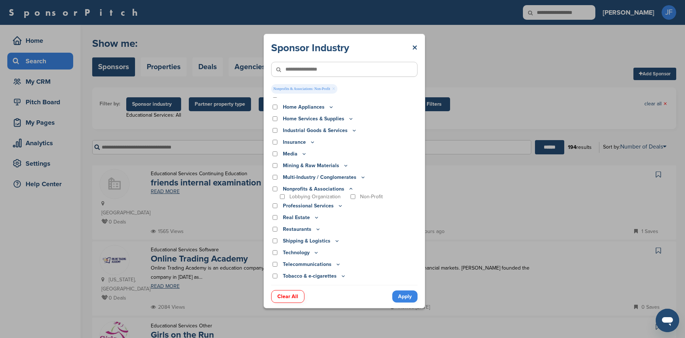
click at [408, 300] on link "Apply" at bounding box center [404, 296] width 25 height 12
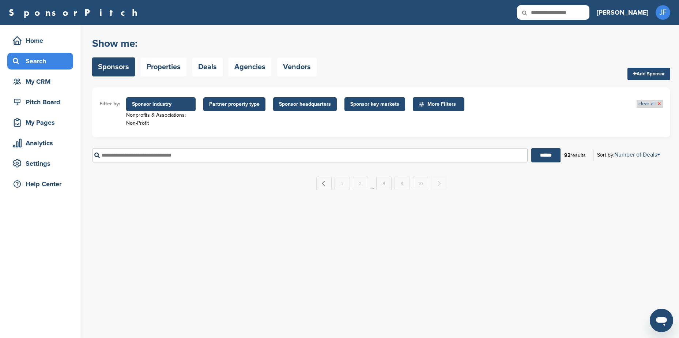
click at [647, 104] on link "clear all ×" at bounding box center [650, 104] width 23 height 8
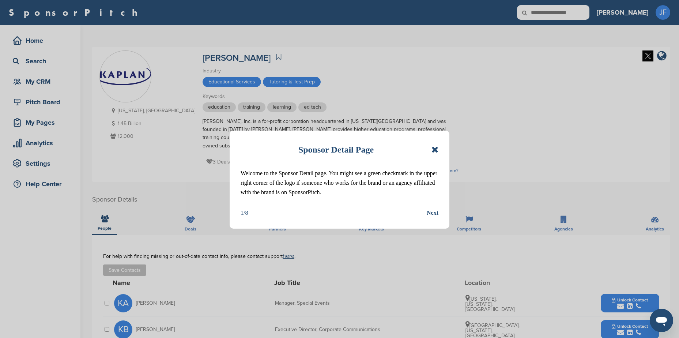
click at [432, 150] on icon at bounding box center [435, 149] width 7 height 9
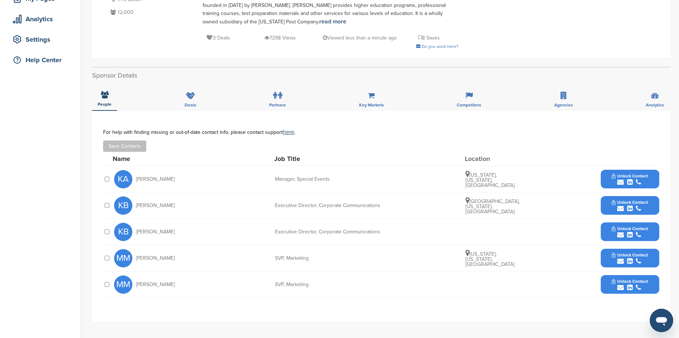
scroll to position [146, 0]
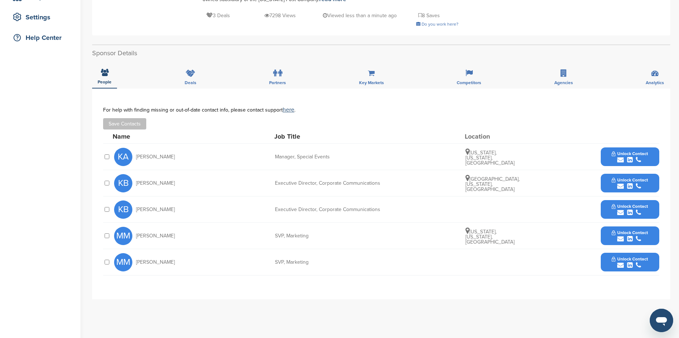
click at [625, 180] on span "Unlock Contact" at bounding box center [630, 179] width 36 height 5
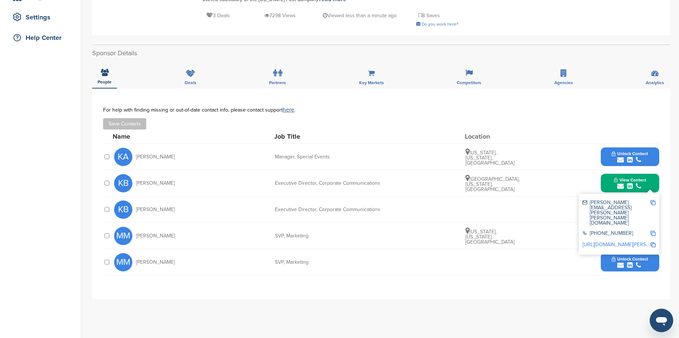
click at [654, 203] on img at bounding box center [653, 202] width 5 height 5
drag, startPoint x: 137, startPoint y: 183, endPoint x: 161, endPoint y: 184, distance: 24.5
click at [161, 184] on div "KB Ken Brown" at bounding box center [154, 183] width 80 height 18
copy span "Ken Brown"
click at [144, 237] on span "Melissa Mack" at bounding box center [155, 235] width 39 height 5
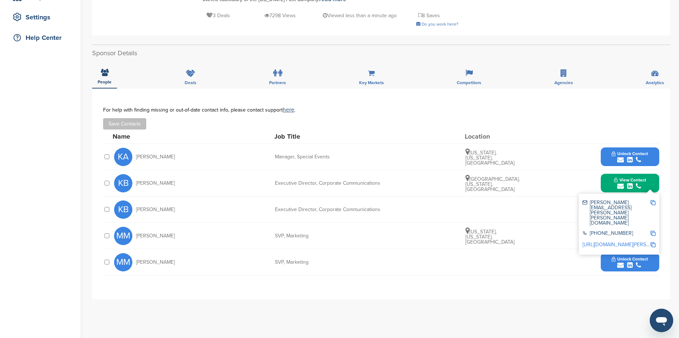
click at [653, 186] on button "View Contact" at bounding box center [630, 183] width 50 height 22
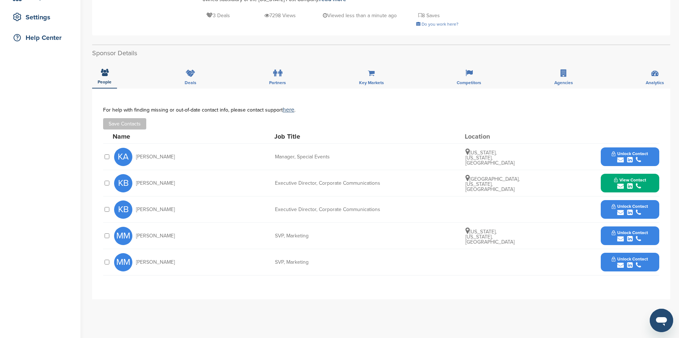
click at [626, 236] on div "submit" at bounding box center [630, 239] width 36 height 7
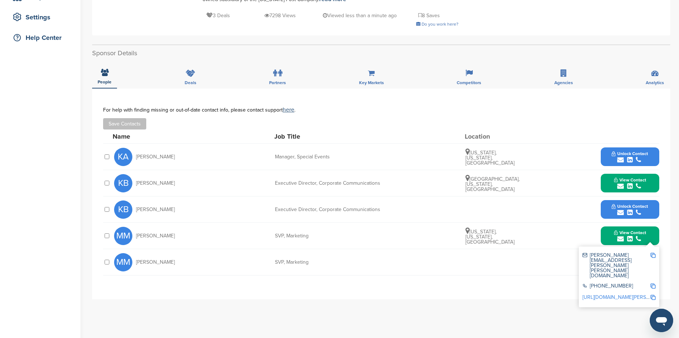
click at [652, 255] on img at bounding box center [653, 255] width 5 height 5
drag, startPoint x: 136, startPoint y: 236, endPoint x: 173, endPoint y: 236, distance: 36.6
click at [173, 236] on div "MM Melissa Mack" at bounding box center [154, 236] width 80 height 18
copy span "Melissa Mack"
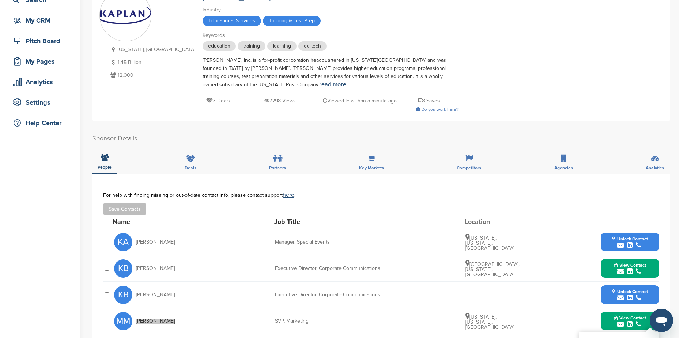
scroll to position [37, 0]
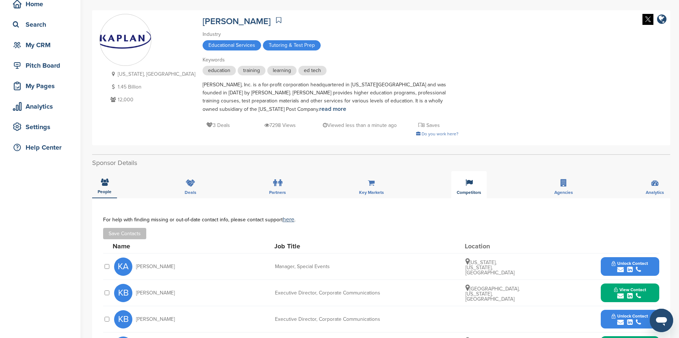
click at [472, 185] on icon at bounding box center [469, 182] width 7 height 7
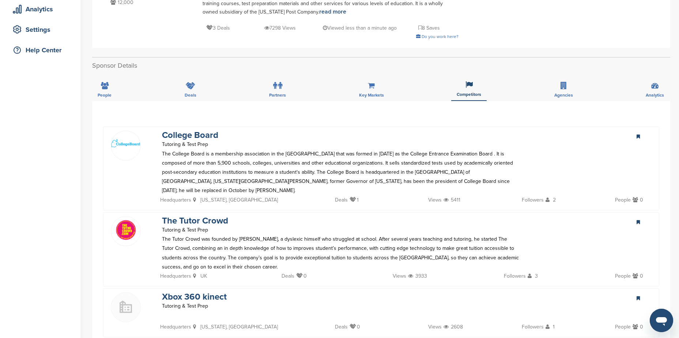
scroll to position [146, 0]
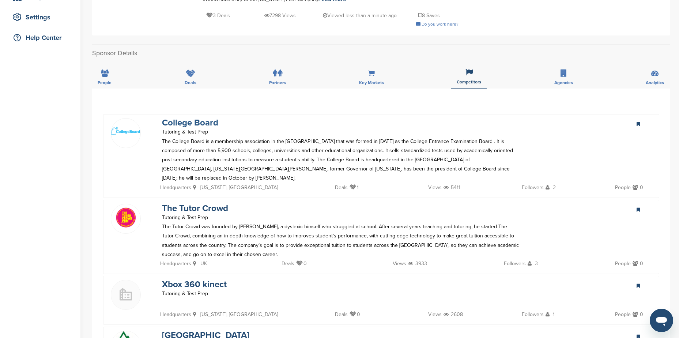
click at [196, 123] on link "College Board" at bounding box center [190, 122] width 56 height 11
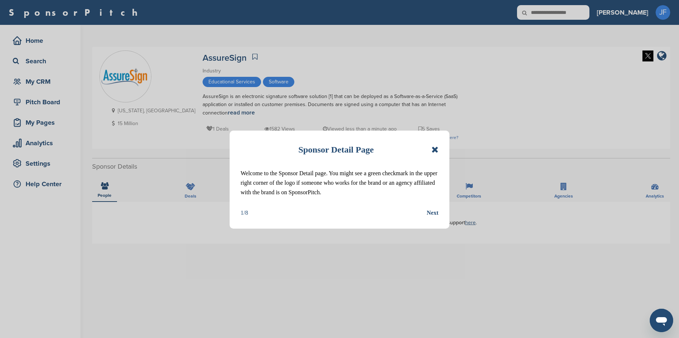
click at [439, 150] on div "Sponsor Detail Page Welcome to the Sponsor Detail page. You might see a green c…" at bounding box center [340, 180] width 220 height 98
click at [435, 149] on icon at bounding box center [435, 149] width 7 height 9
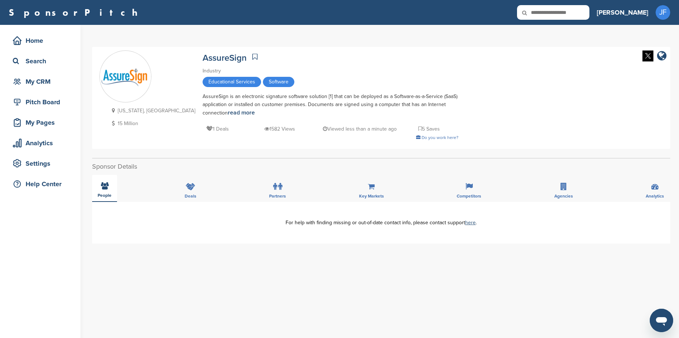
click at [102, 187] on icon at bounding box center [105, 185] width 8 height 7
click at [206, 130] on p "1 Deals" at bounding box center [217, 128] width 23 height 9
click at [470, 191] on div "Competitors" at bounding box center [468, 188] width 35 height 27
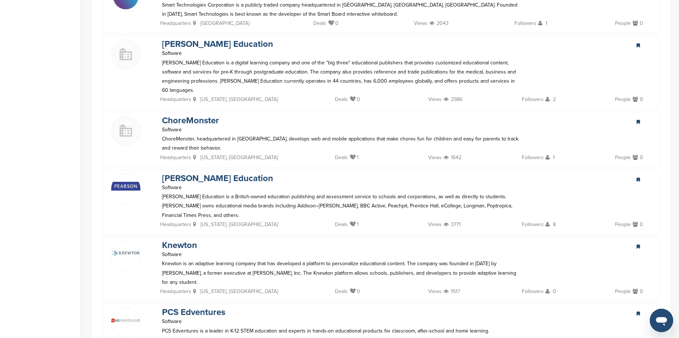
scroll to position [439, 0]
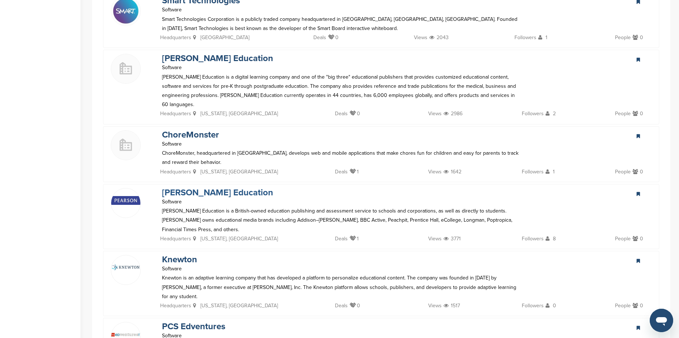
click at [226, 187] on link "[PERSON_NAME] Education" at bounding box center [217, 192] width 111 height 11
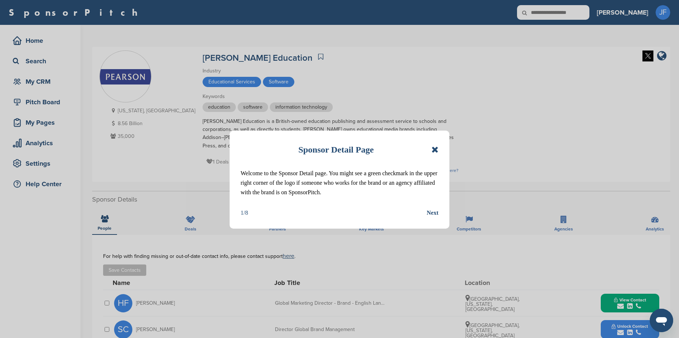
click at [434, 150] on icon at bounding box center [435, 149] width 7 height 9
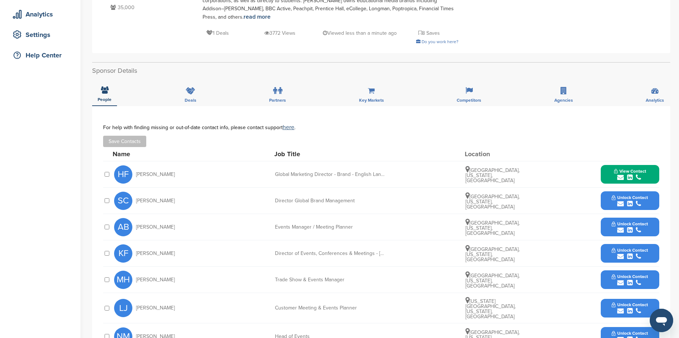
scroll to position [146, 0]
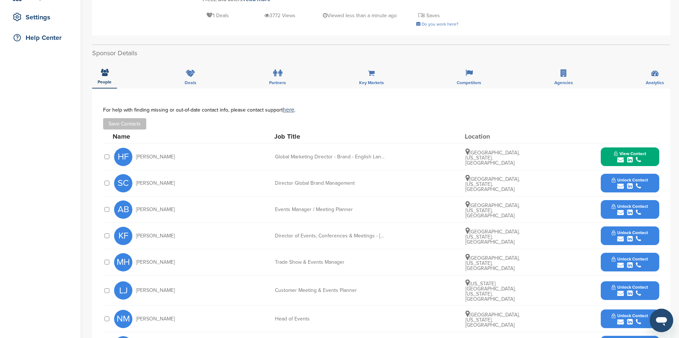
click at [623, 256] on span "Unlock Contact" at bounding box center [630, 258] width 36 height 5
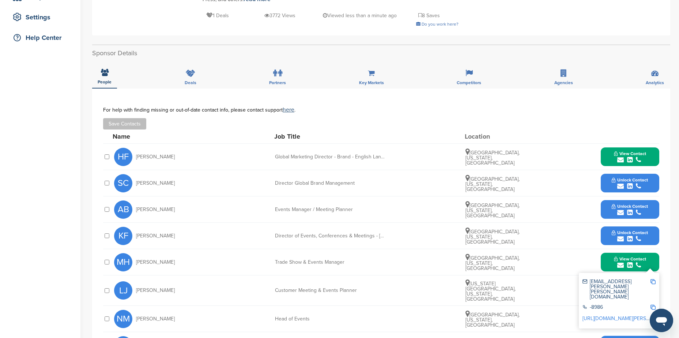
click at [652, 279] on img at bounding box center [653, 281] width 5 height 5
drag, startPoint x: 139, startPoint y: 254, endPoint x: 180, endPoint y: 256, distance: 41.1
click at [180, 256] on div "MH [PERSON_NAME]" at bounding box center [154, 262] width 80 height 18
drag, startPoint x: 180, startPoint y: 256, endPoint x: 146, endPoint y: 253, distance: 34.5
click at [146, 260] on span "[PERSON_NAME]" at bounding box center [155, 262] width 39 height 5
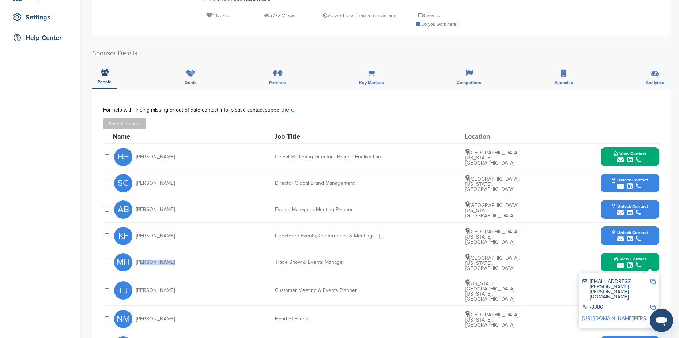
click at [140, 260] on span "[PERSON_NAME]" at bounding box center [155, 262] width 39 height 5
drag, startPoint x: 136, startPoint y: 254, endPoint x: 183, endPoint y: 254, distance: 47.2
click at [183, 254] on div "MH [PERSON_NAME]" at bounding box center [154, 262] width 80 height 18
copy span "[PERSON_NAME]"
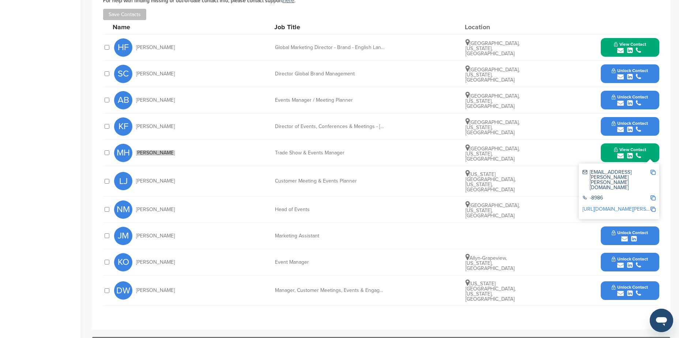
scroll to position [256, 0]
click at [622, 256] on span "Unlock Contact" at bounding box center [630, 258] width 36 height 5
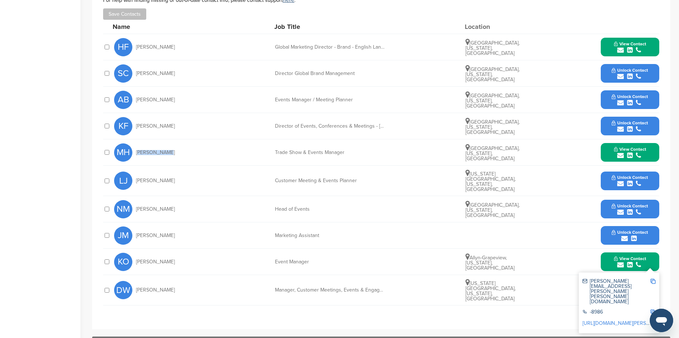
click at [653, 279] on img at bounding box center [653, 281] width 5 height 5
copy span "[PERSON_NAME]"
drag, startPoint x: 137, startPoint y: 250, endPoint x: 169, endPoint y: 251, distance: 31.5
click at [169, 253] on div "KO [PERSON_NAME]" at bounding box center [154, 262] width 80 height 18
copy span "[PERSON_NAME]"
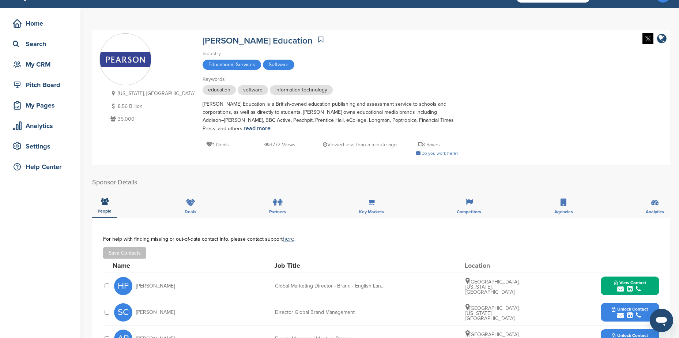
scroll to position [0, 0]
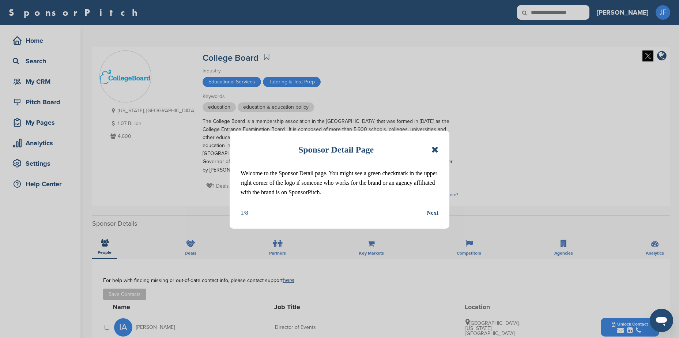
click at [436, 149] on icon at bounding box center [435, 149] width 7 height 9
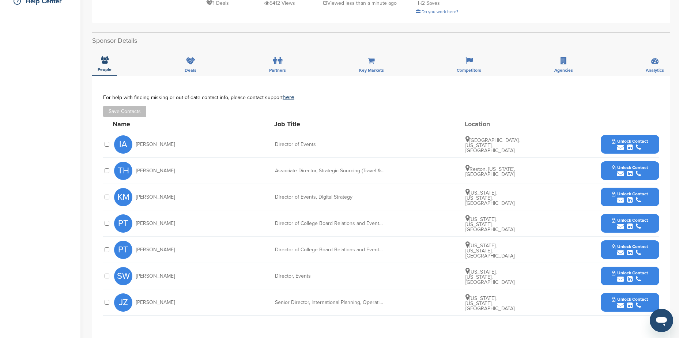
scroll to position [220, 0]
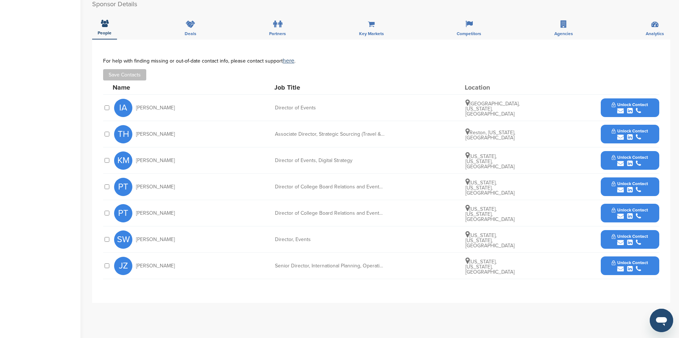
click at [630, 181] on span "Unlock Contact" at bounding box center [630, 183] width 36 height 5
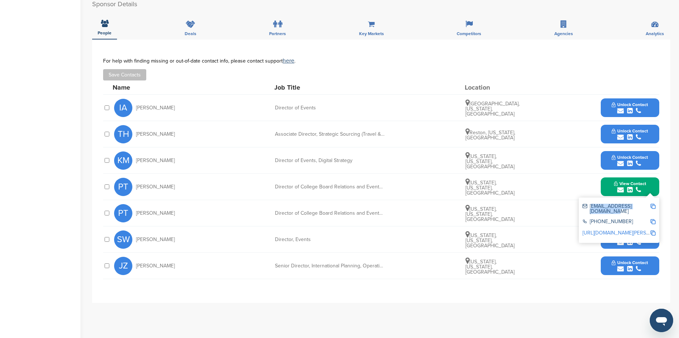
drag, startPoint x: 590, startPoint y: 197, endPoint x: 649, endPoint y: 199, distance: 59.3
click at [649, 204] on div "[EMAIL_ADDRESS][DOMAIN_NAME]" at bounding box center [617, 209] width 68 height 10
copy div "[EMAIL_ADDRESS][DOMAIN_NAME]"
drag, startPoint x: 136, startPoint y: 206, endPoint x: 166, endPoint y: 206, distance: 30.7
click at [166, 206] on div "PT [PERSON_NAME]" at bounding box center [154, 213] width 80 height 18
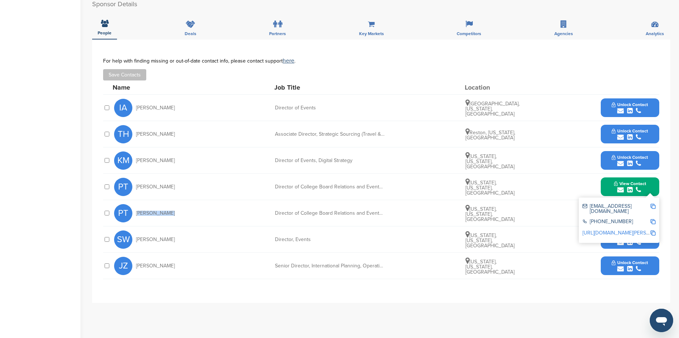
copy span "[PERSON_NAME]"
click at [638, 150] on button "Unlock Contact" at bounding box center [630, 161] width 54 height 22
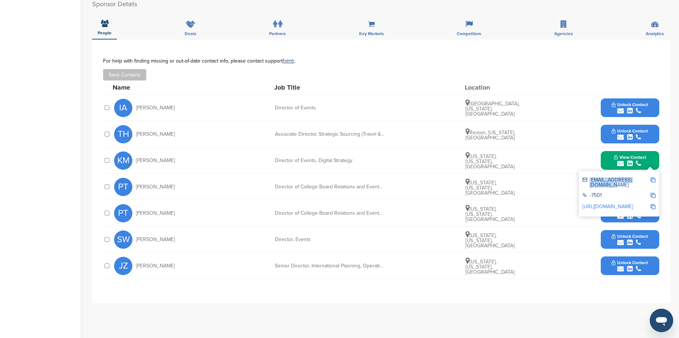
drag, startPoint x: 590, startPoint y: 171, endPoint x: 647, endPoint y: 172, distance: 56.3
click at [647, 177] on div "[EMAIL_ADDRESS][DOMAIN_NAME]" at bounding box center [617, 182] width 68 height 10
copy div "[EMAIL_ADDRESS][DOMAIN_NAME]"
drag, startPoint x: 137, startPoint y: 153, endPoint x: 164, endPoint y: 151, distance: 26.8
click at [164, 151] on div "KM [PERSON_NAME]" at bounding box center [154, 160] width 80 height 18
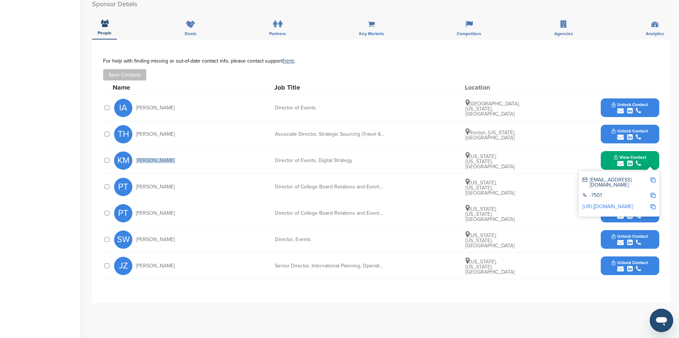
copy span "[PERSON_NAME]"
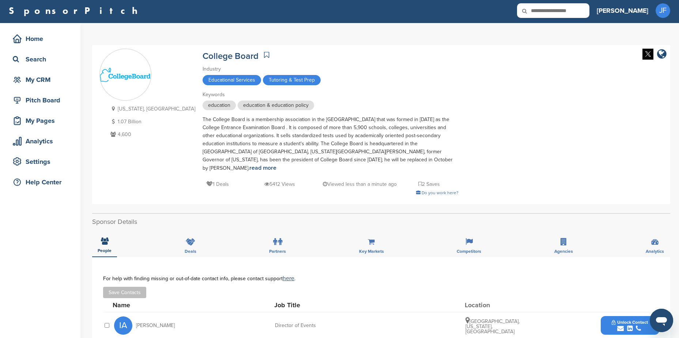
scroll to position [0, 0]
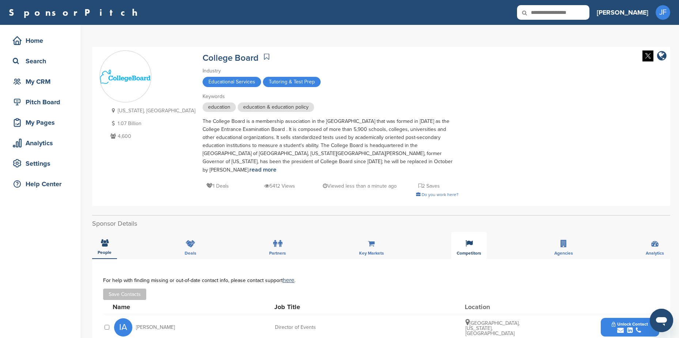
click at [466, 240] on icon at bounding box center [469, 243] width 7 height 7
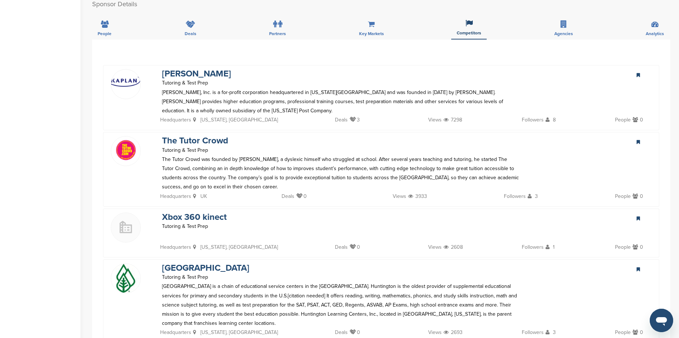
scroll to position [183, 0]
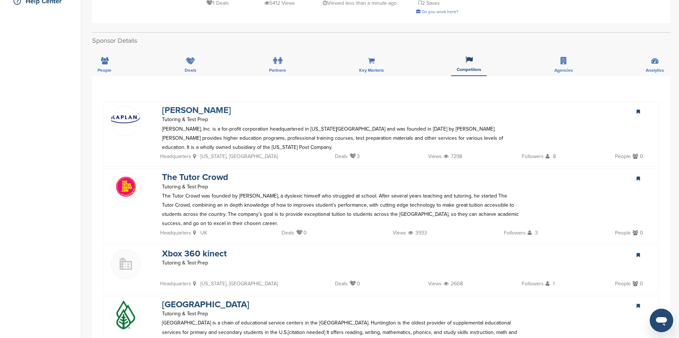
click at [173, 105] on link "[PERSON_NAME]" at bounding box center [196, 110] width 69 height 11
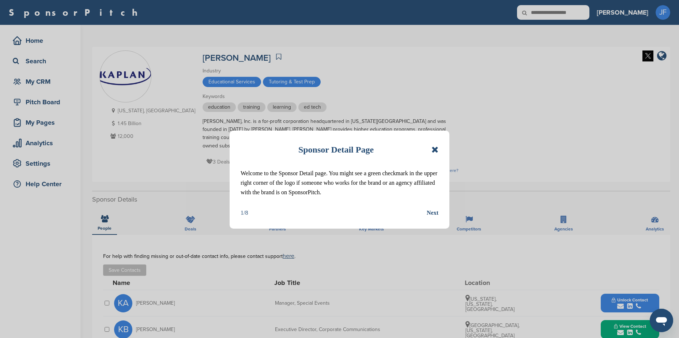
click at [432, 153] on icon at bounding box center [435, 149] width 7 height 9
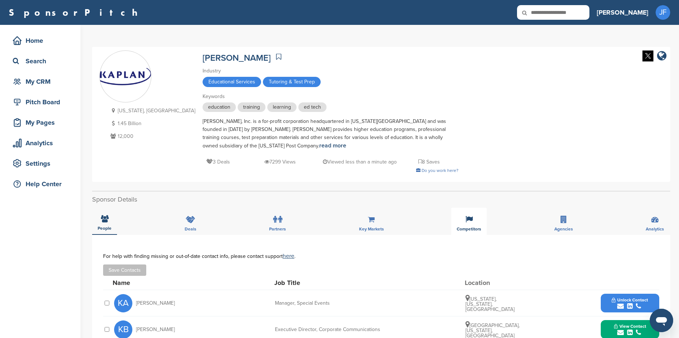
click at [473, 221] on div "Competitors" at bounding box center [468, 221] width 35 height 27
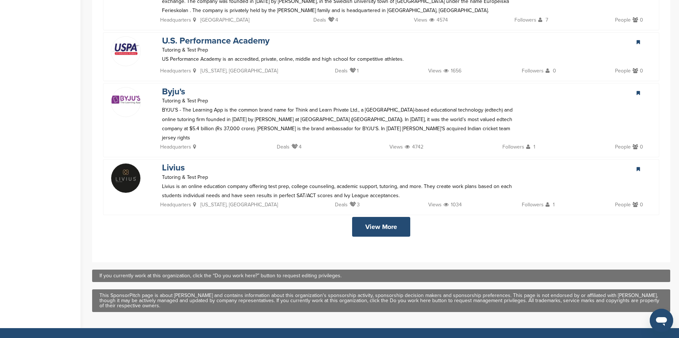
scroll to position [732, 0]
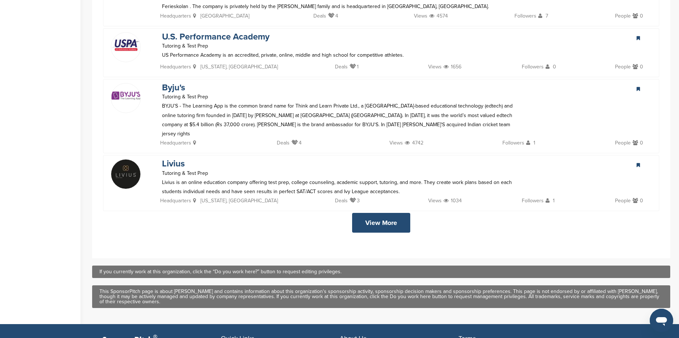
click at [374, 213] on link "View More" at bounding box center [381, 223] width 58 height 20
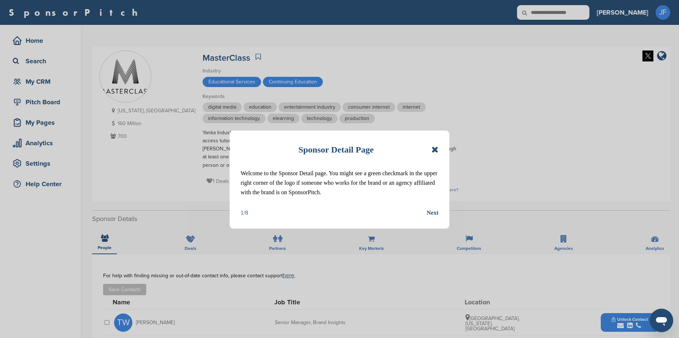
click at [438, 151] on icon at bounding box center [435, 149] width 7 height 9
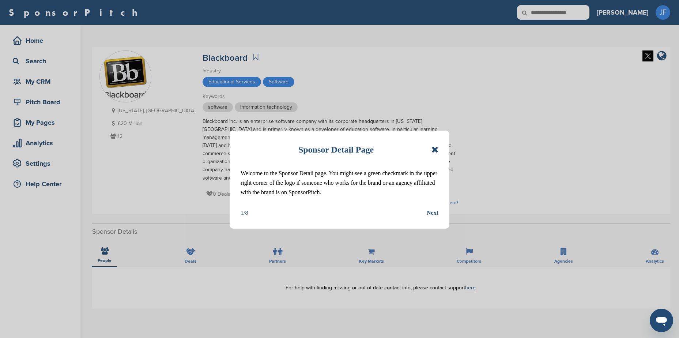
click at [434, 151] on icon at bounding box center [435, 149] width 7 height 9
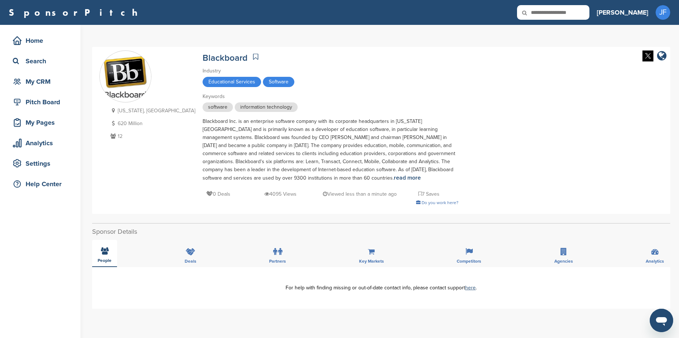
click at [101, 247] on icon at bounding box center [105, 250] width 8 height 7
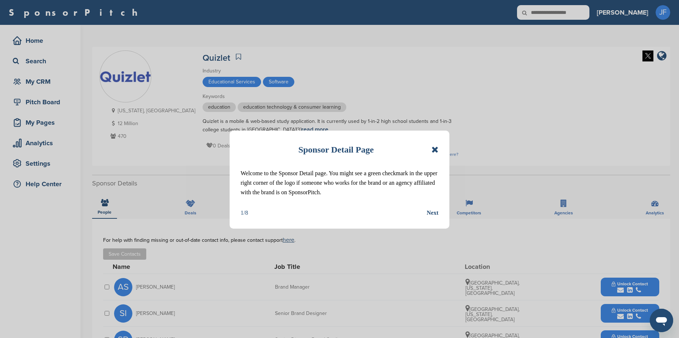
click at [437, 149] on icon at bounding box center [435, 149] width 7 height 9
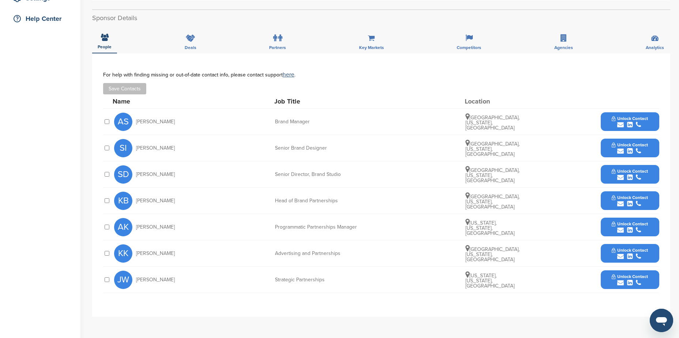
scroll to position [183, 0]
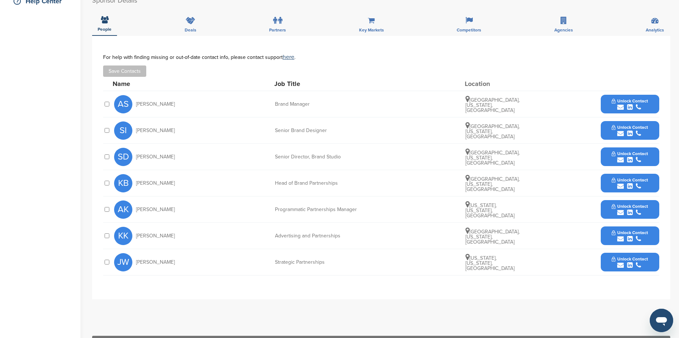
click at [624, 179] on span "Unlock Contact" at bounding box center [630, 179] width 36 height 5
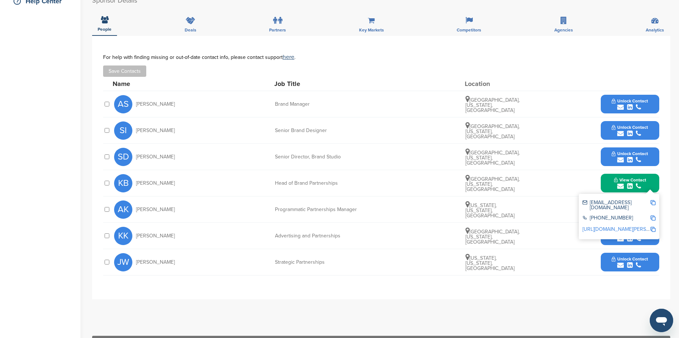
click at [653, 202] on img at bounding box center [653, 202] width 5 height 5
drag, startPoint x: 136, startPoint y: 182, endPoint x: 183, endPoint y: 182, distance: 46.1
click at [183, 182] on div "KB [PERSON_NAME]" at bounding box center [154, 183] width 80 height 18
copy span "[PERSON_NAME]"
click at [650, 187] on button "View Contact" at bounding box center [630, 183] width 50 height 22
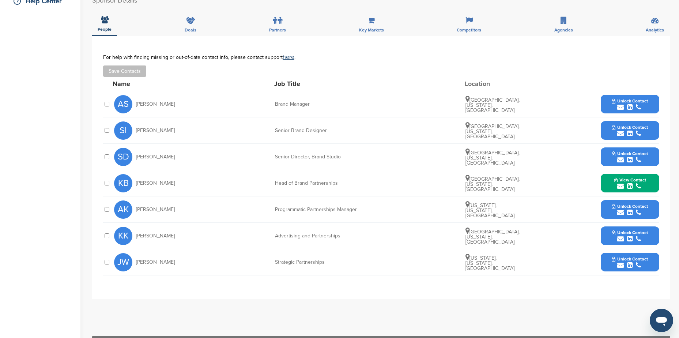
click at [629, 232] on span "Unlock Contact" at bounding box center [630, 232] width 36 height 5
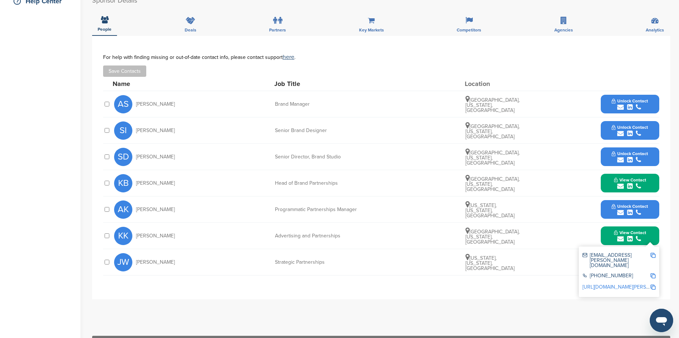
click at [653, 254] on img at bounding box center [653, 255] width 5 height 5
copy span "Kenley Bradstreet"
drag, startPoint x: 136, startPoint y: 236, endPoint x: 170, endPoint y: 237, distance: 34.8
click at [170, 237] on div "KK Kat Kragerud" at bounding box center [154, 236] width 80 height 18
copy span "Kat Kragerud"
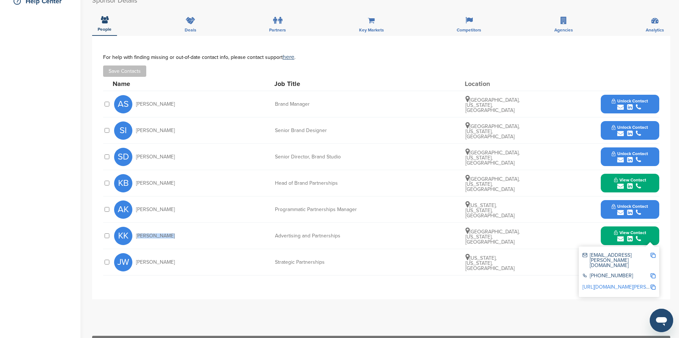
click at [533, 313] on div "**********" at bounding box center [381, 182] width 578 height 293
click at [654, 255] on img at bounding box center [653, 255] width 5 height 5
click at [649, 235] on button "View Contact" at bounding box center [630, 236] width 50 height 22
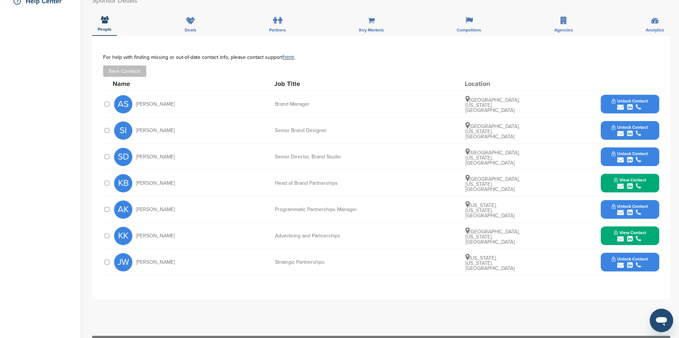
click at [640, 258] on span "Unlock Contact" at bounding box center [630, 258] width 36 height 5
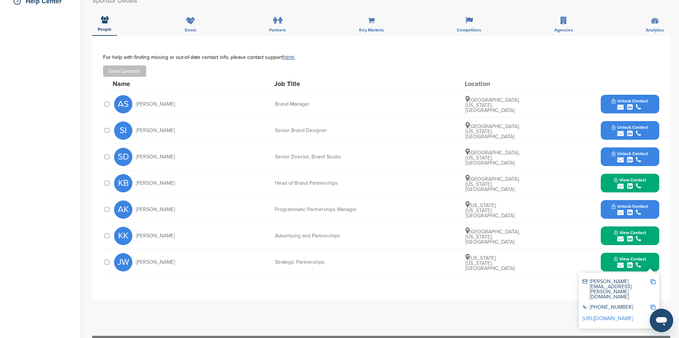
click at [654, 281] on img at bounding box center [653, 281] width 5 height 5
drag, startPoint x: 138, startPoint y: 262, endPoint x: 160, endPoint y: 262, distance: 22.0
click at [160, 262] on span "Jake Weisheit" at bounding box center [155, 262] width 39 height 5
drag, startPoint x: 160, startPoint y: 262, endPoint x: 155, endPoint y: 262, distance: 4.4
click at [157, 262] on span "Jake Weisheit" at bounding box center [155, 262] width 39 height 5
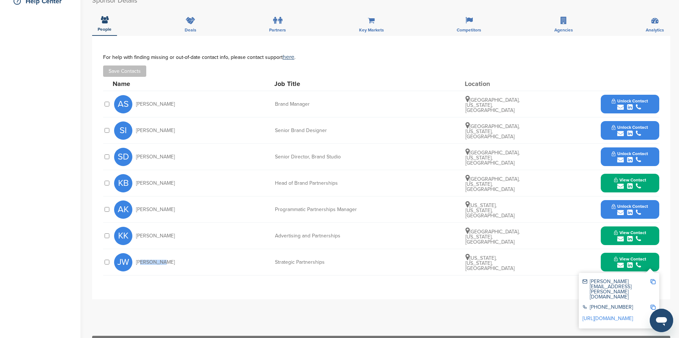
drag, startPoint x: 136, startPoint y: 263, endPoint x: 170, endPoint y: 262, distance: 33.3
click at [170, 262] on div "JW Jake Weisheit" at bounding box center [154, 262] width 80 height 18
copy span "Jake Weisheit"
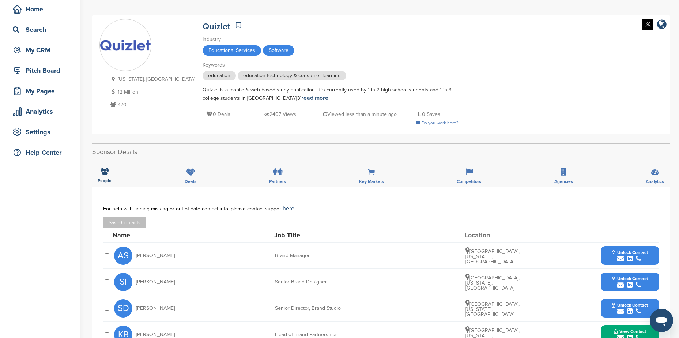
scroll to position [0, 0]
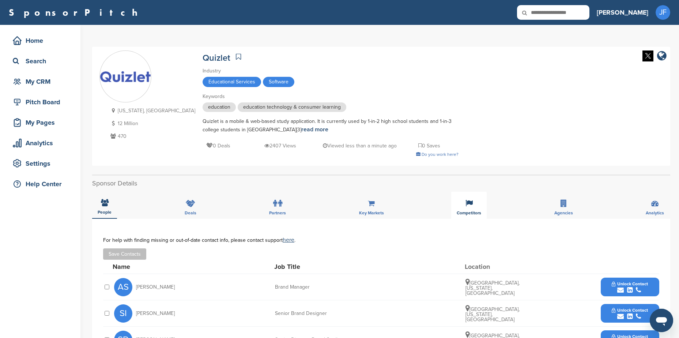
click at [468, 201] on icon at bounding box center [469, 203] width 7 height 7
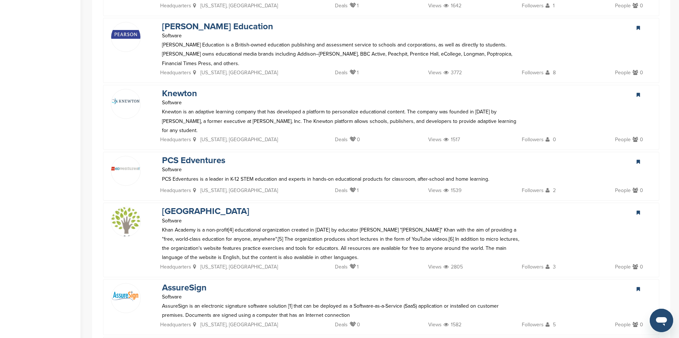
scroll to position [659, 0]
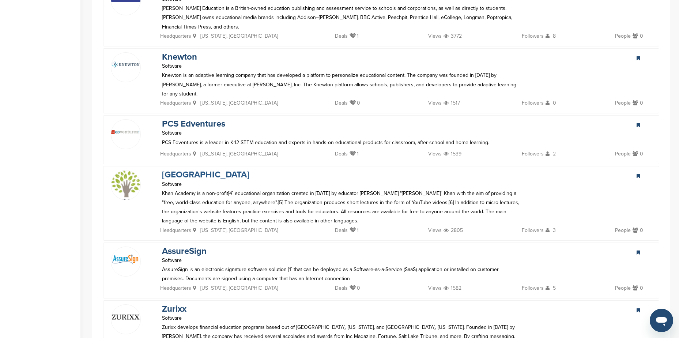
click at [199, 169] on link "[GEOGRAPHIC_DATA]" at bounding box center [205, 174] width 87 height 11
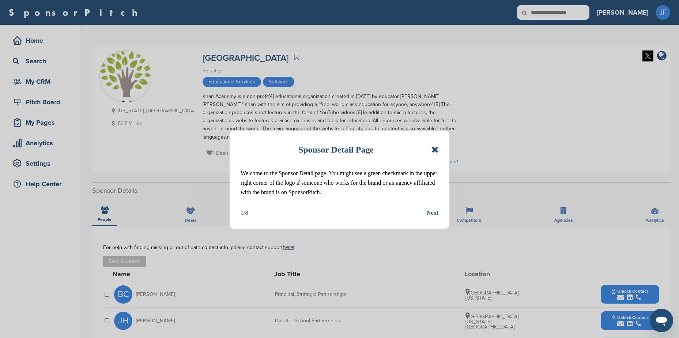
click at [432, 149] on icon at bounding box center [435, 149] width 7 height 9
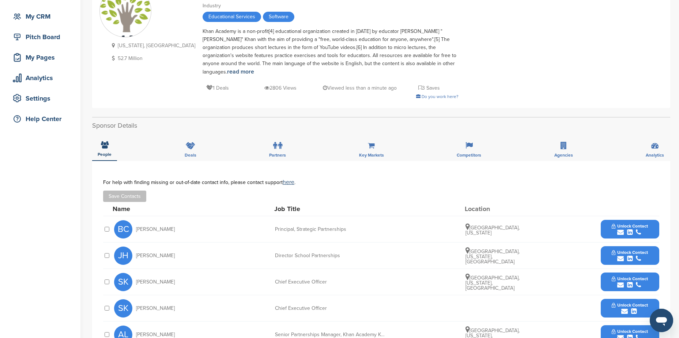
scroll to position [73, 0]
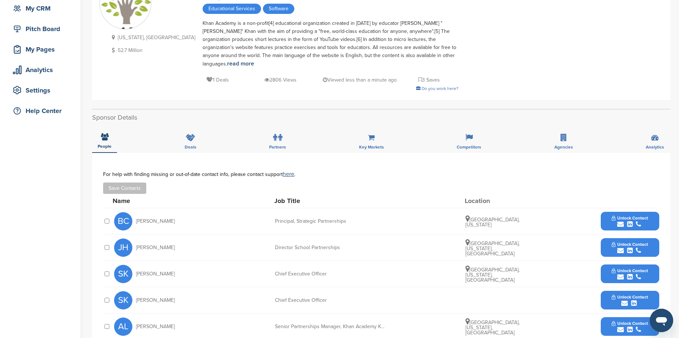
click at [626, 215] on span "Unlock Contact" at bounding box center [630, 217] width 36 height 5
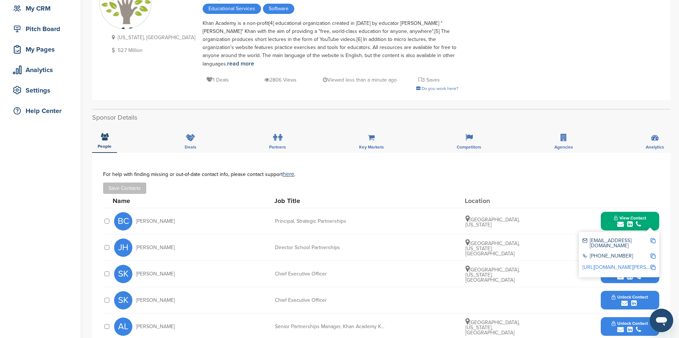
click at [651, 238] on img at bounding box center [653, 240] width 5 height 5
drag, startPoint x: 136, startPoint y: 213, endPoint x: 165, endPoint y: 212, distance: 28.6
click at [165, 212] on div "BC [PERSON_NAME]" at bounding box center [154, 221] width 80 height 18
copy span "[PERSON_NAME]"
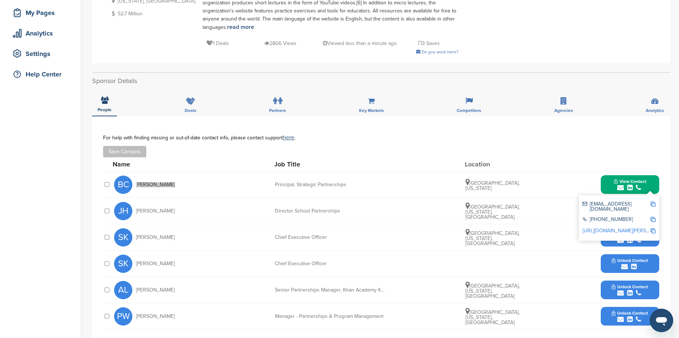
scroll to position [146, 0]
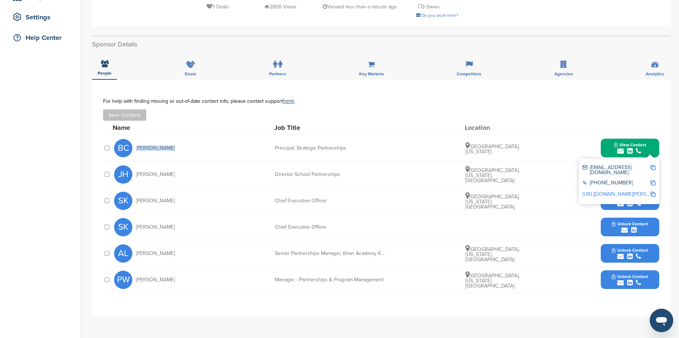
click at [627, 248] on span "Unlock Contact" at bounding box center [630, 250] width 36 height 5
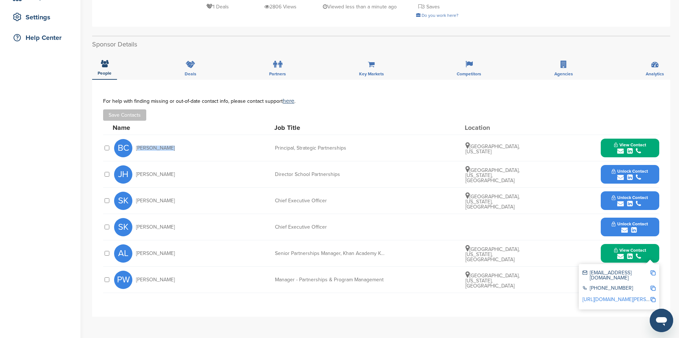
click at [653, 270] on img at bounding box center [653, 272] width 5 height 5
copy span "[PERSON_NAME]"
click at [394, 308] on div "**********" at bounding box center [381, 198] width 578 height 237
click at [648, 246] on button "View Contact" at bounding box center [630, 254] width 50 height 22
click at [646, 274] on span "Unlock Contact" at bounding box center [630, 276] width 36 height 5
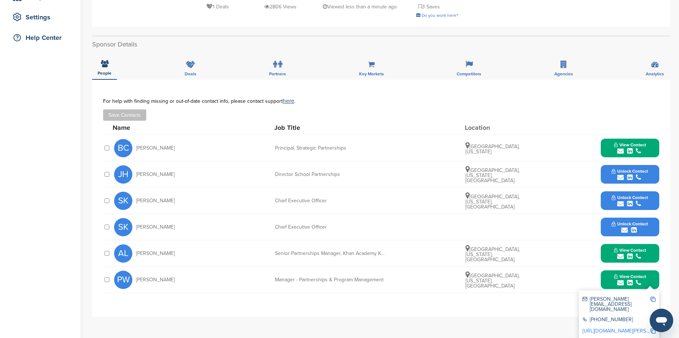
click at [654, 297] on img at bounding box center [653, 299] width 5 height 5
drag, startPoint x: 137, startPoint y: 272, endPoint x: 169, endPoint y: 273, distance: 32.2
click at [169, 273] on div "PW [PERSON_NAME]" at bounding box center [154, 280] width 80 height 18
copy span "[PERSON_NAME]"
drag, startPoint x: 138, startPoint y: 245, endPoint x: 171, endPoint y: 244, distance: 32.9
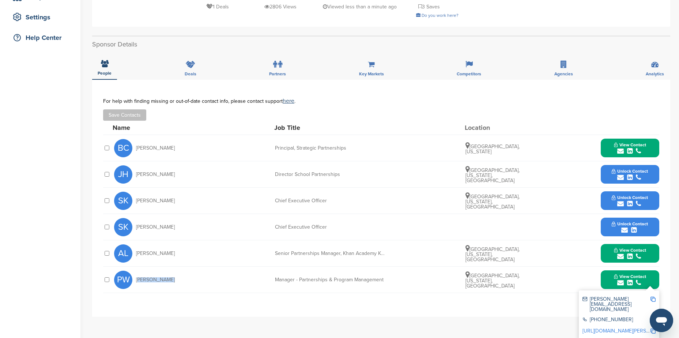
click at [171, 244] on div "AL Allison Leedie" at bounding box center [154, 253] width 80 height 18
drag, startPoint x: 171, startPoint y: 244, endPoint x: 157, endPoint y: 243, distance: 13.9
click at [158, 251] on span "Allison Leedie" at bounding box center [155, 253] width 39 height 5
drag, startPoint x: 137, startPoint y: 245, endPoint x: 171, endPoint y: 246, distance: 34.0
click at [171, 246] on div "AL Allison Leedie" at bounding box center [154, 253] width 80 height 18
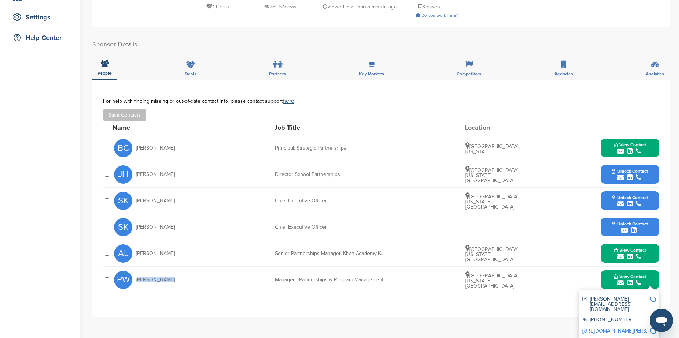
copy span "Allison Leedie"
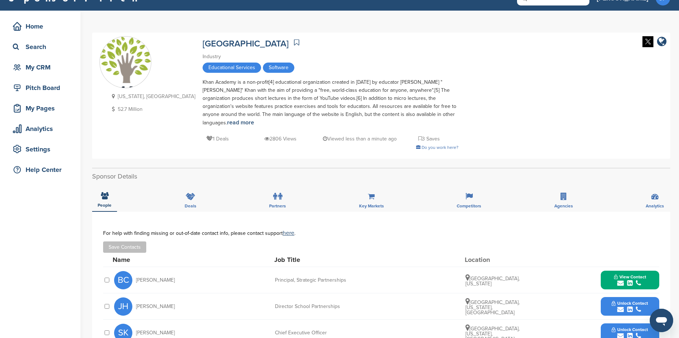
scroll to position [0, 0]
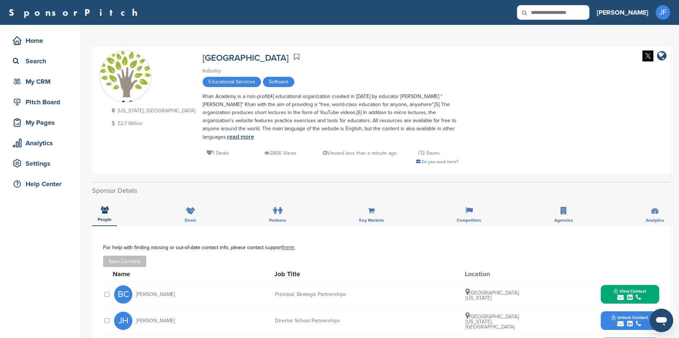
click at [254, 133] on link "read more" at bounding box center [240, 136] width 27 height 7
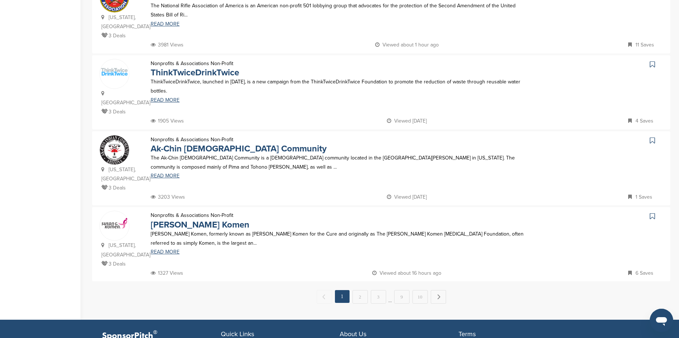
scroll to position [659, 0]
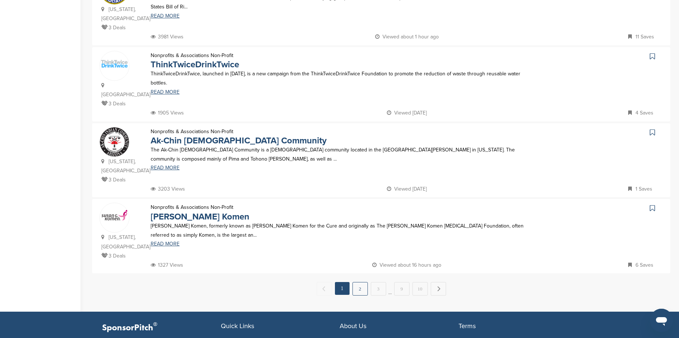
click at [362, 282] on link "2" at bounding box center [360, 289] width 15 height 14
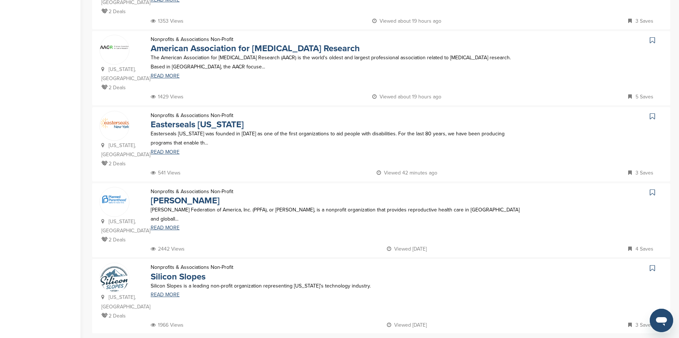
scroll to position [622, 0]
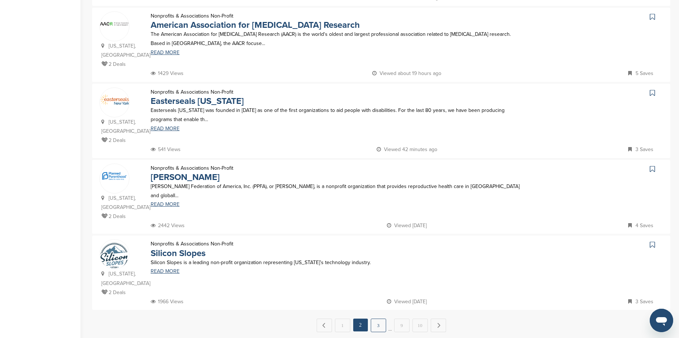
click at [379, 319] on link "3" at bounding box center [378, 326] width 15 height 14
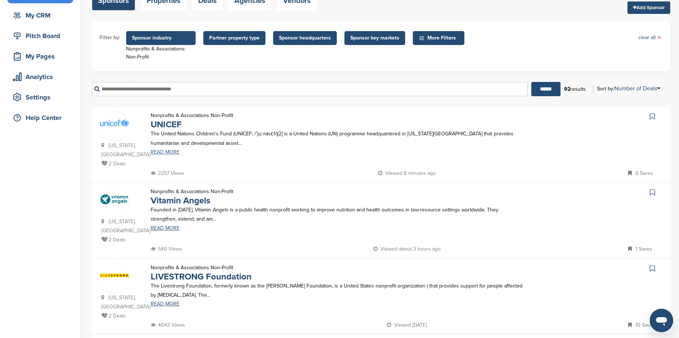
scroll to position [73, 0]
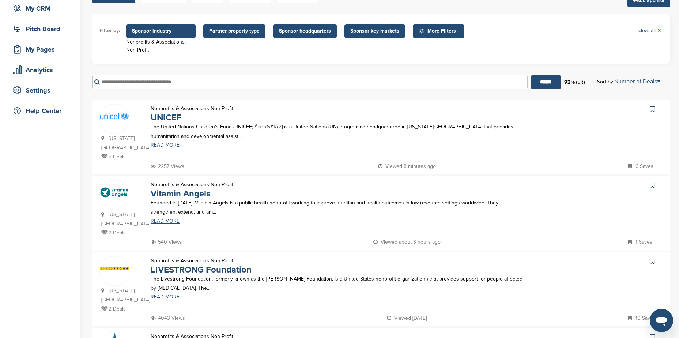
click at [110, 115] on img at bounding box center [114, 116] width 29 height 7
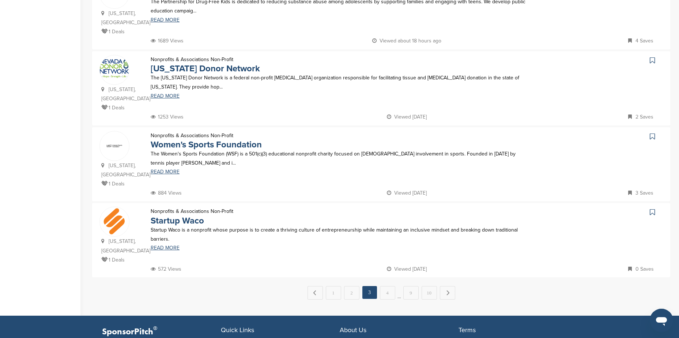
scroll to position [659, 0]
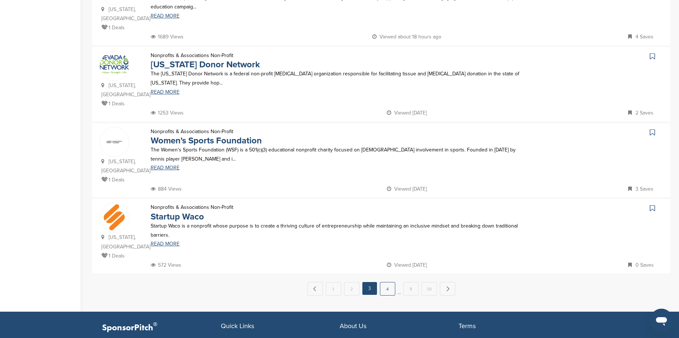
click at [389, 282] on link "4" at bounding box center [387, 289] width 15 height 14
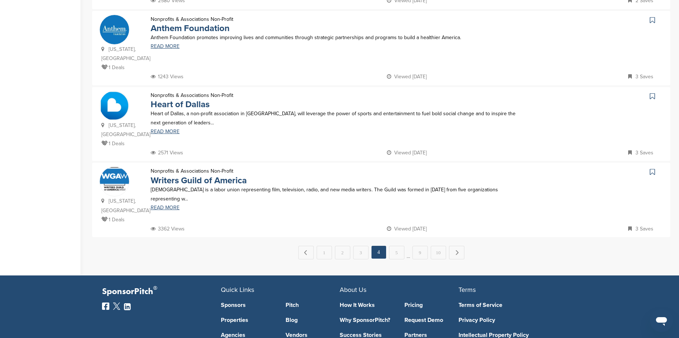
scroll to position [695, 0]
click at [397, 245] on link "5" at bounding box center [396, 252] width 15 height 14
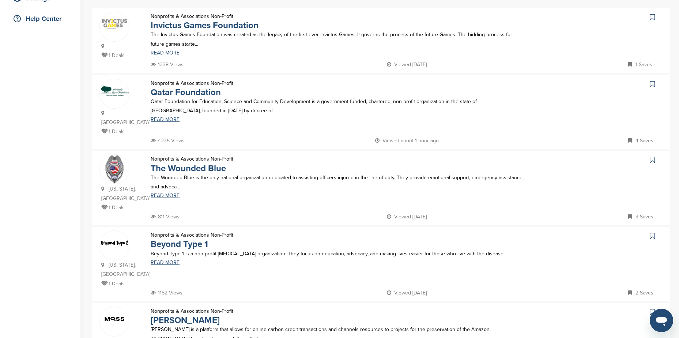
scroll to position [183, 0]
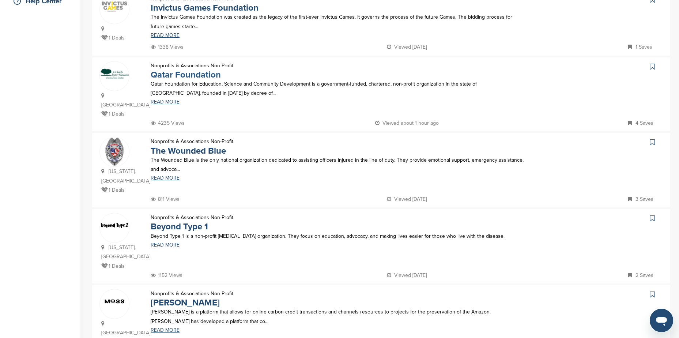
click at [168, 75] on link "Qatar Foundation" at bounding box center [186, 75] width 70 height 11
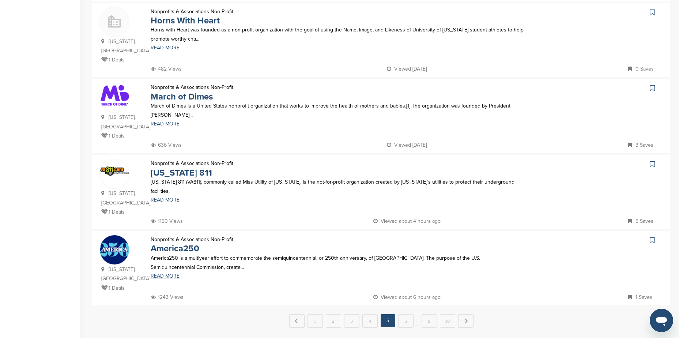
scroll to position [622, 0]
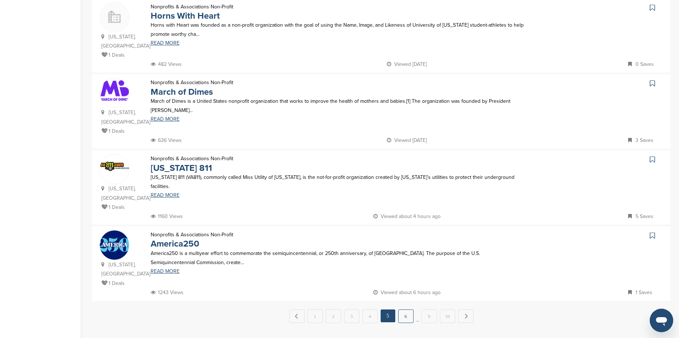
click at [405, 310] on link "6" at bounding box center [405, 317] width 15 height 14
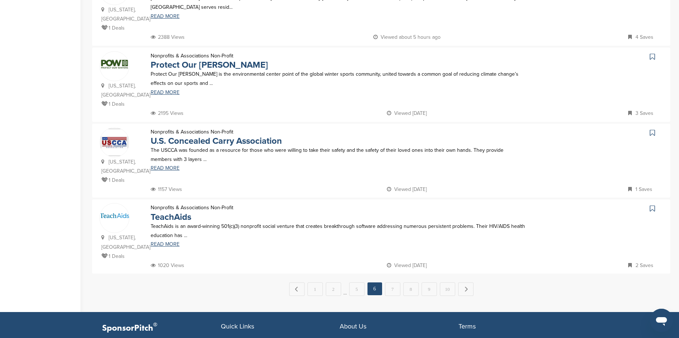
scroll to position [659, 0]
click at [392, 282] on link "7" at bounding box center [392, 289] width 15 height 14
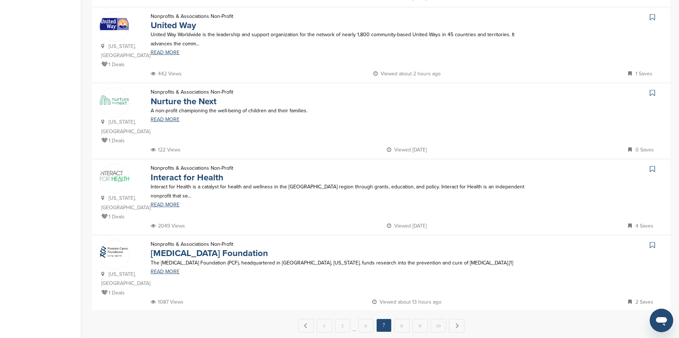
scroll to position [622, 0]
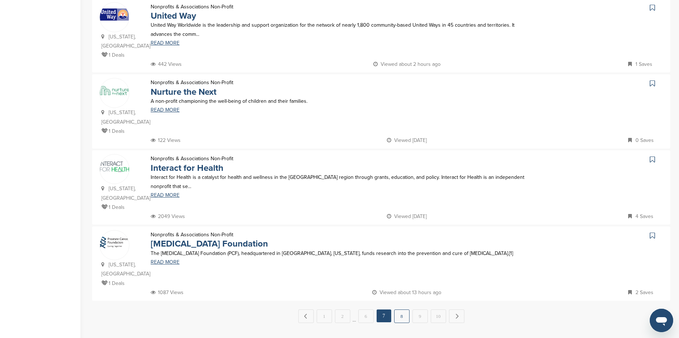
click at [401, 310] on link "8" at bounding box center [401, 317] width 15 height 14
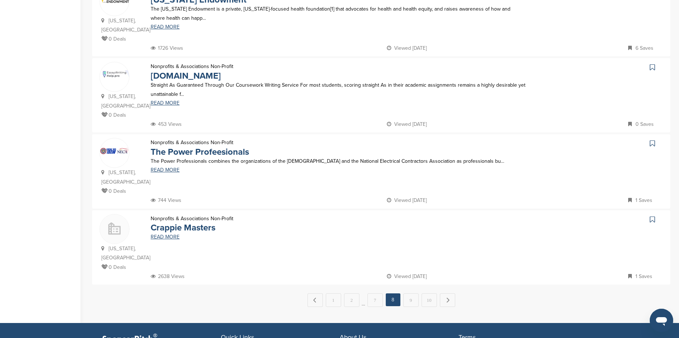
scroll to position [659, 0]
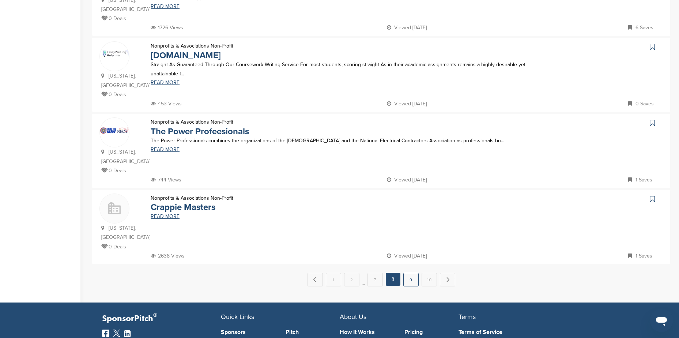
click at [412, 283] on link "9" at bounding box center [411, 280] width 15 height 14
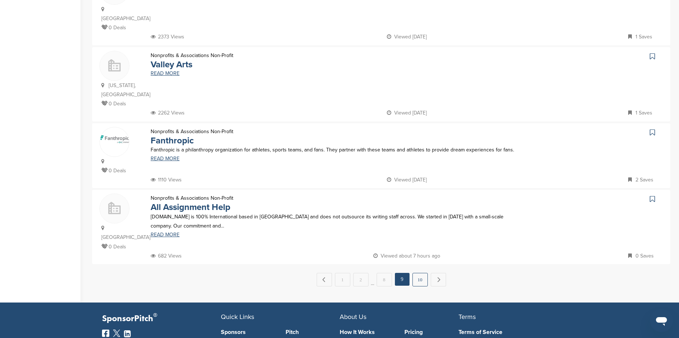
click at [419, 273] on link "10" at bounding box center [420, 280] width 15 height 14
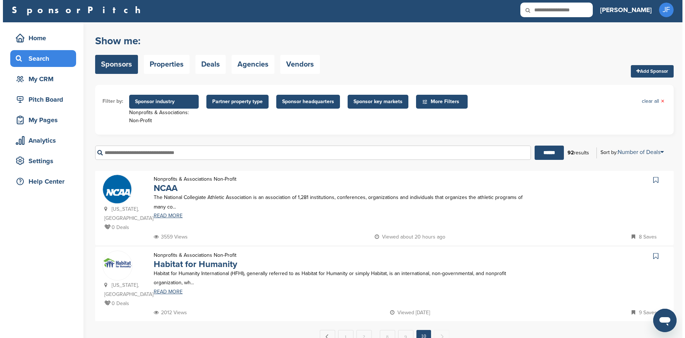
scroll to position [0, 0]
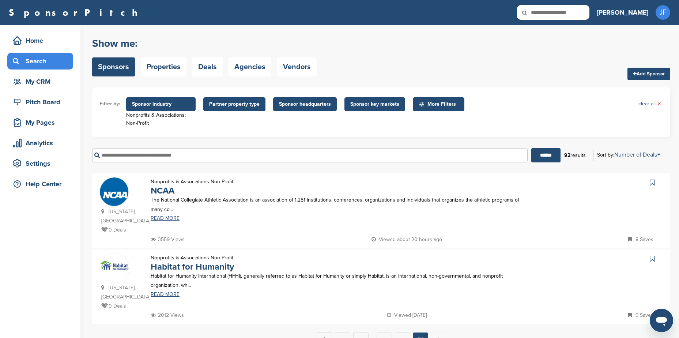
click at [164, 106] on span "Sponsor industry" at bounding box center [161, 104] width 58 height 8
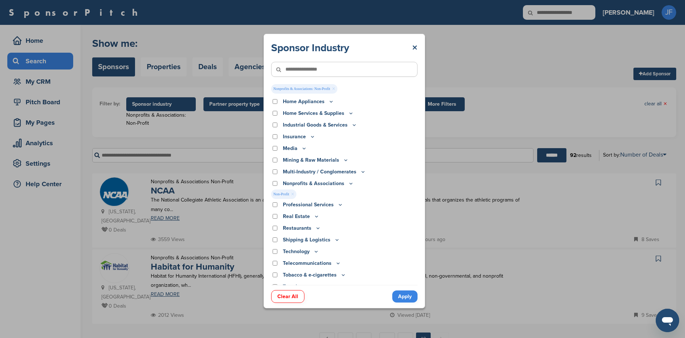
scroll to position [160, 0]
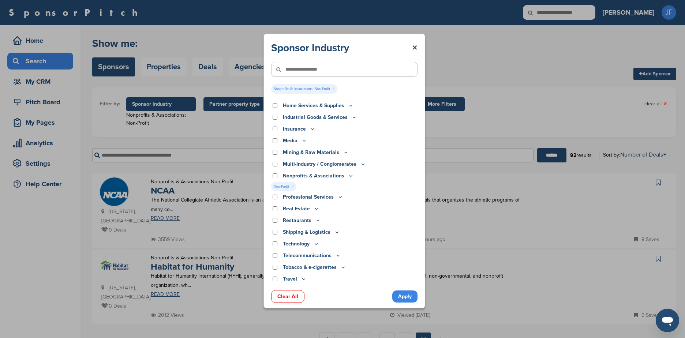
click at [292, 295] on link "Clear All" at bounding box center [287, 296] width 33 height 13
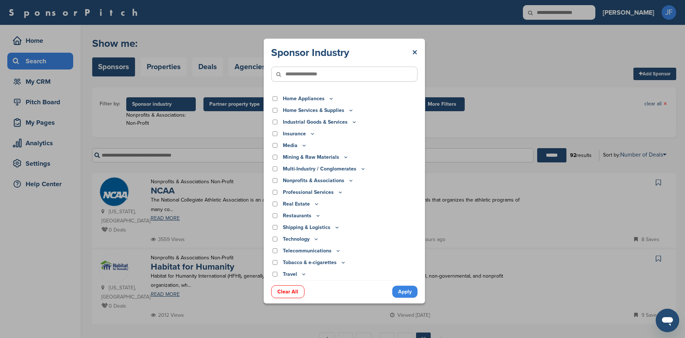
scroll to position [150, 0]
click at [315, 241] on icon at bounding box center [316, 239] width 6 height 6
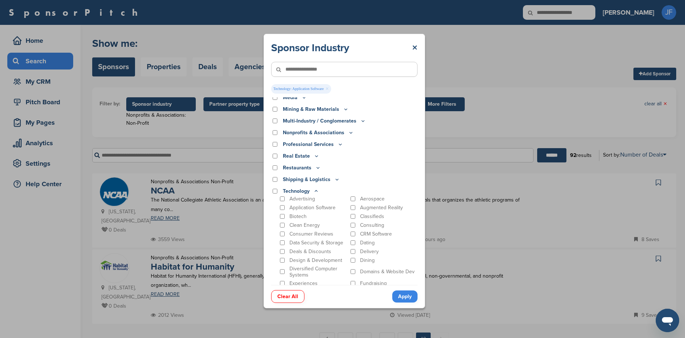
scroll to position [195, 0]
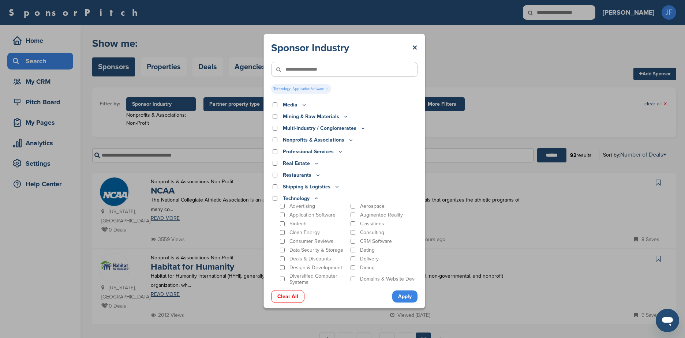
click at [338, 151] on icon at bounding box center [340, 152] width 6 height 6
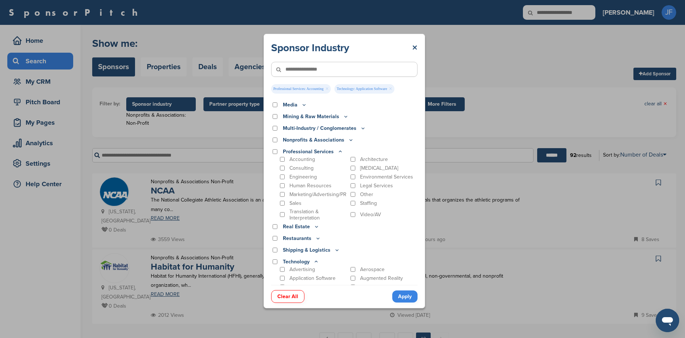
scroll to position [159, 0]
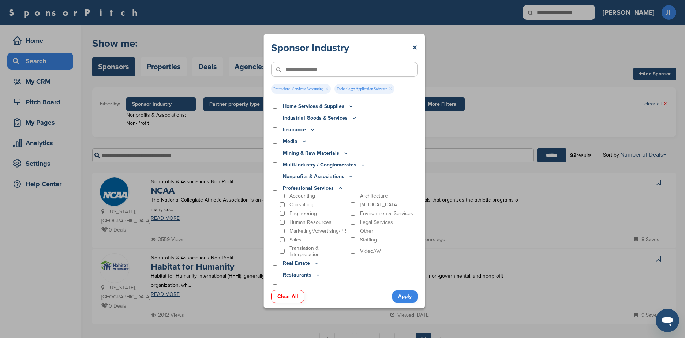
click at [360, 164] on icon at bounding box center [363, 165] width 6 height 6
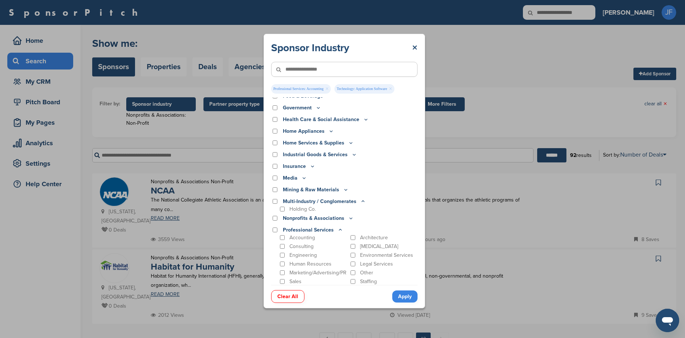
scroll to position [86, 0]
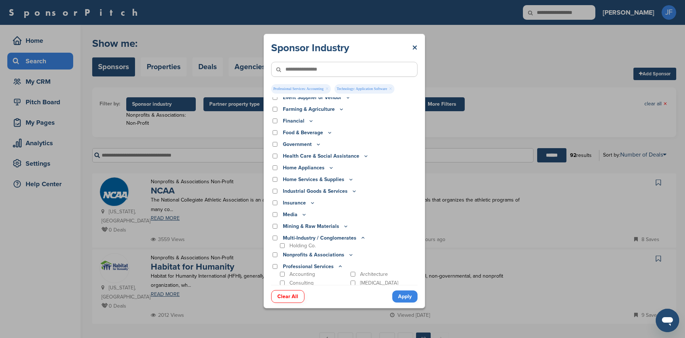
click at [318, 146] on icon at bounding box center [318, 144] width 6 height 6
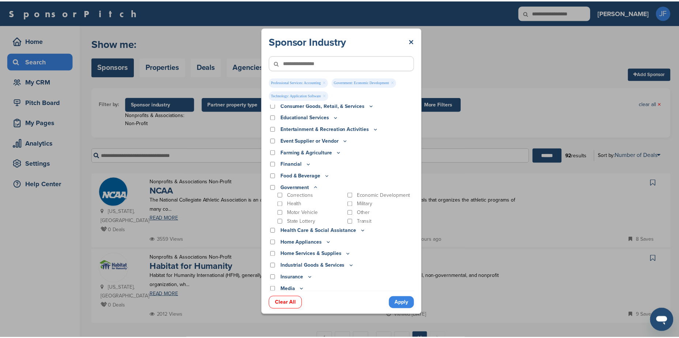
scroll to position [12, 0]
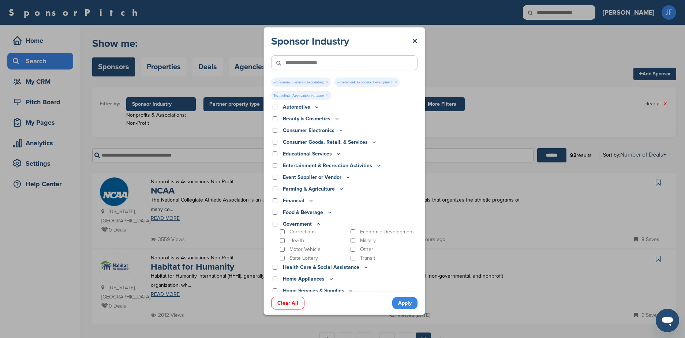
click at [346, 176] on icon at bounding box center [348, 177] width 6 height 6
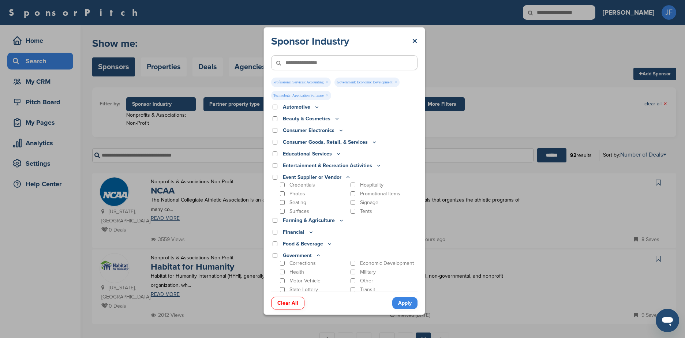
click at [325, 155] on p "Educational Services" at bounding box center [312, 154] width 59 height 8
click at [338, 154] on icon at bounding box center [338, 154] width 6 height 6
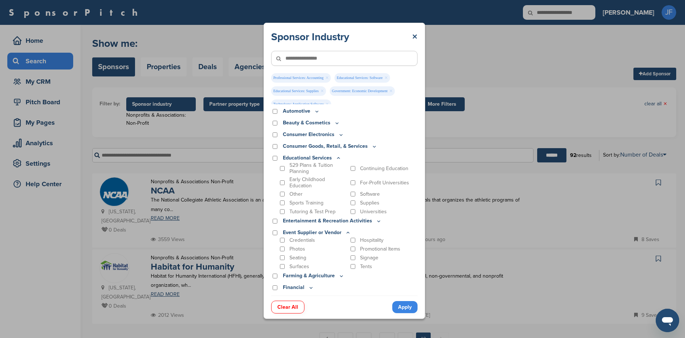
click at [411, 309] on link "Apply" at bounding box center [404, 307] width 25 height 12
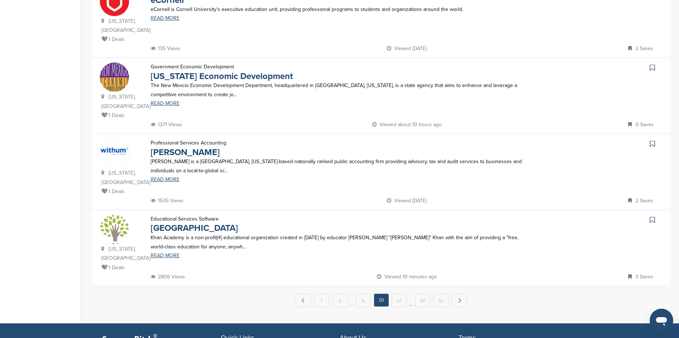
scroll to position [659, 0]
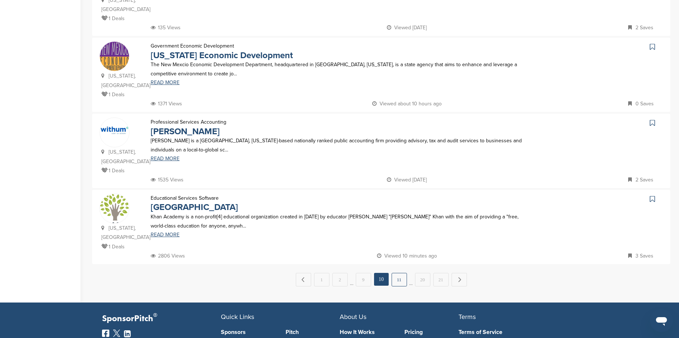
click at [397, 273] on link "11" at bounding box center [399, 280] width 15 height 14
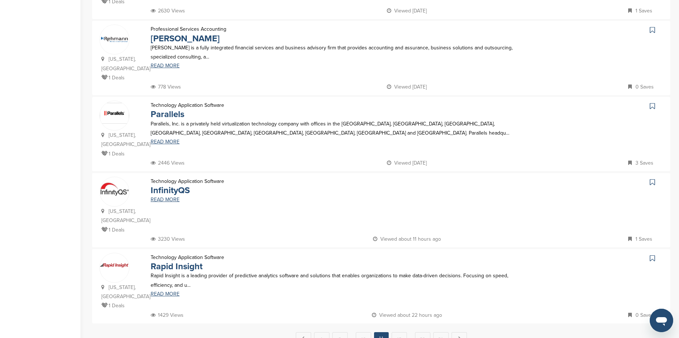
scroll to position [622, 0]
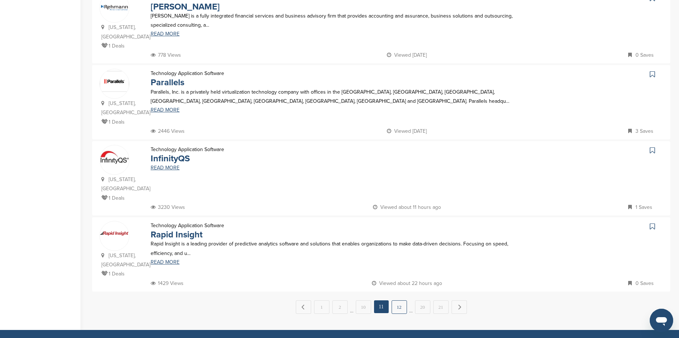
click at [405, 300] on link "12" at bounding box center [399, 307] width 15 height 14
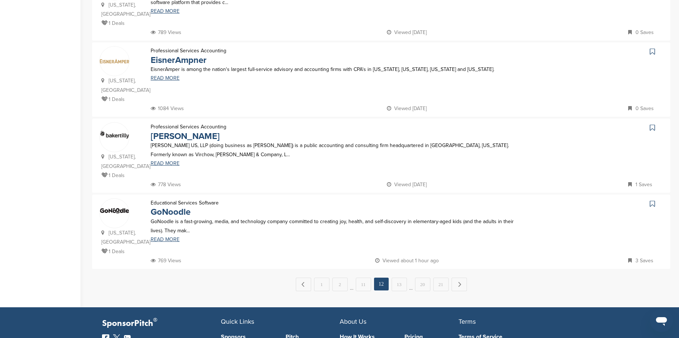
scroll to position [659, 0]
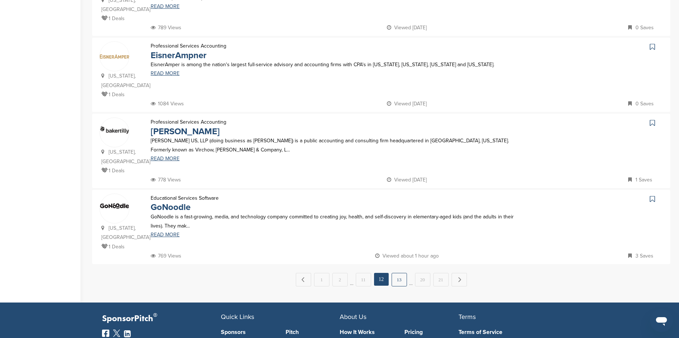
drag, startPoint x: 400, startPoint y: 235, endPoint x: 389, endPoint y: 235, distance: 11.0
click at [399, 273] on link "13" at bounding box center [399, 280] width 15 height 14
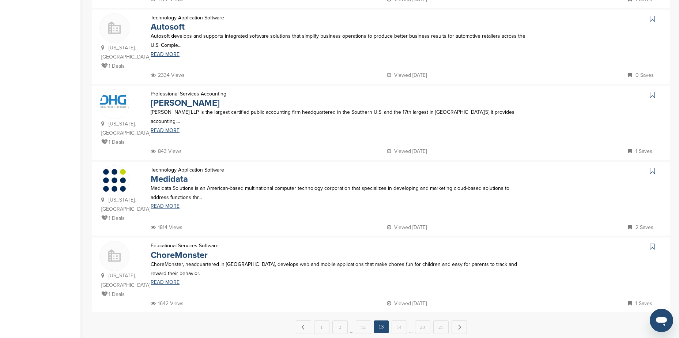
scroll to position [622, 0]
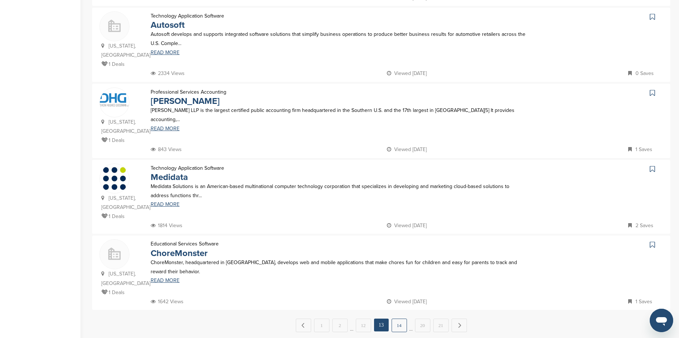
click at [396, 319] on link "14" at bounding box center [399, 326] width 15 height 14
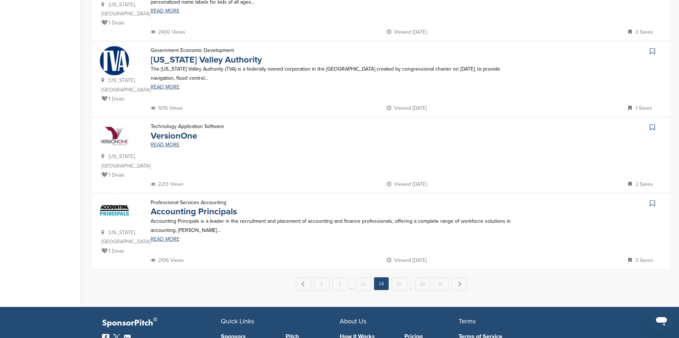
scroll to position [659, 0]
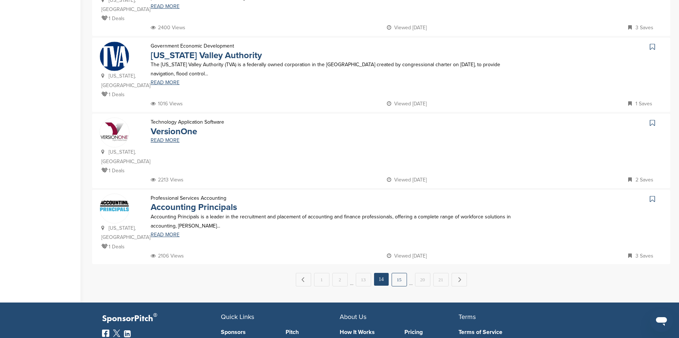
click at [401, 273] on link "15" at bounding box center [399, 280] width 15 height 14
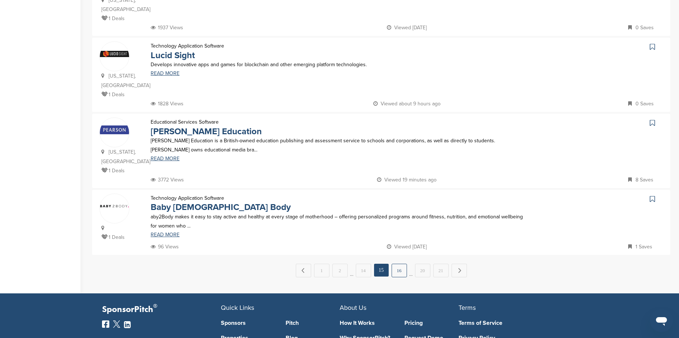
click at [404, 265] on link "16" at bounding box center [399, 271] width 15 height 14
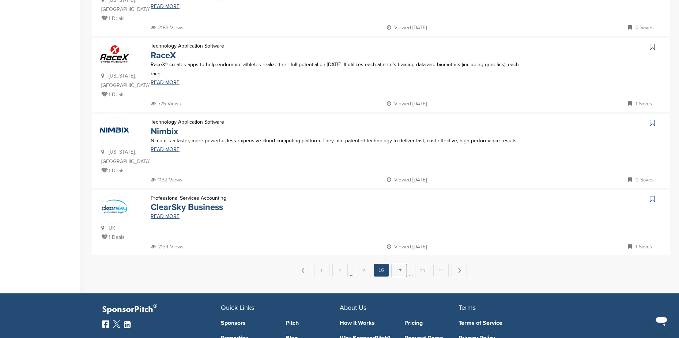
click at [404, 264] on link "17" at bounding box center [399, 271] width 15 height 14
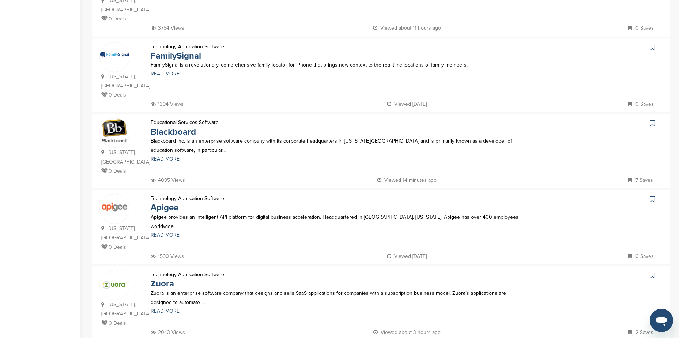
scroll to position [512, 0]
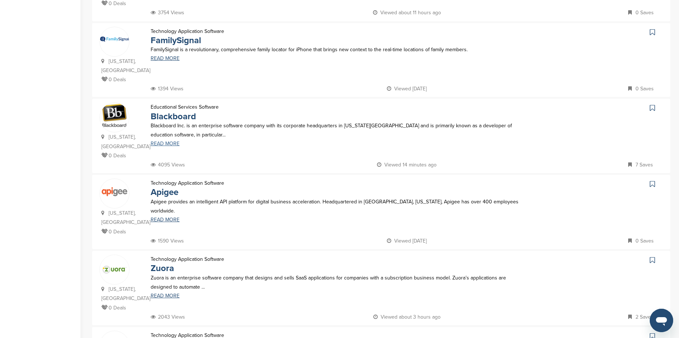
click at [175, 141] on link "READ MORE" at bounding box center [338, 143] width 375 height 5
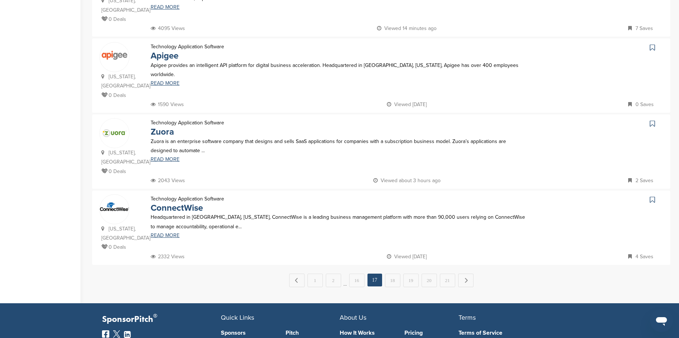
scroll to position [659, 0]
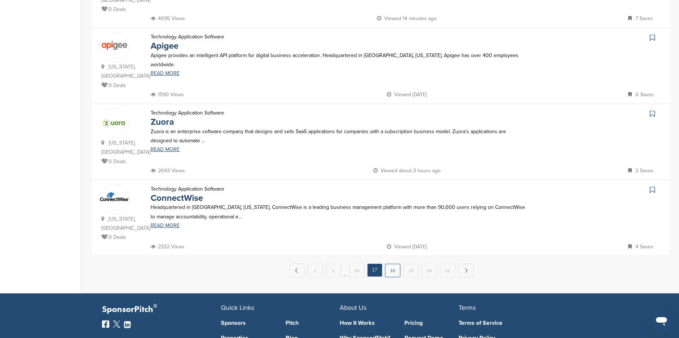
click at [393, 264] on link "18" at bounding box center [392, 271] width 15 height 14
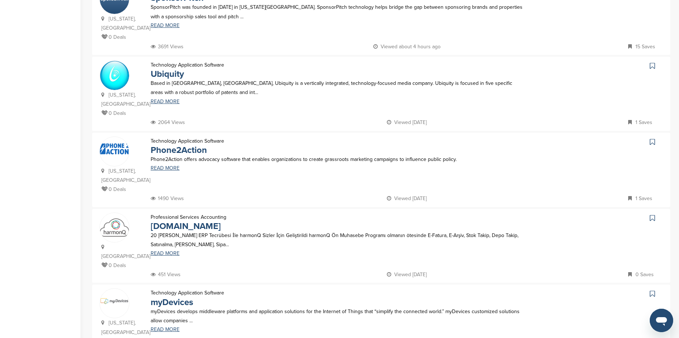
scroll to position [622, 0]
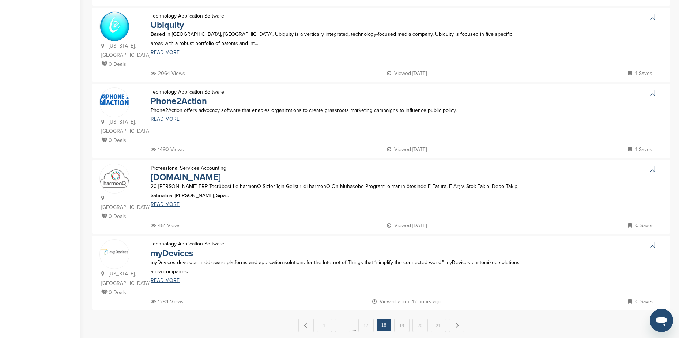
click at [400, 319] on link "19" at bounding box center [401, 326] width 15 height 14
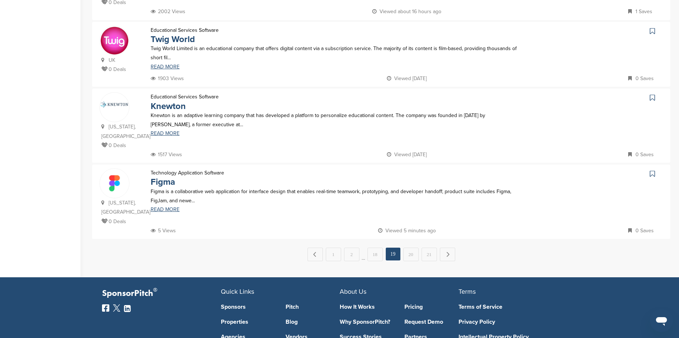
scroll to position [695, 0]
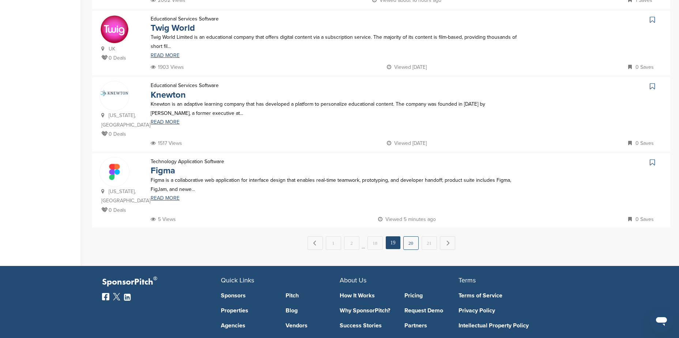
click at [409, 250] on link "20" at bounding box center [411, 243] width 15 height 14
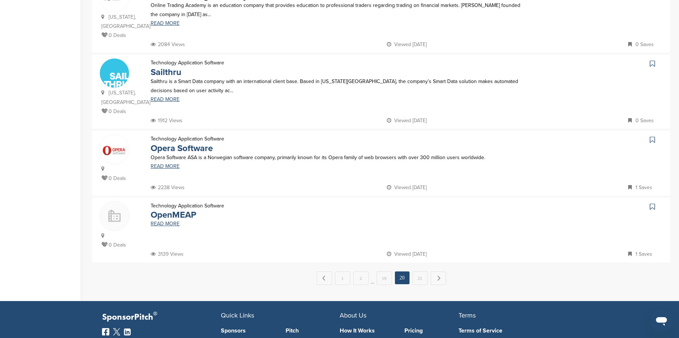
scroll to position [659, 0]
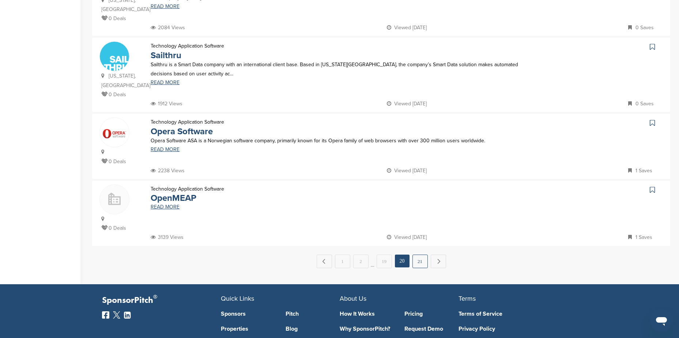
click at [418, 255] on link "21" at bounding box center [420, 262] width 15 height 14
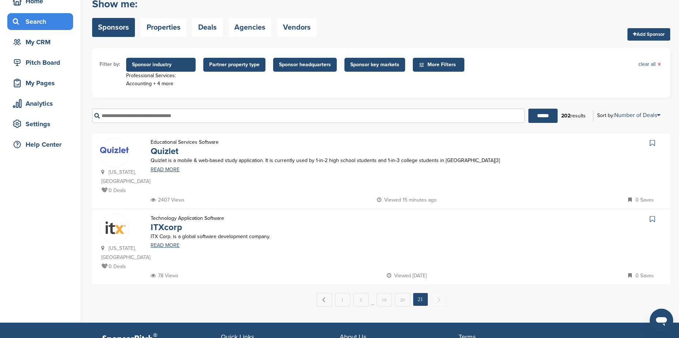
scroll to position [0, 0]
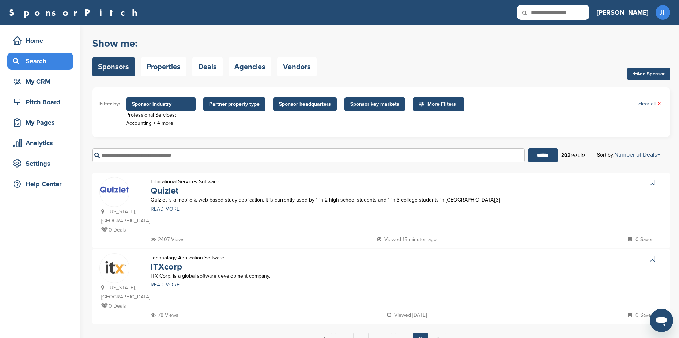
click at [122, 155] on input "text" at bounding box center [308, 155] width 433 height 14
click at [529, 148] on input "******" at bounding box center [543, 155] width 29 height 14
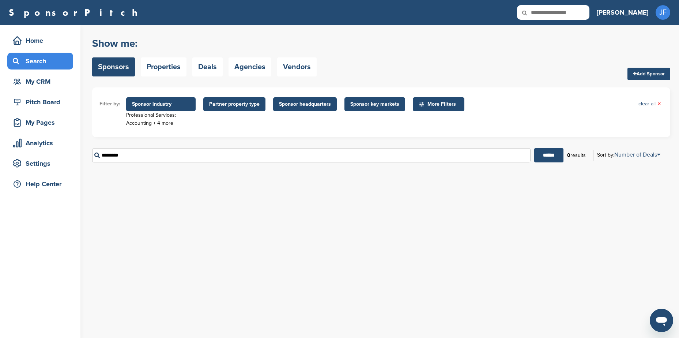
click at [113, 155] on input "*********" at bounding box center [311, 155] width 439 height 14
type input "**********"
click at [534, 148] on input "******" at bounding box center [548, 155] width 29 height 14
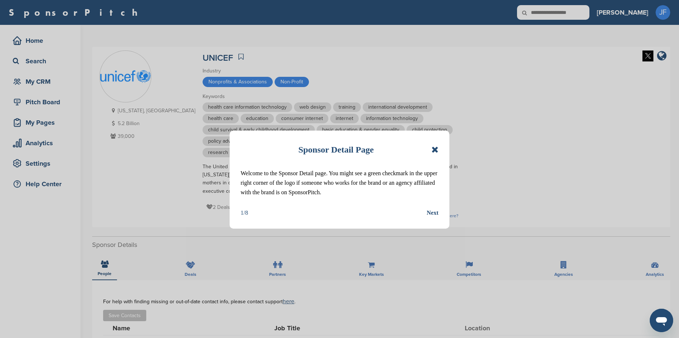
click at [431, 150] on div "Sponsor Detail Page" at bounding box center [340, 150] width 198 height 16
click at [435, 150] on icon at bounding box center [435, 149] width 7 height 9
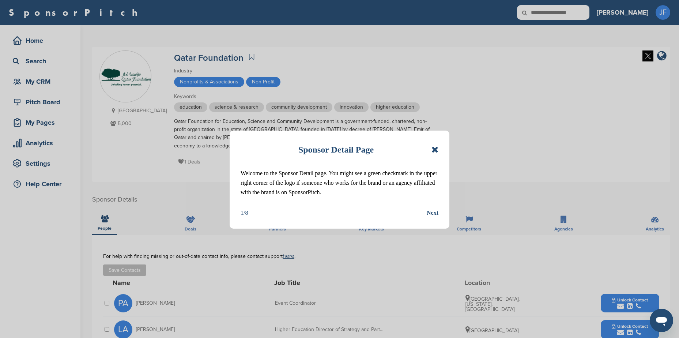
click at [434, 147] on icon at bounding box center [435, 149] width 7 height 9
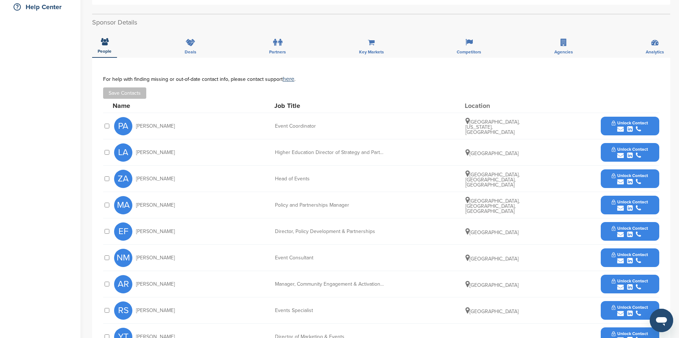
scroll to position [183, 0]
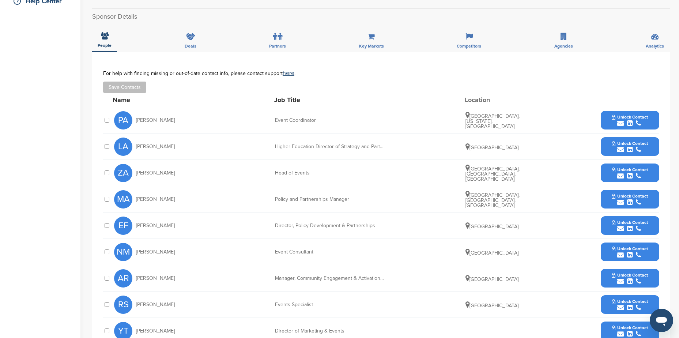
click at [337, 148] on div "Higher Education Director of Strategy and Partnership" at bounding box center [330, 146] width 110 height 5
click at [638, 145] on span "Unlock Contact" at bounding box center [630, 143] width 36 height 5
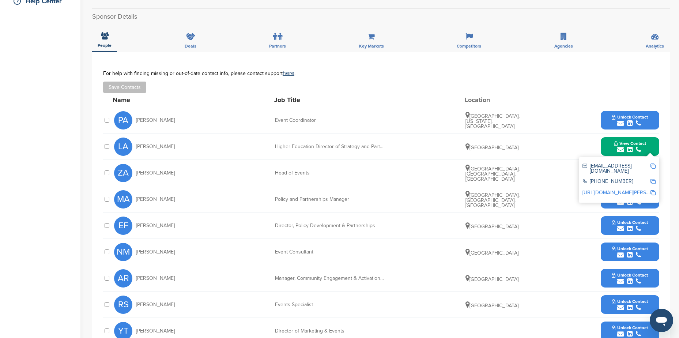
click at [593, 190] on link "[URL][DOMAIN_NAME][PERSON_NAME]" at bounding box center [627, 193] width 89 height 6
drag, startPoint x: 138, startPoint y: 147, endPoint x: 173, endPoint y: 146, distance: 35.5
click at [173, 146] on div "LA [PERSON_NAME]" at bounding box center [154, 147] width 80 height 18
drag, startPoint x: 173, startPoint y: 146, endPoint x: 160, endPoint y: 145, distance: 13.2
click at [160, 145] on span "[PERSON_NAME]" at bounding box center [155, 146] width 39 height 5
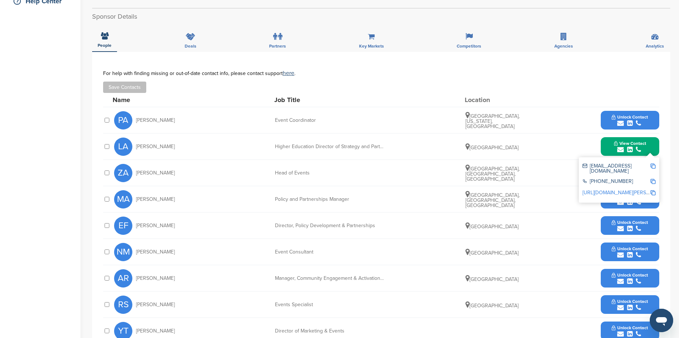
click at [139, 146] on span "[PERSON_NAME]" at bounding box center [155, 146] width 39 height 5
drag, startPoint x: 136, startPoint y: 146, endPoint x: 171, endPoint y: 144, distance: 34.8
click at [171, 144] on div "LA [PERSON_NAME]" at bounding box center [154, 147] width 80 height 18
copy span "[PERSON_NAME]"
click at [621, 166] on div "[EMAIL_ADDRESS][DOMAIN_NAME]" at bounding box center [617, 169] width 68 height 10
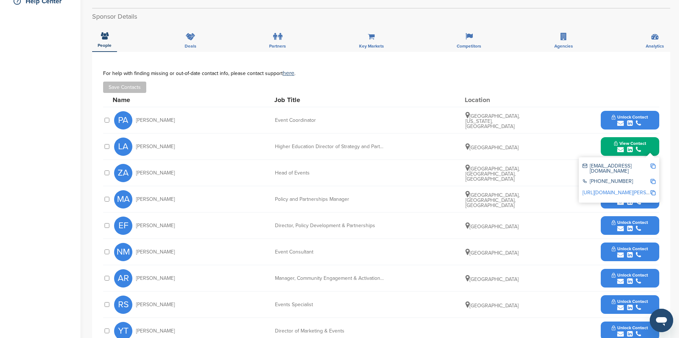
click at [654, 165] on img at bounding box center [653, 166] width 5 height 5
click at [650, 146] on button "View Contact" at bounding box center [630, 147] width 50 height 22
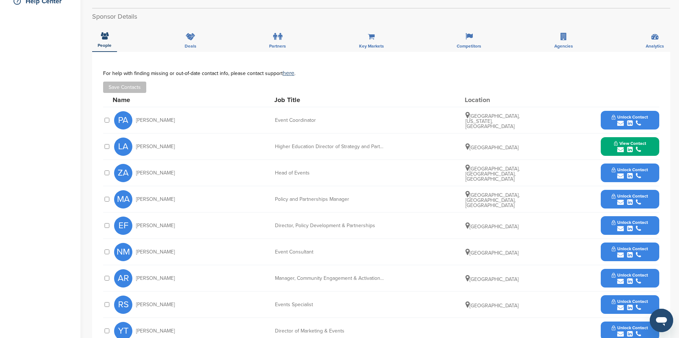
click at [637, 194] on span "Unlock Contact" at bounding box center [630, 196] width 36 height 5
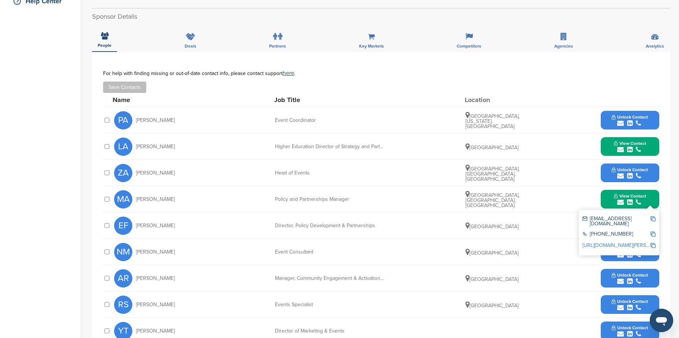
click at [653, 219] on img at bounding box center [653, 218] width 5 height 5
drag, startPoint x: 136, startPoint y: 200, endPoint x: 172, endPoint y: 200, distance: 35.5
click at [172, 200] on div "MA Mahveen Azam" at bounding box center [154, 199] width 80 height 18
copy span "Mahveen Azam"
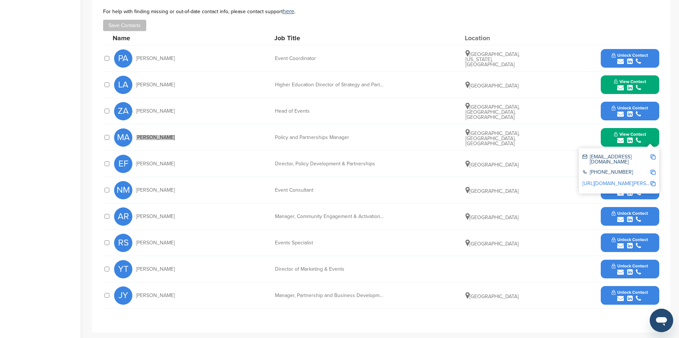
scroll to position [256, 0]
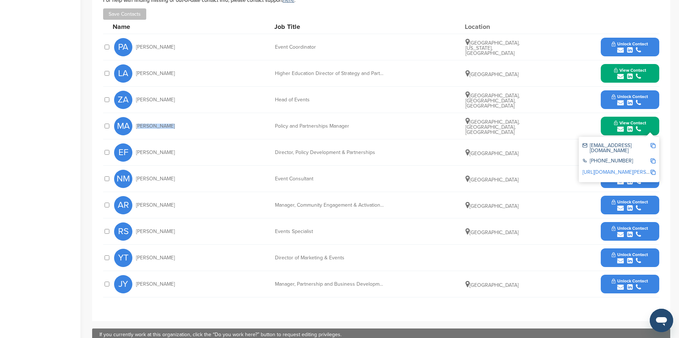
click at [631, 281] on span "Unlock Contact" at bounding box center [630, 280] width 36 height 5
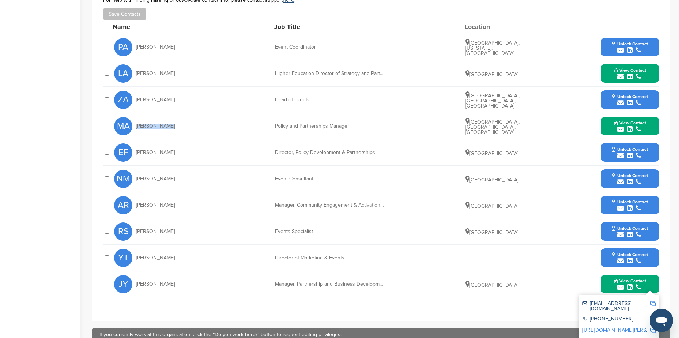
click at [654, 303] on img at bounding box center [653, 303] width 5 height 5
copy span "Mahveen Azam"
drag, startPoint x: 137, startPoint y: 284, endPoint x: 172, endPoint y: 283, distance: 34.8
click at [172, 283] on div "JY Jennifer Yakub" at bounding box center [154, 284] width 80 height 18
copy span "Jennifer Yakub"
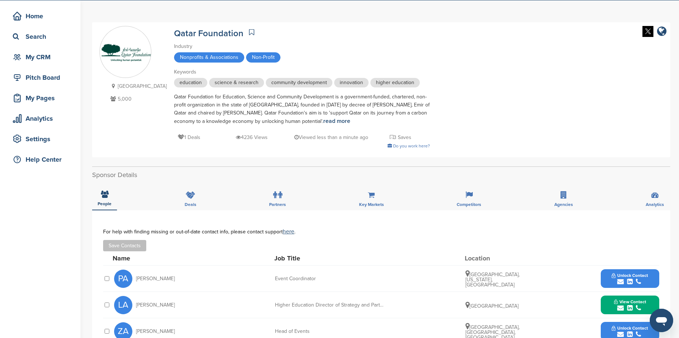
scroll to position [0, 0]
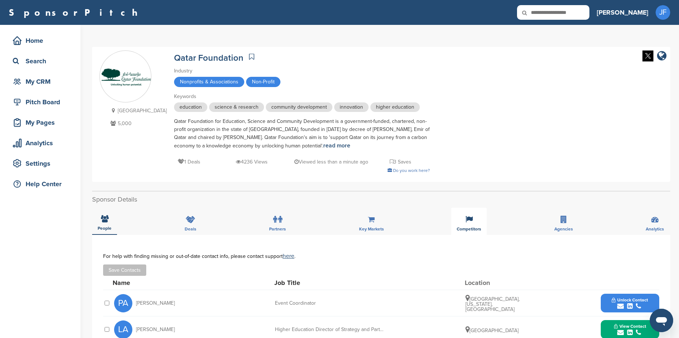
click at [469, 223] on icon at bounding box center [469, 219] width 7 height 7
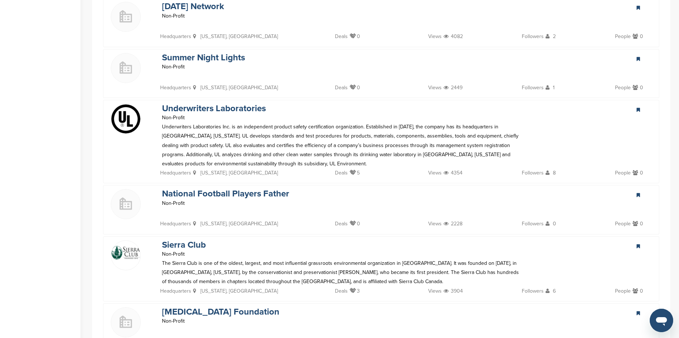
scroll to position [329, 0]
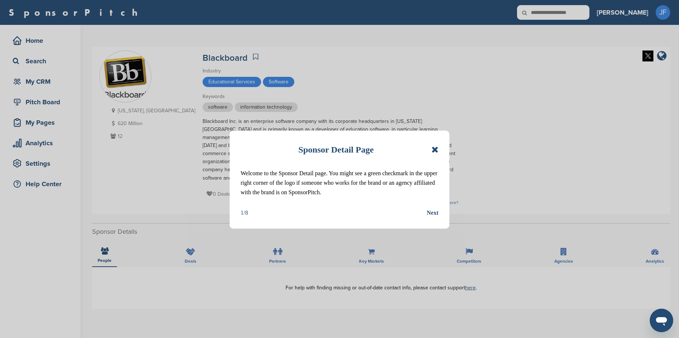
click at [436, 148] on icon at bounding box center [435, 149] width 7 height 9
